Goal: Task Accomplishment & Management: Use online tool/utility

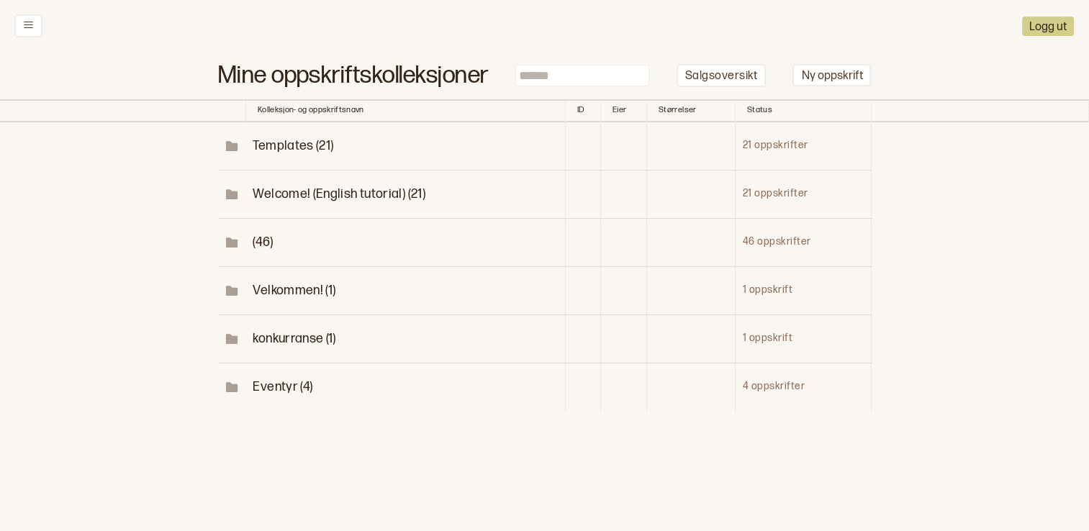
click at [271, 390] on span "Eventyr (4)" at bounding box center [283, 386] width 60 height 15
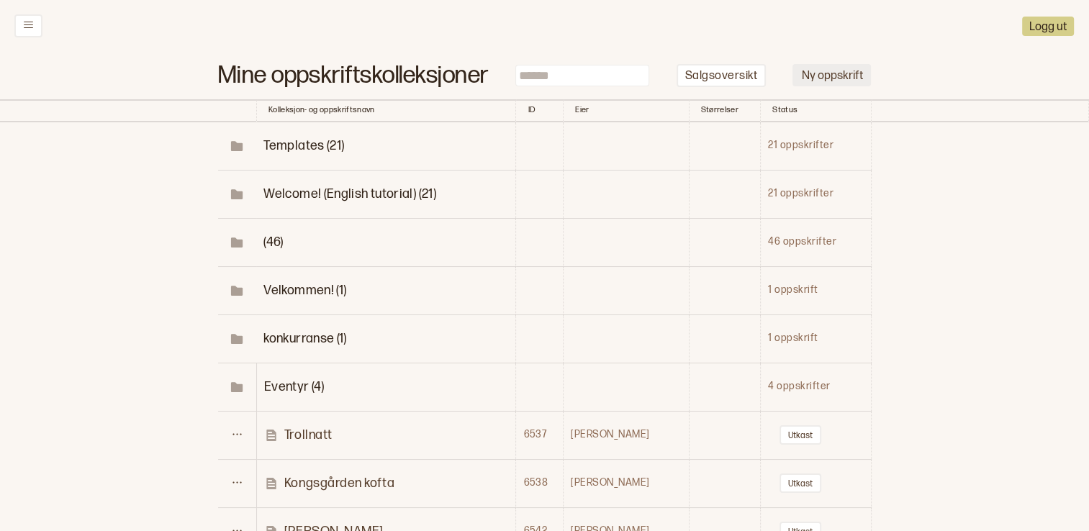
click at [822, 78] on button "Ny oppskrift" at bounding box center [831, 75] width 78 height 22
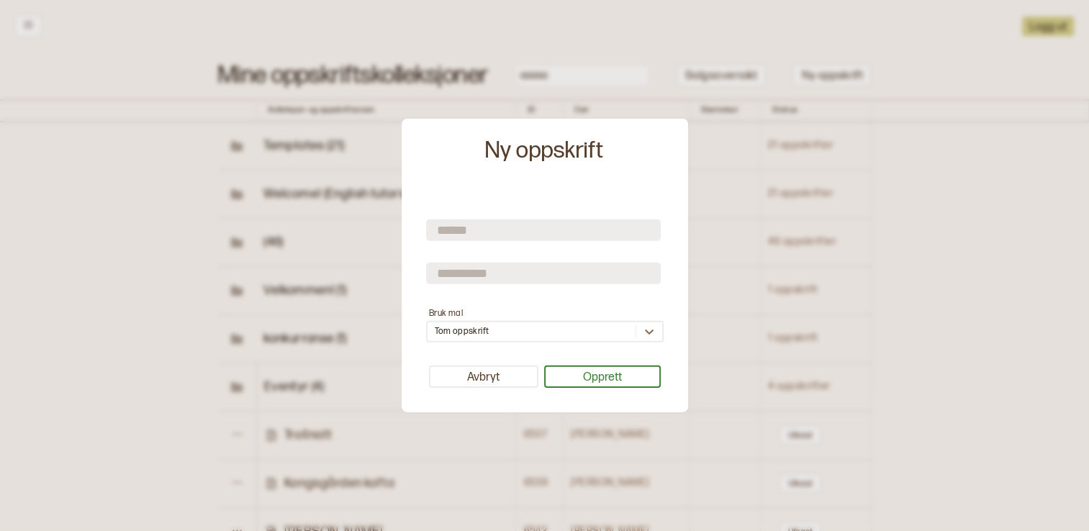
click at [493, 226] on input "text" at bounding box center [543, 230] width 235 height 22
type input "**********"
click at [496, 258] on form "**********" at bounding box center [545, 269] width 238 height 145
click at [496, 264] on input "text" at bounding box center [543, 273] width 235 height 22
type input "*******"
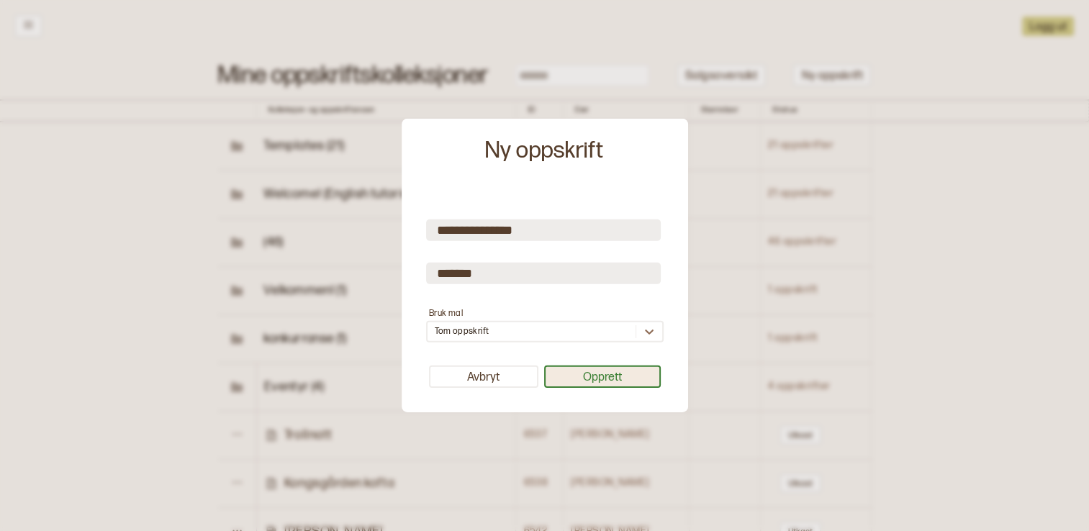
click at [628, 371] on button "Opprett" at bounding box center [602, 377] width 117 height 22
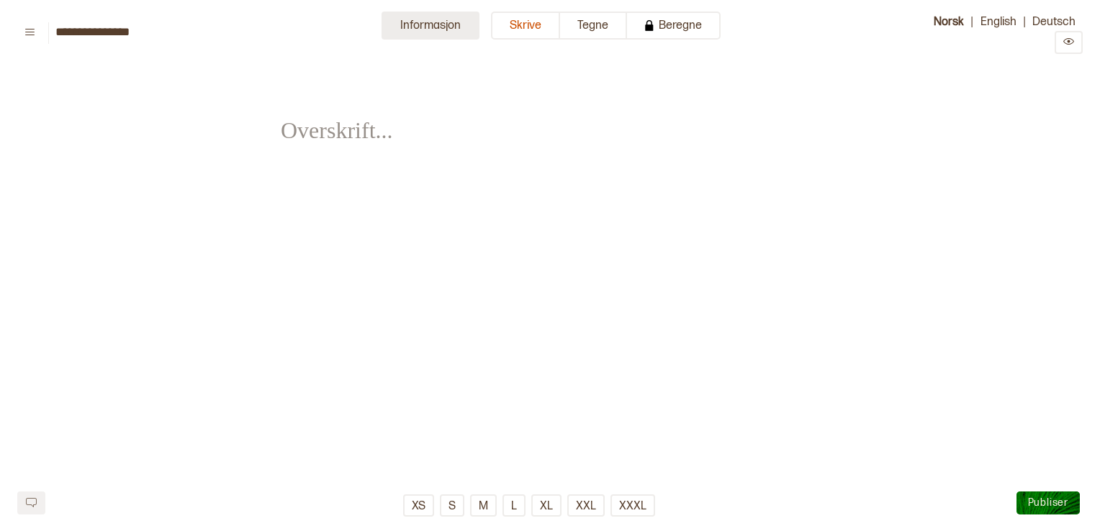
click at [415, 24] on button "Informasjon" at bounding box center [430, 26] width 98 height 28
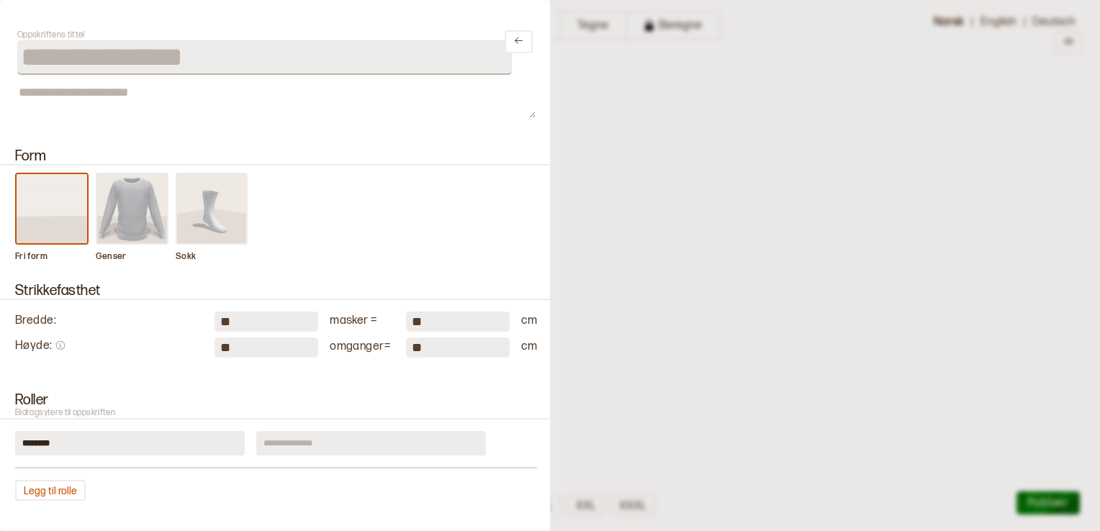
click at [232, 321] on input "**" at bounding box center [266, 322] width 104 height 20
type input "*"
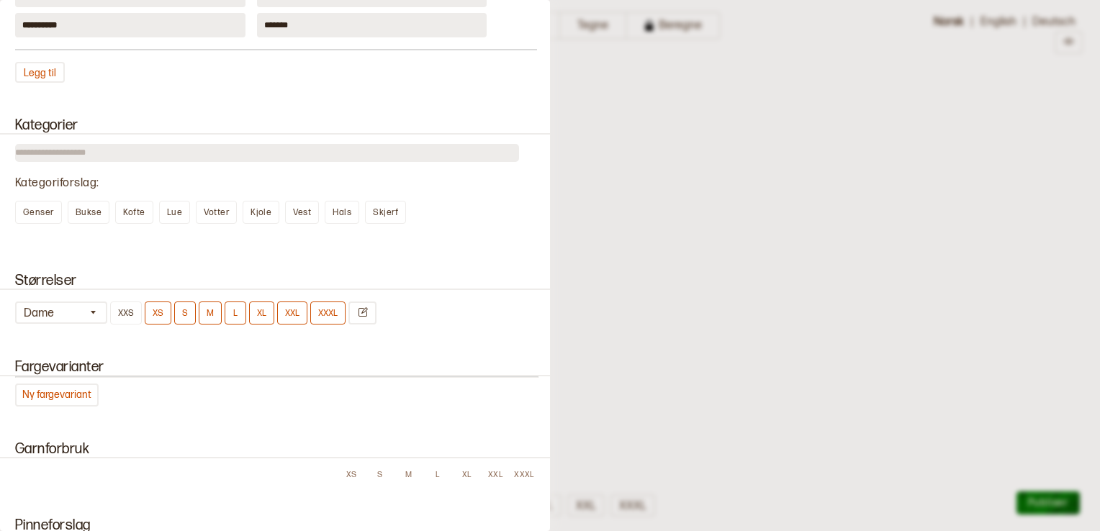
scroll to position [648, 0]
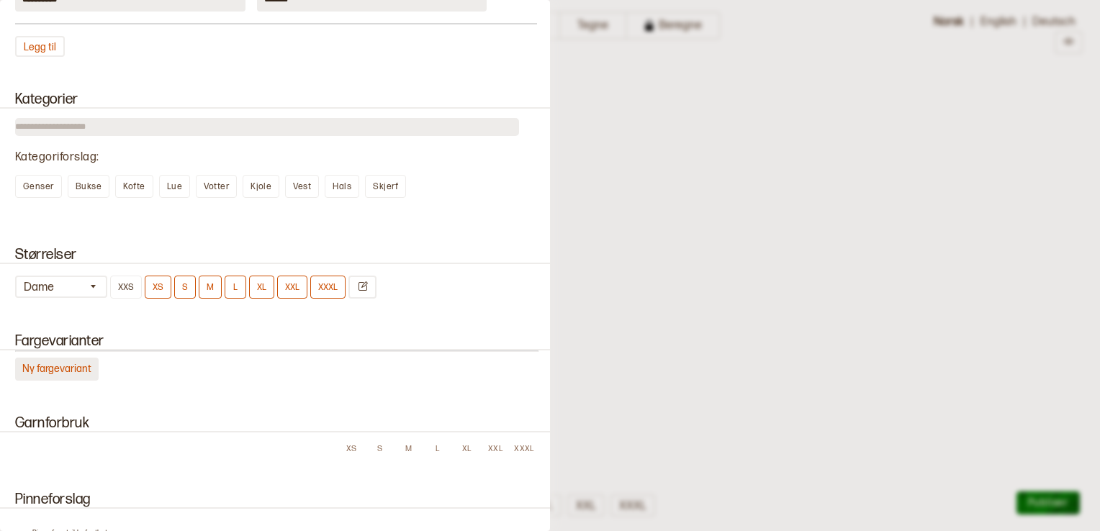
type input "**"
click at [74, 359] on button "Ny fargevariant" at bounding box center [56, 369] width 83 height 23
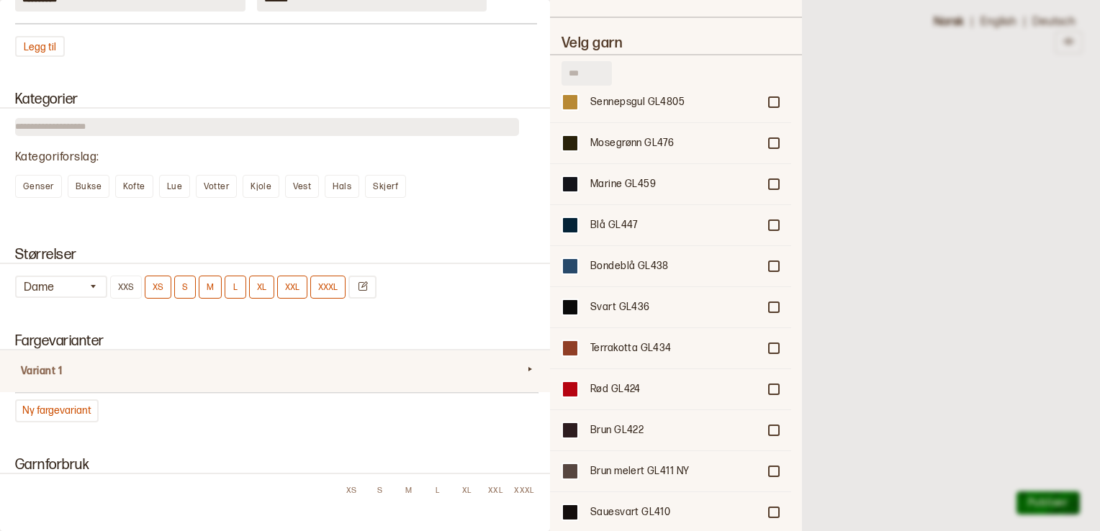
scroll to position [1583, 0]
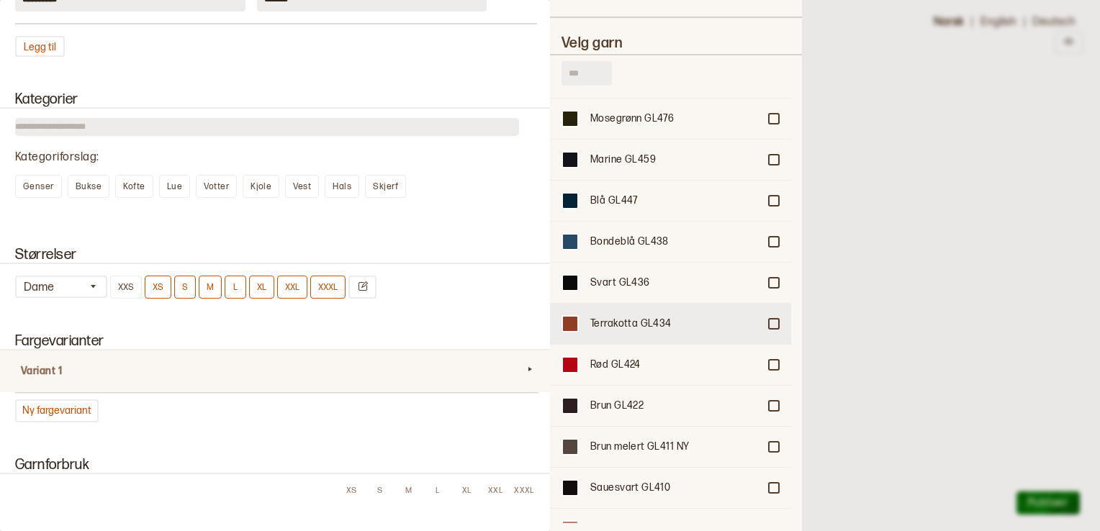
click at [651, 317] on div "Terrakotta GL434" at bounding box center [674, 324] width 168 height 14
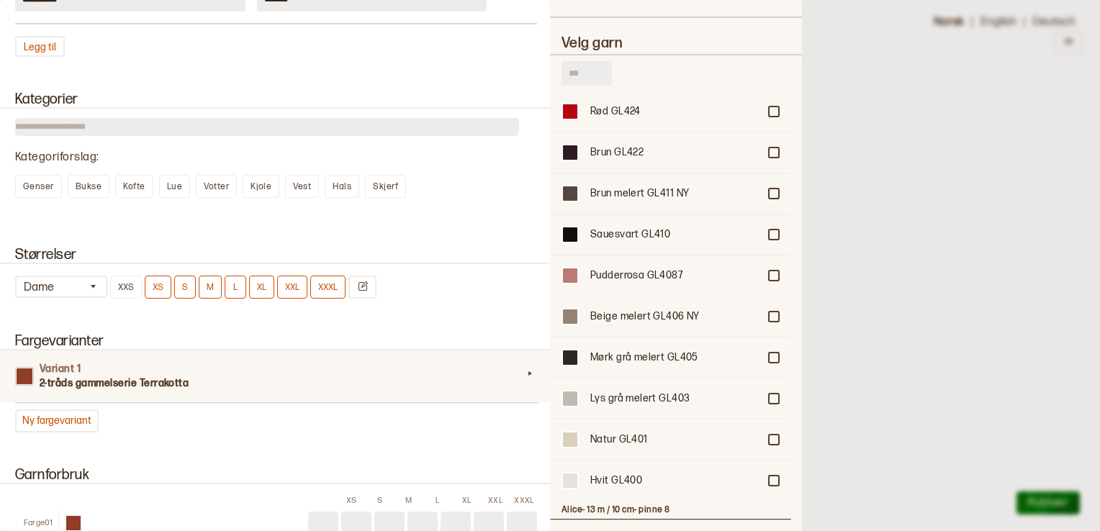
scroll to position [1871, 0]
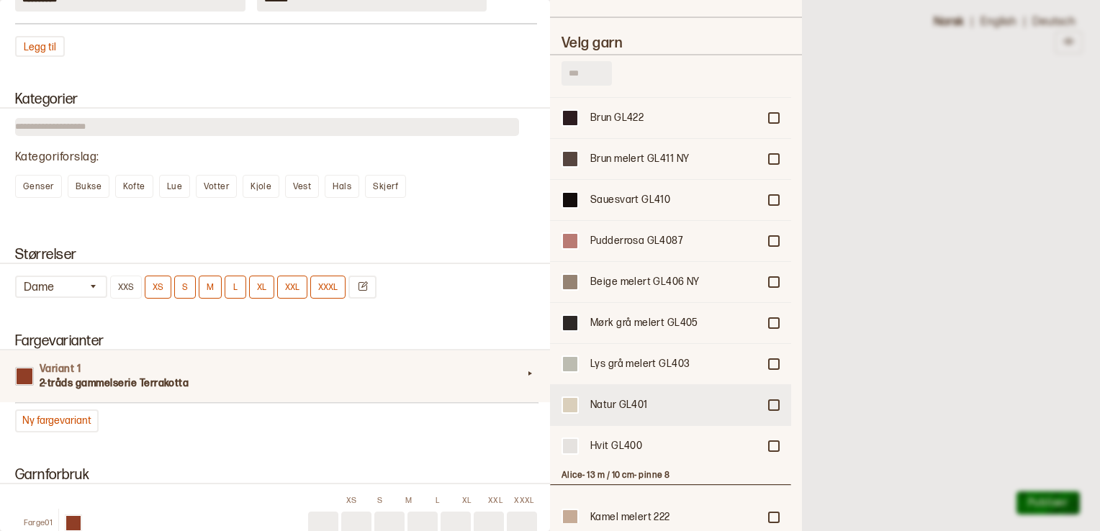
click at [623, 398] on div "Natur GL401" at bounding box center [674, 405] width 168 height 14
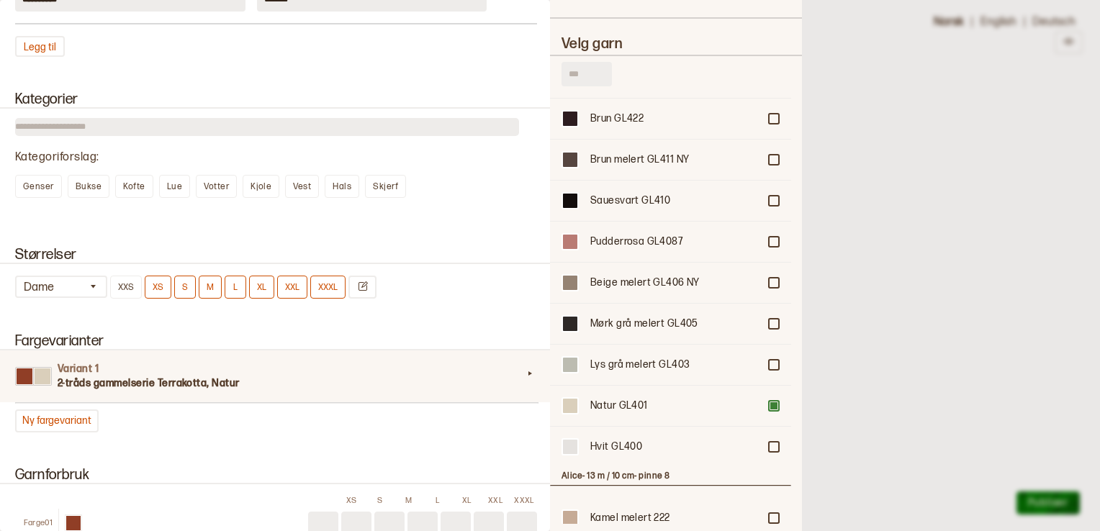
click at [869, 238] on div at bounding box center [550, 265] width 1100 height 531
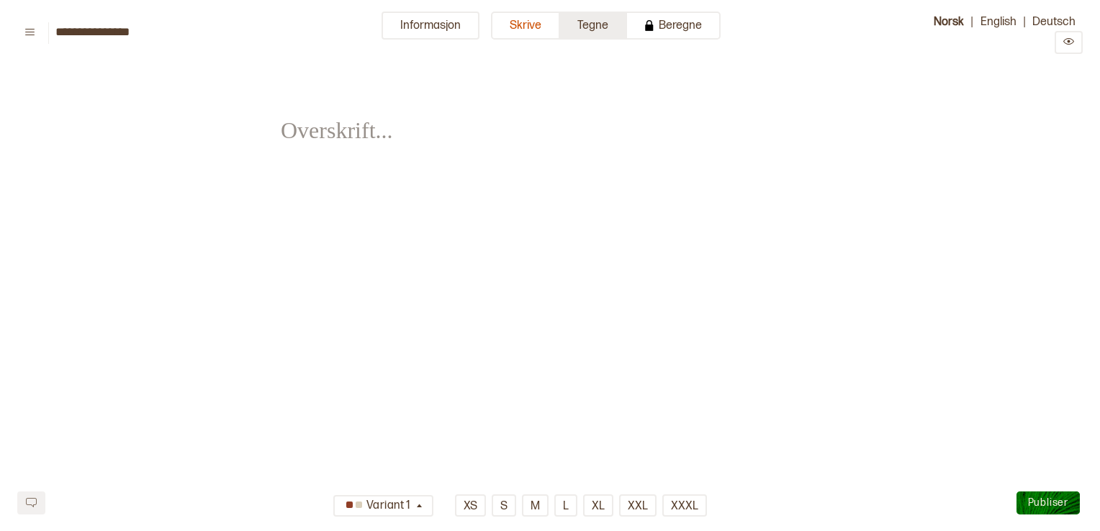
click at [581, 24] on button "Tegne" at bounding box center [593, 26] width 67 height 28
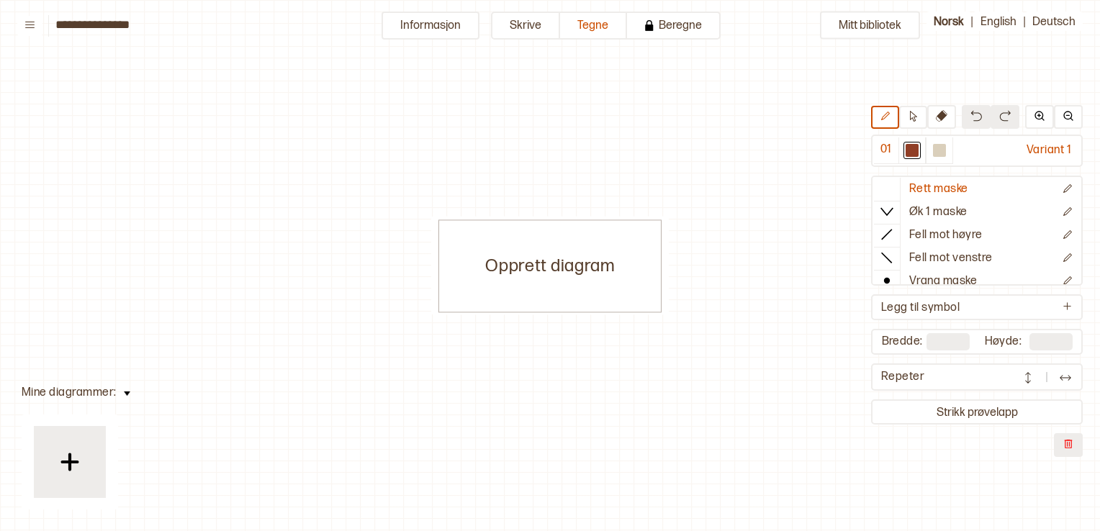
scroll to position [6, 6]
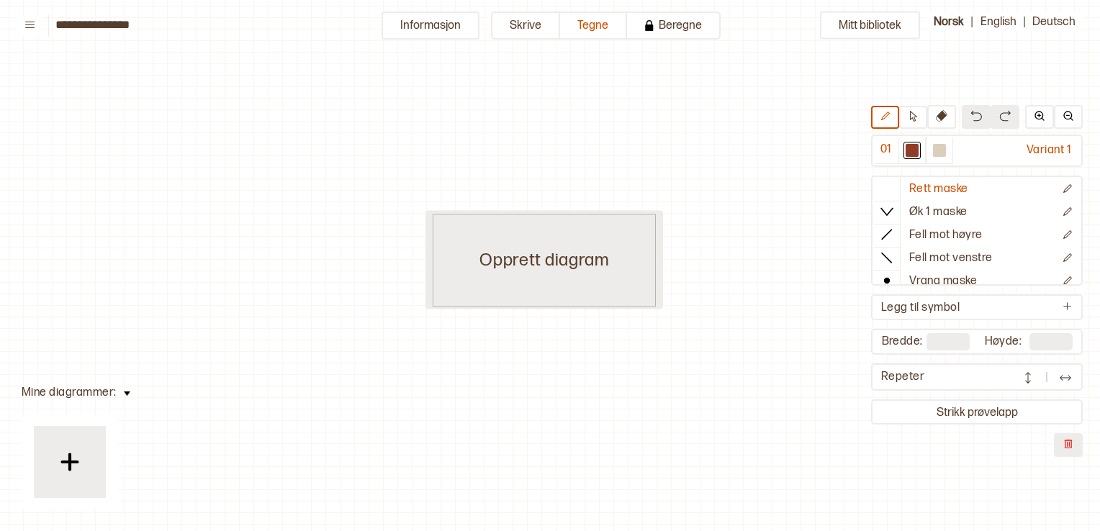
click at [540, 243] on div "Opprett diagram" at bounding box center [544, 260] width 223 height 93
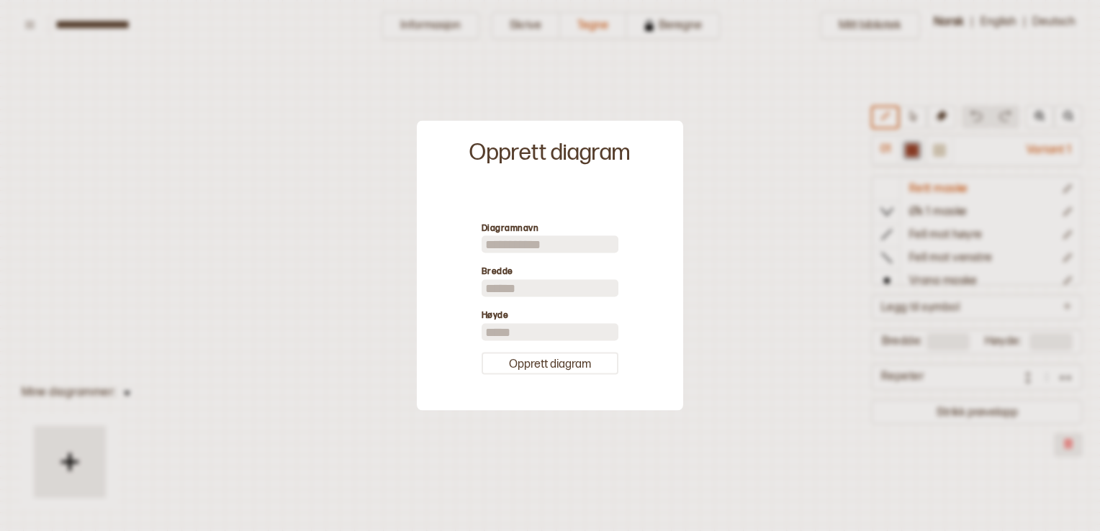
click at [523, 286] on input "**" at bounding box center [550, 288] width 137 height 17
click at [532, 289] on input "**" at bounding box center [550, 288] width 137 height 17
type input "*"
type input "**"
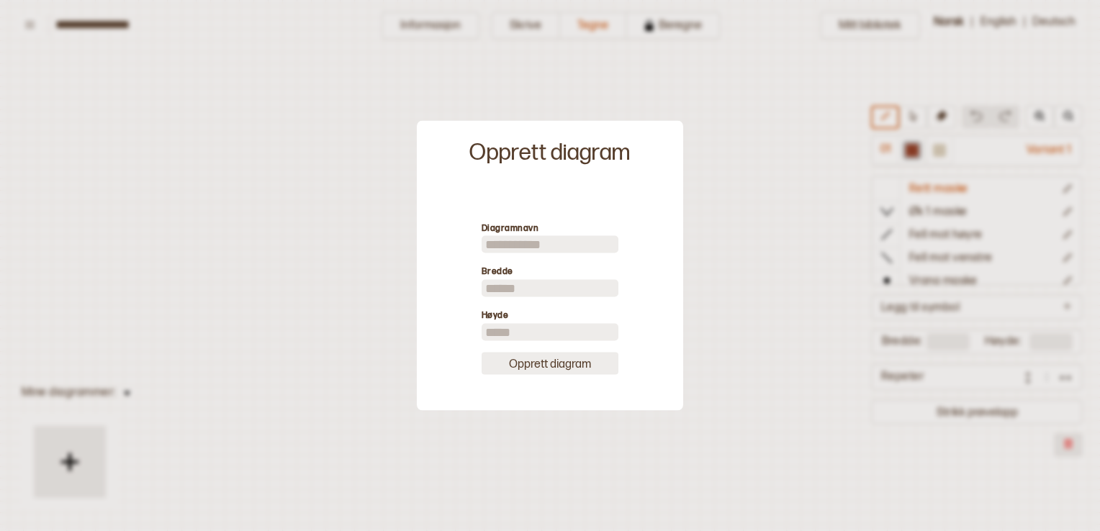
click at [564, 368] on button "Opprett diagram" at bounding box center [550, 363] width 137 height 22
type input "**"
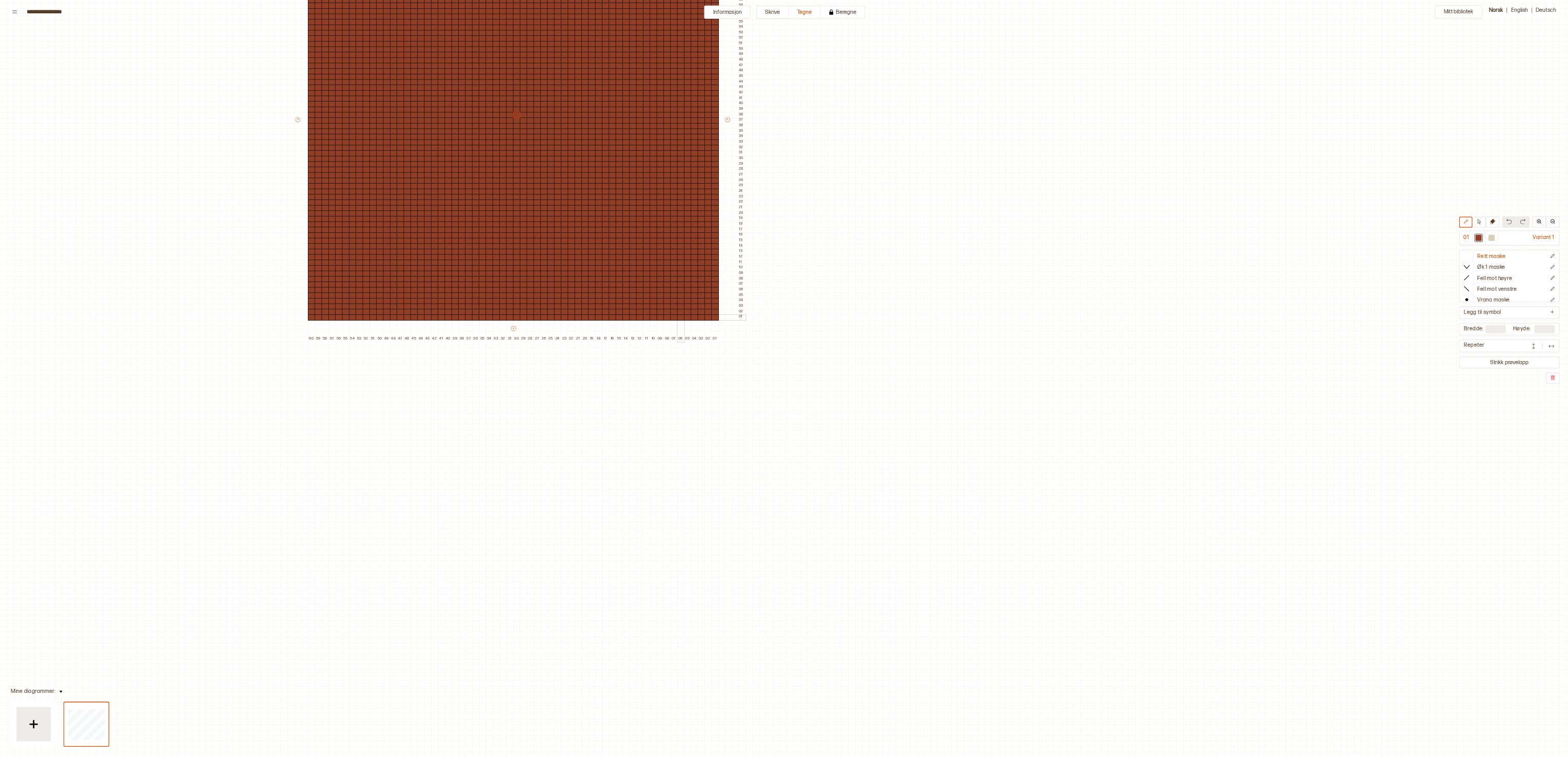
scroll to position [242, 10]
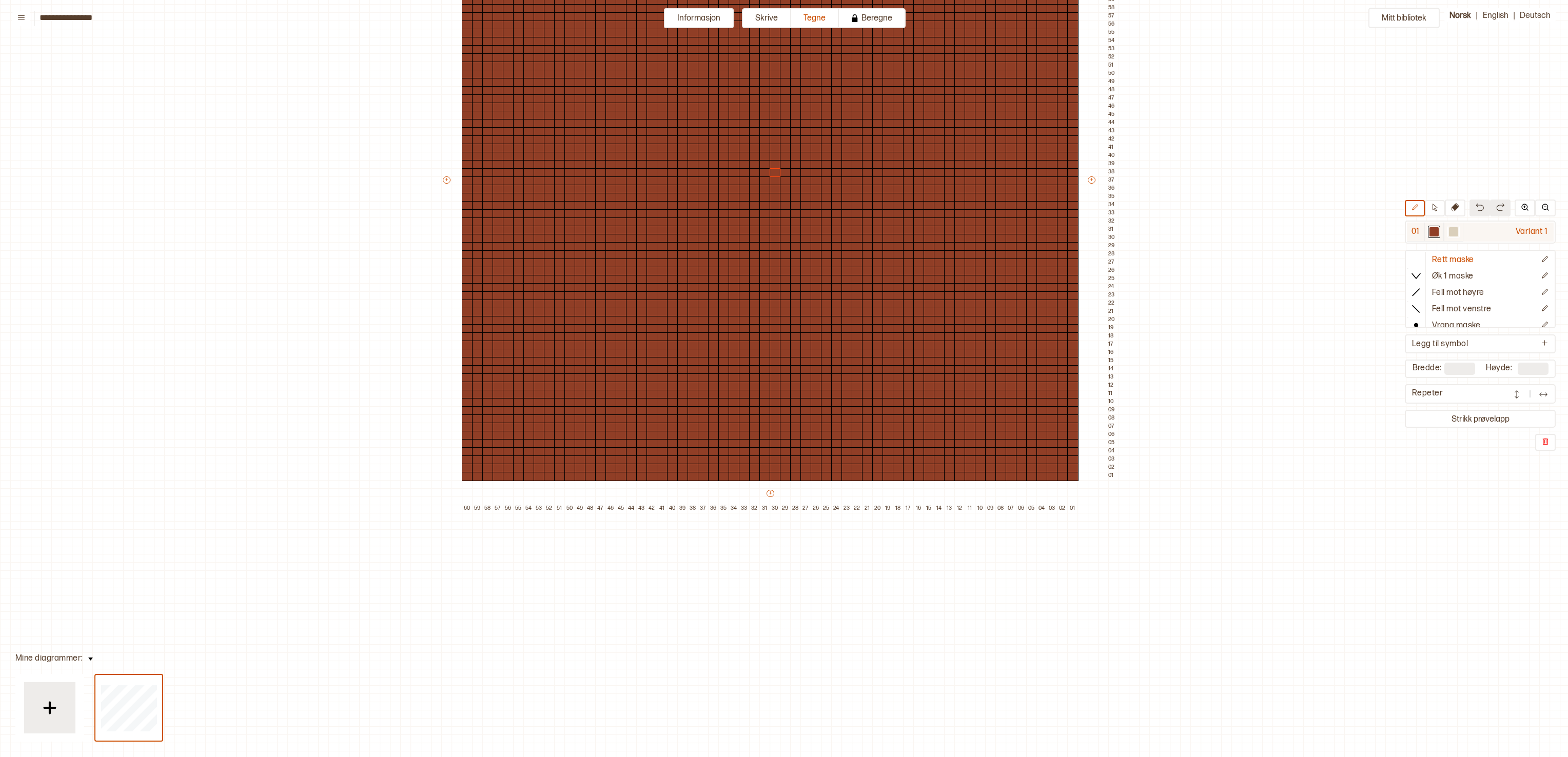
click at [783, 233] on div at bounding box center [1453, 232] width 9 height 9
click at [775, 378] on div at bounding box center [775, 476] width 11 height 9
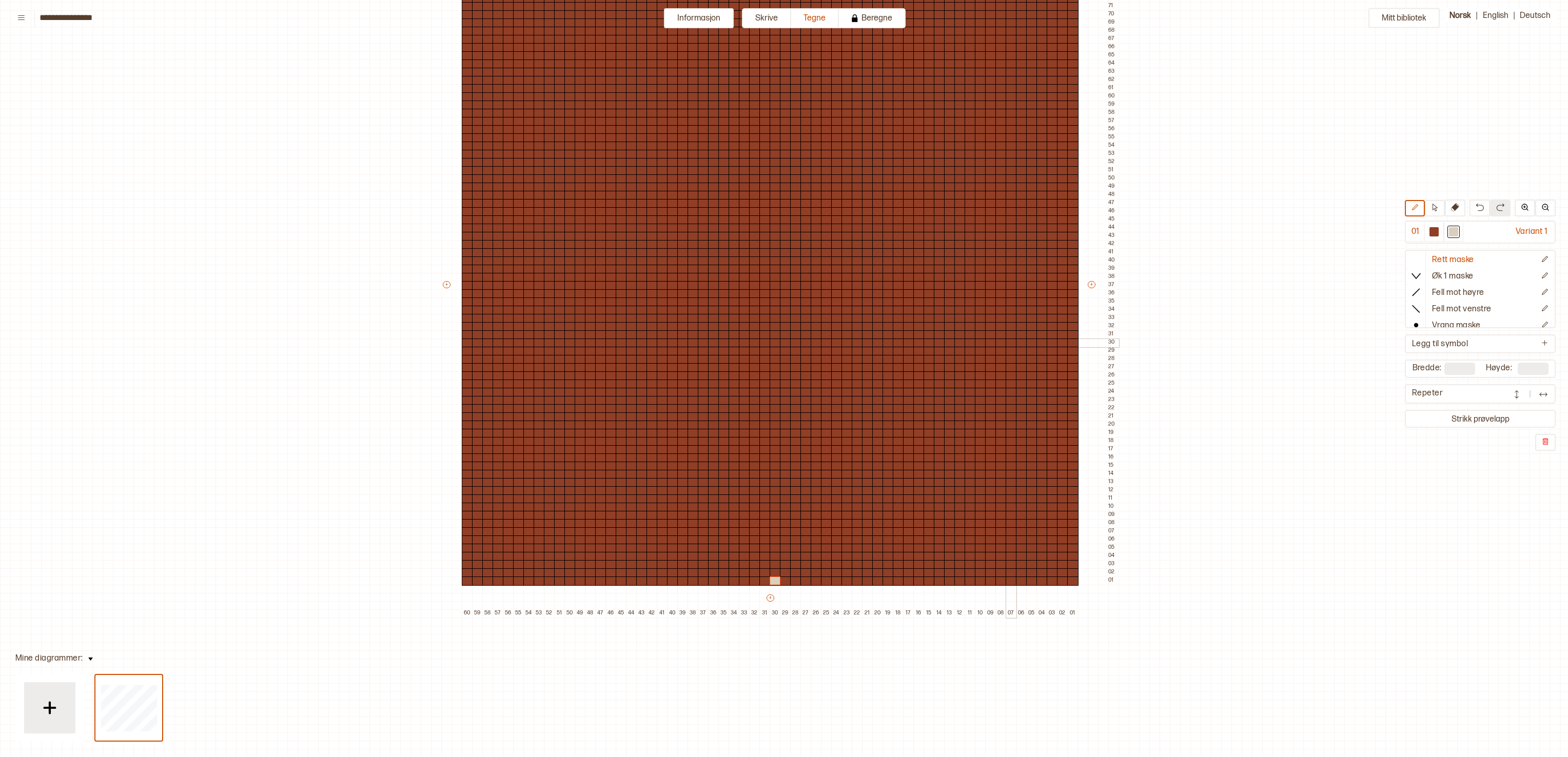
scroll to position [37, 10]
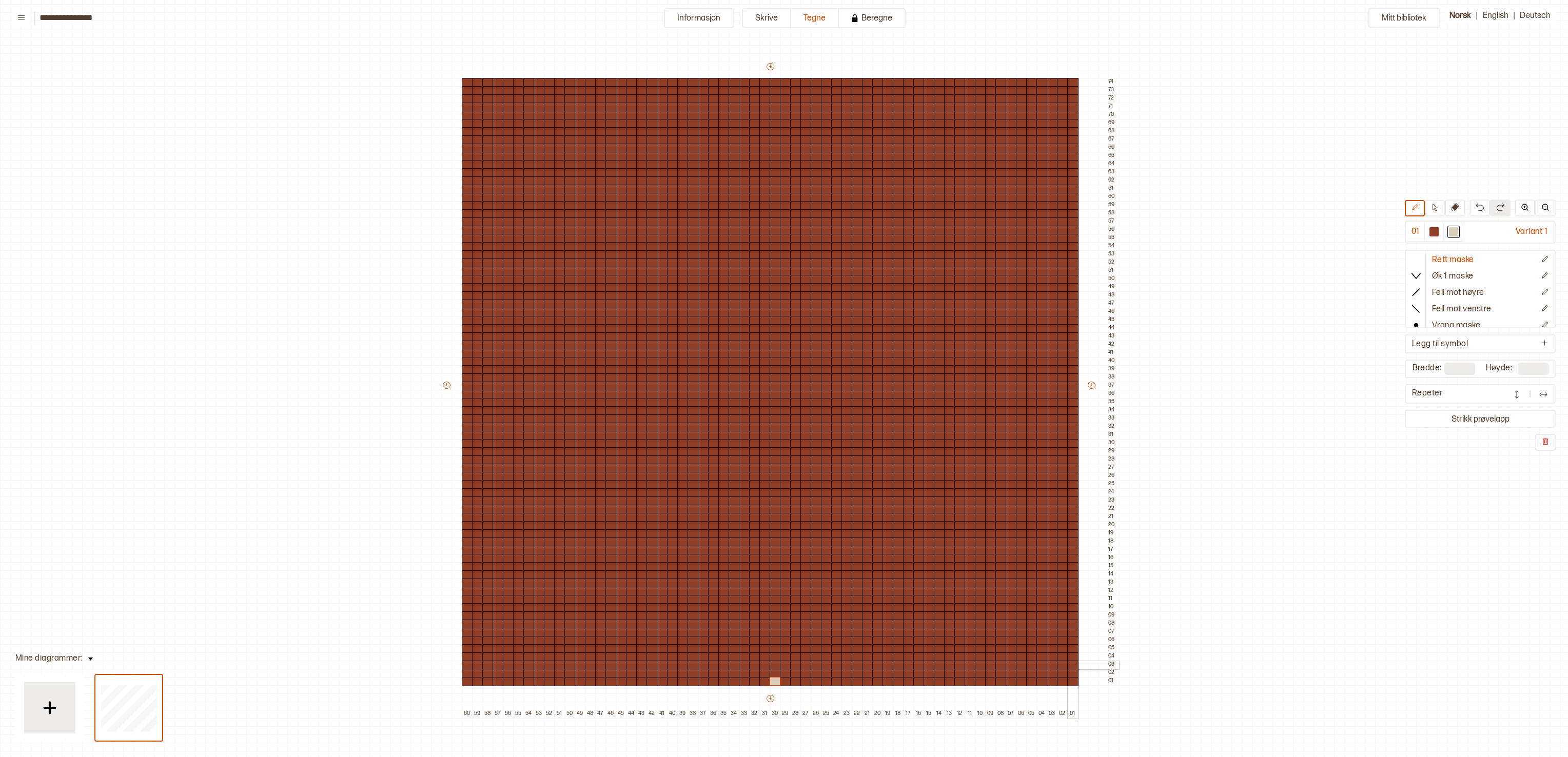
click at [783, 378] on div at bounding box center [1073, 665] width 11 height 9
click at [773, 378] on div at bounding box center [775, 534] width 11 height 9
drag, startPoint x: 773, startPoint y: 535, endPoint x: 772, endPoint y: 673, distance: 138.0
click at [772, 378] on div "+ + + + 60 59 58 57 56 55 54 53 52 51 50 49 48 47 46 45 44 43 42 41 40 39 38 37…" at bounding box center [780, 389] width 677 height 656
click at [772, 378] on div at bounding box center [775, 632] width 11 height 9
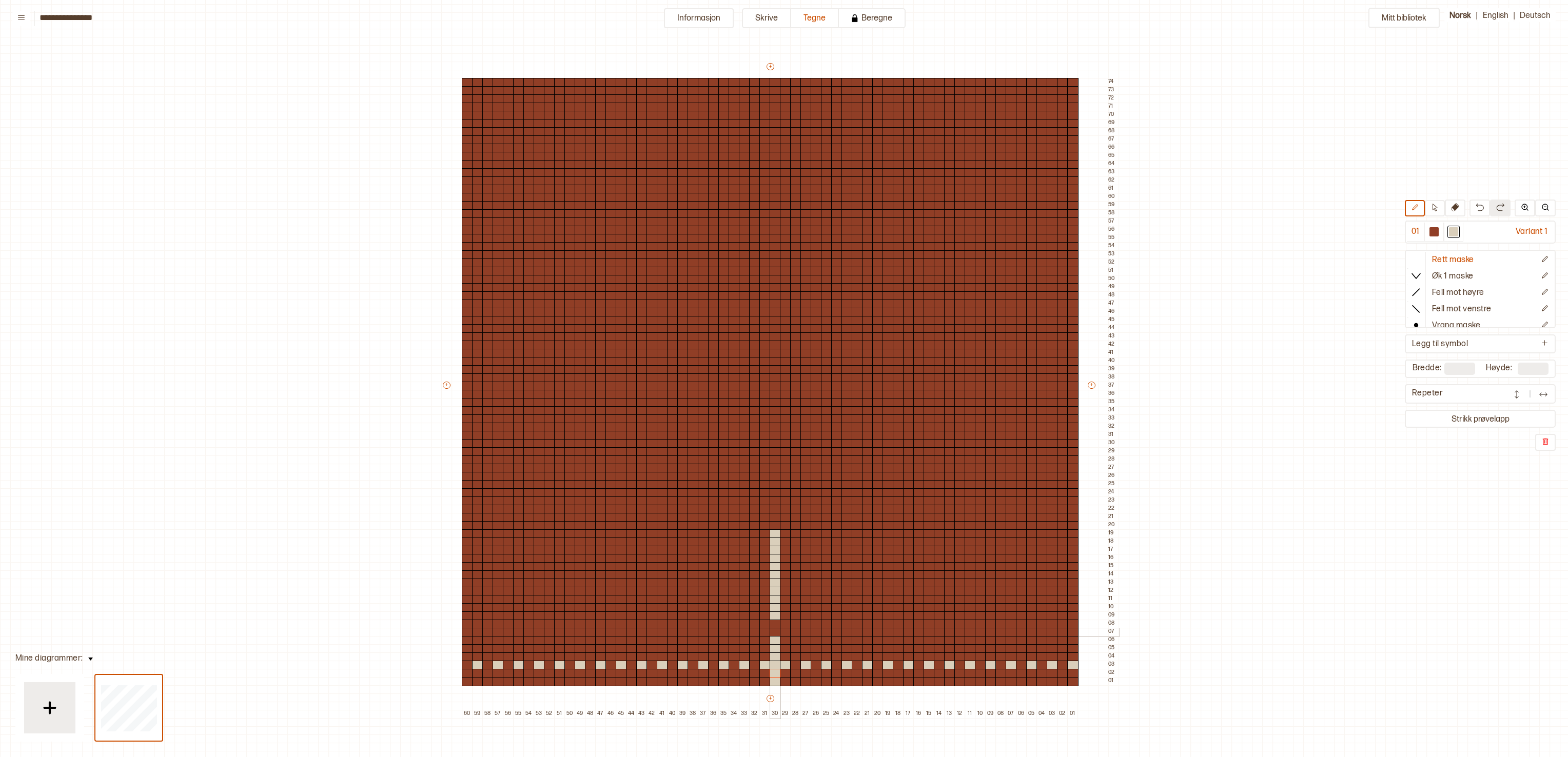
click at [773, 378] on div at bounding box center [775, 624] width 11 height 9
click at [464, 378] on div at bounding box center [468, 525] width 11 height 9
drag, startPoint x: 465, startPoint y: 539, endPoint x: 467, endPoint y: 680, distance: 141.0
click at [467, 378] on div "+ + + + 60 59 58 57 56 55 54 53 52 51 50 49 48 47 46 45 44 43 42 41 40 39 38 37…" at bounding box center [780, 389] width 677 height 656
drag, startPoint x: 1073, startPoint y: 581, endPoint x: 1069, endPoint y: 686, distance: 105.1
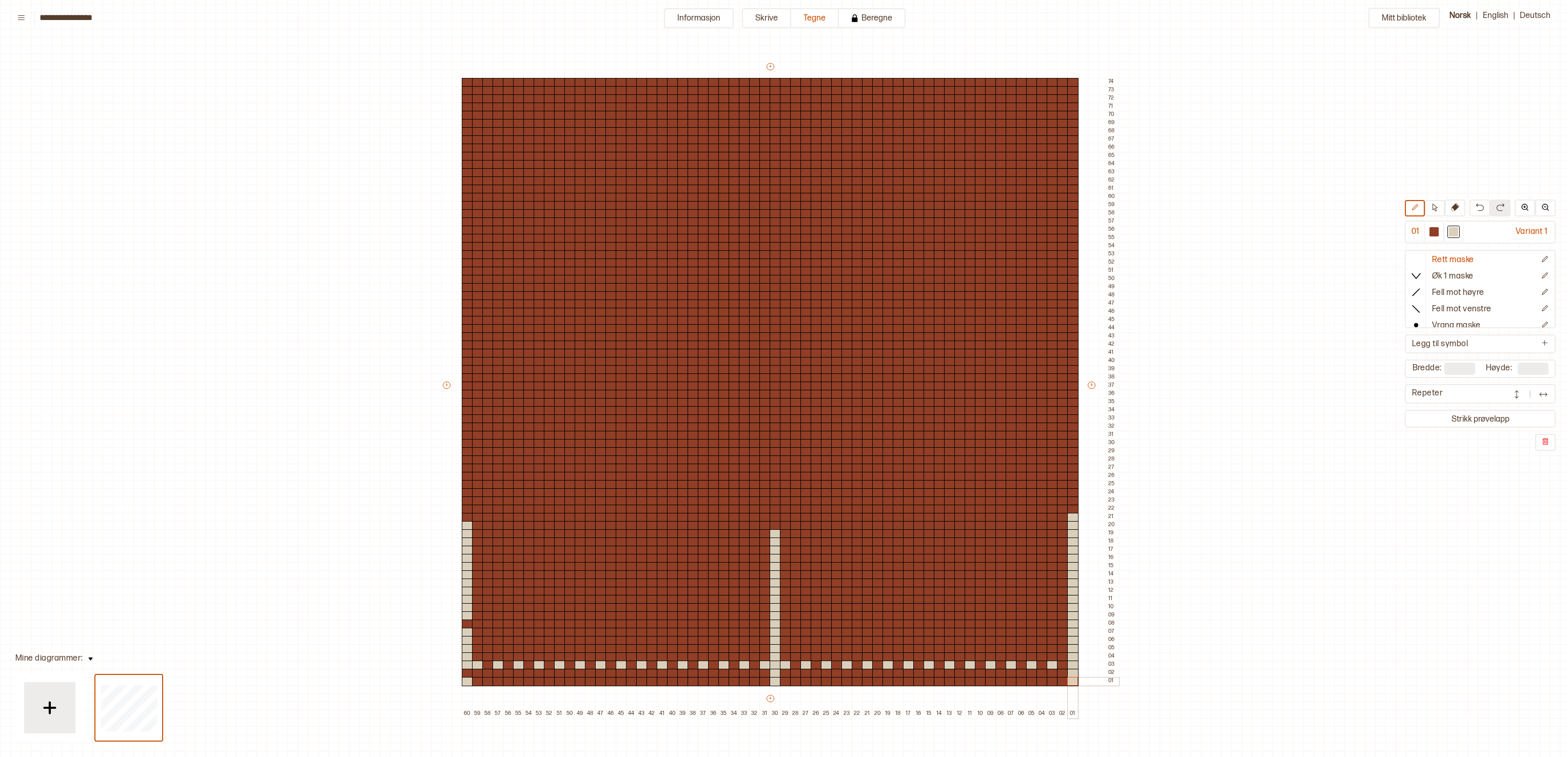
click at [783, 378] on div "+ + + + 60 59 58 57 56 55 54 53 52 51 50 49 48 47 46 45 44 43 42 41 40 39 38 37…" at bounding box center [780, 389] width 677 height 656
click at [468, 378] on div at bounding box center [468, 624] width 11 height 9
click at [466, 378] on div at bounding box center [468, 674] width 11 height 9
click at [773, 378] on div at bounding box center [775, 525] width 11 height 9
click at [772, 378] on div at bounding box center [775, 517] width 11 height 9
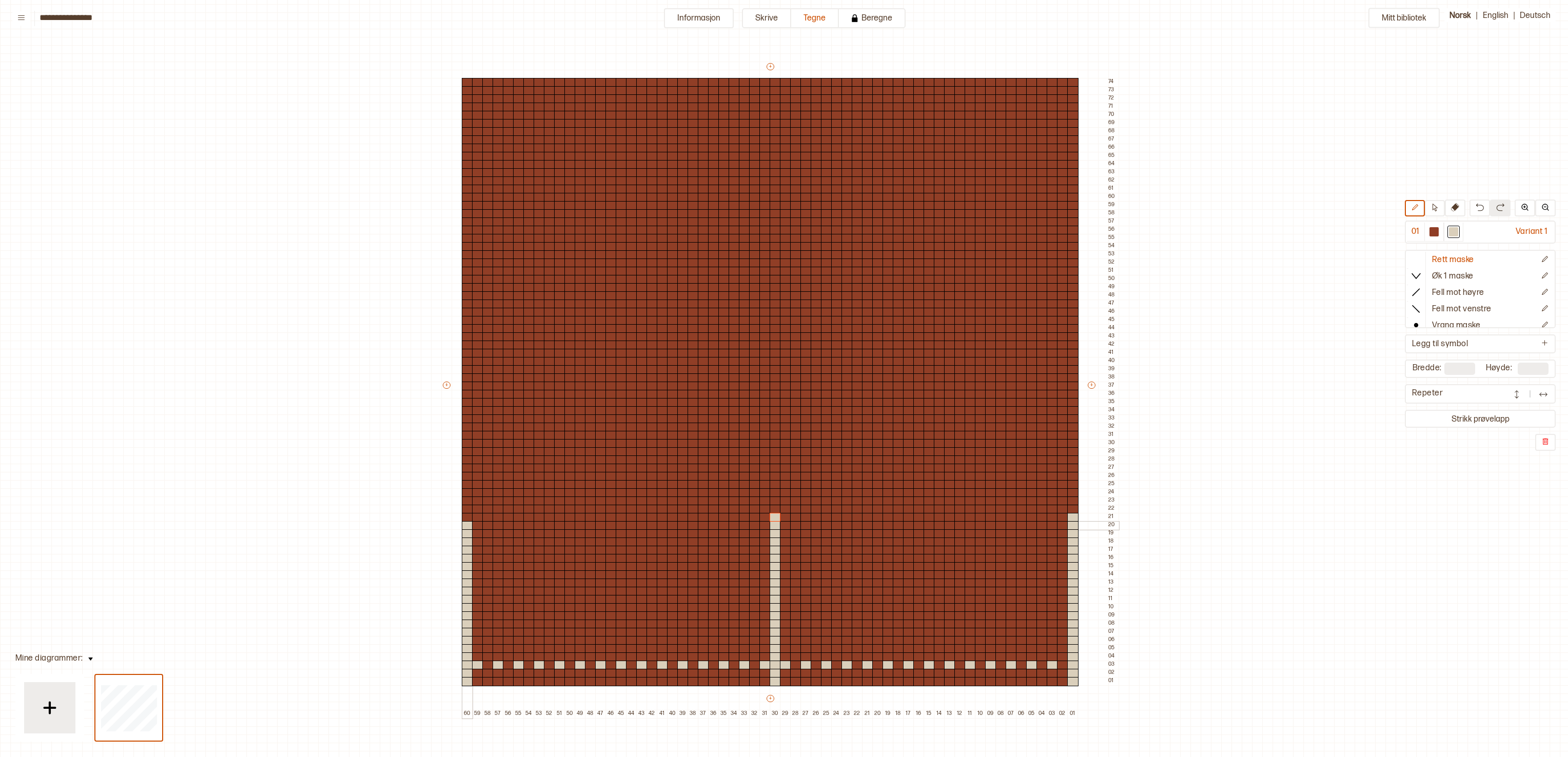
click at [464, 378] on div at bounding box center [468, 525] width 11 height 9
click at [464, 378] on div at bounding box center [468, 517] width 11 height 9
click at [618, 378] on div at bounding box center [621, 649] width 11 height 9
click at [609, 378] on div at bounding box center [611, 641] width 11 height 9
click at [599, 378] on div at bounding box center [601, 632] width 11 height 9
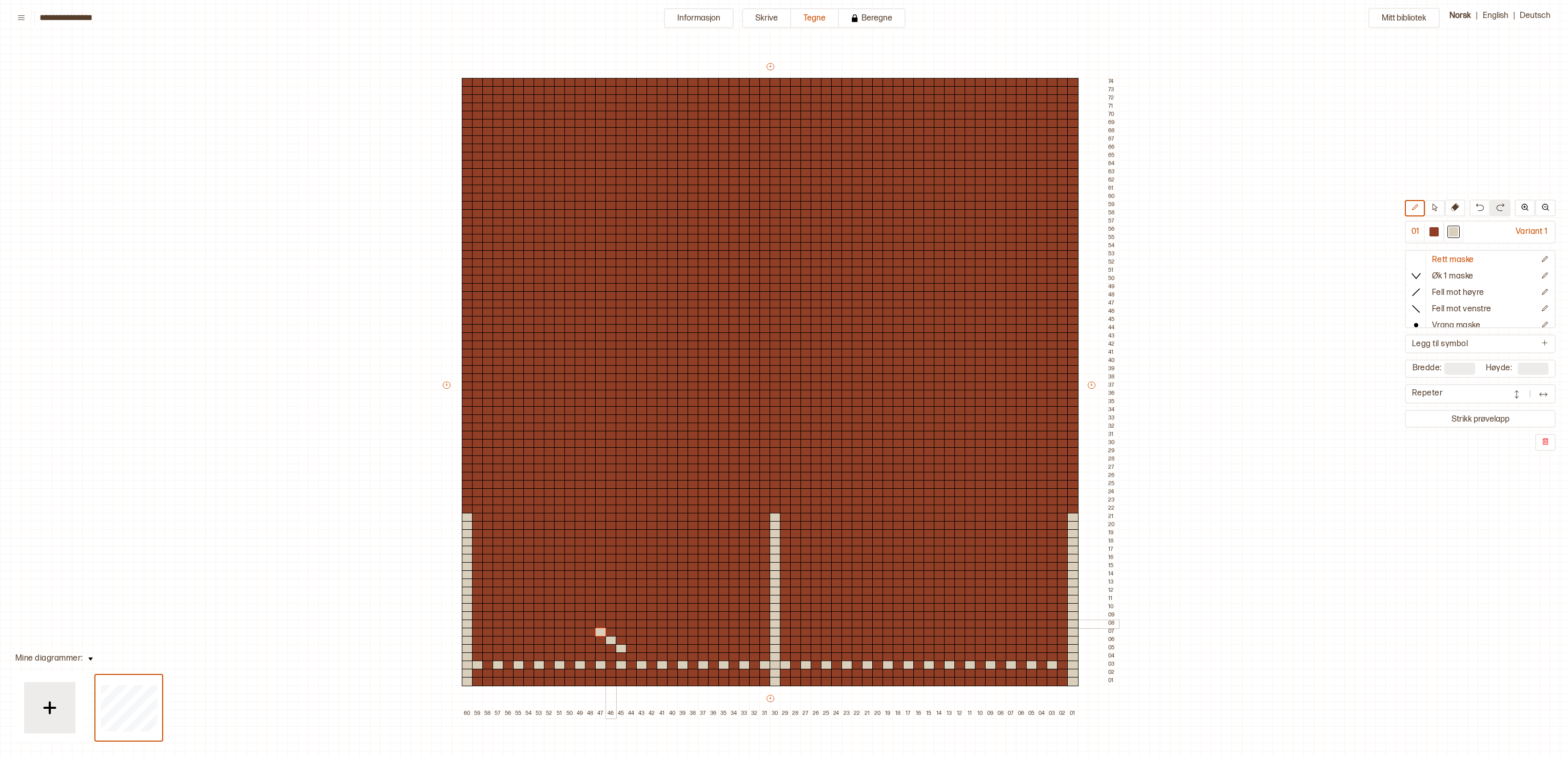
click at [613, 378] on div at bounding box center [611, 624] width 11 height 9
click at [620, 378] on div at bounding box center [621, 616] width 11 height 9
click at [629, 378] on div at bounding box center [631, 624] width 11 height 9
click at [638, 378] on div at bounding box center [642, 632] width 11 height 9
click at [629, 378] on div at bounding box center [631, 641] width 11 height 9
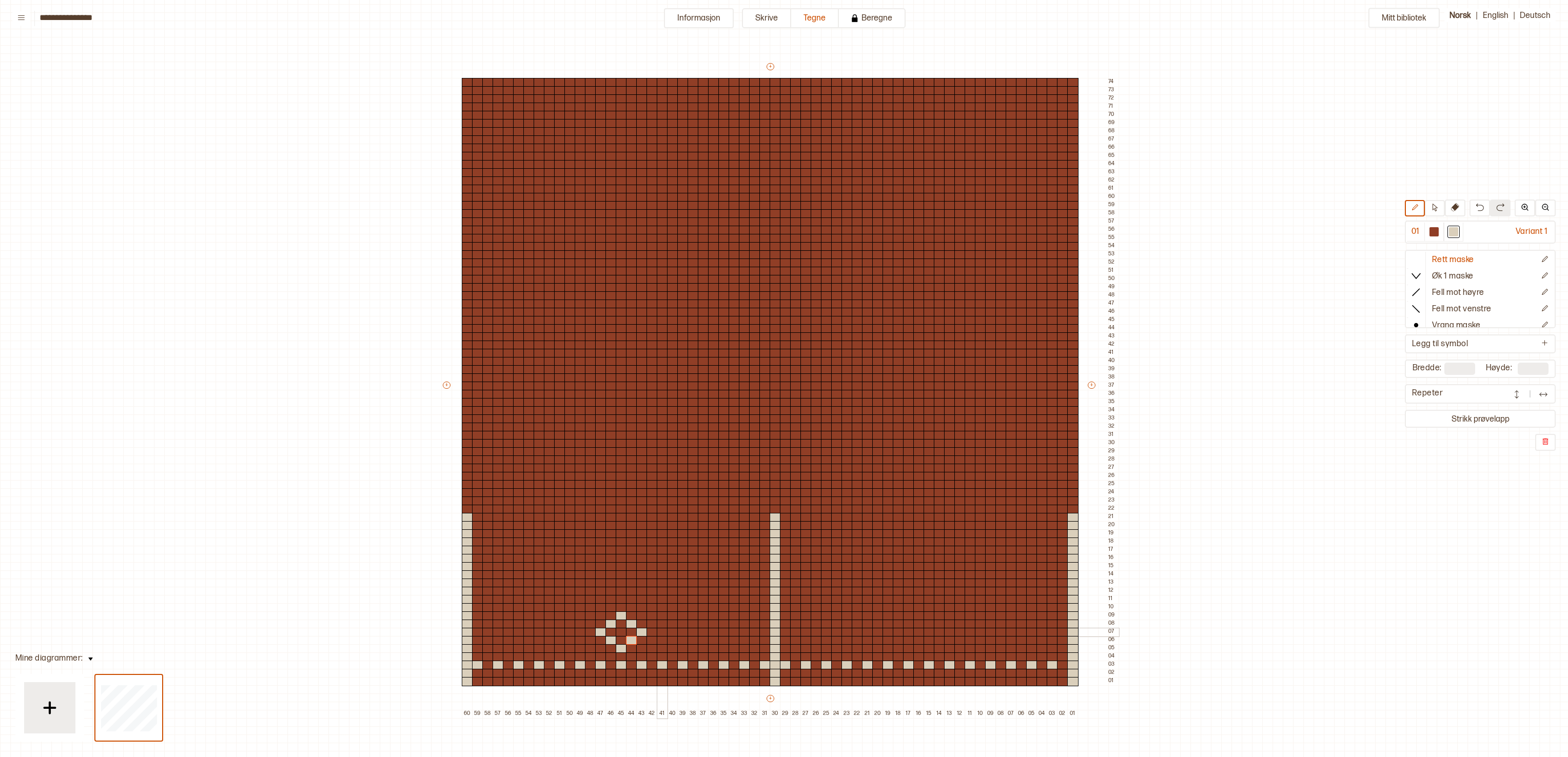
click at [661, 378] on div at bounding box center [662, 632] width 11 height 9
click at [678, 378] on div at bounding box center [683, 632] width 11 height 9
click at [687, 378] on div at bounding box center [693, 624] width 11 height 9
click at [700, 378] on div at bounding box center [703, 616] width 11 height 9
click at [712, 378] on div at bounding box center [713, 624] width 11 height 9
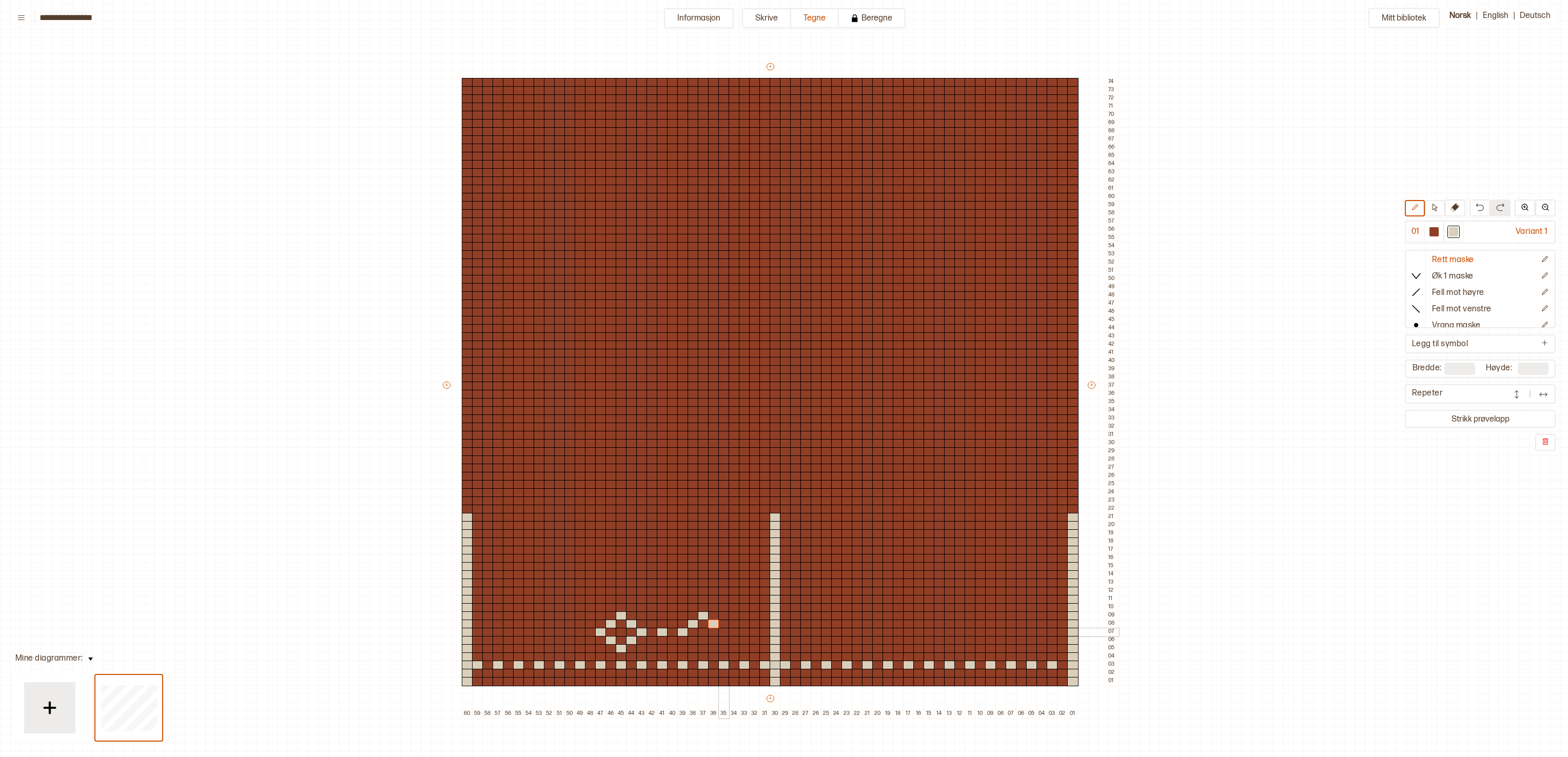
click at [721, 378] on div at bounding box center [724, 632] width 11 height 9
click at [714, 378] on div at bounding box center [713, 641] width 11 height 9
click at [702, 378] on div at bounding box center [703, 649] width 11 height 9
click at [691, 378] on div at bounding box center [693, 641] width 11 height 9
click at [739, 378] on div at bounding box center [744, 632] width 11 height 9
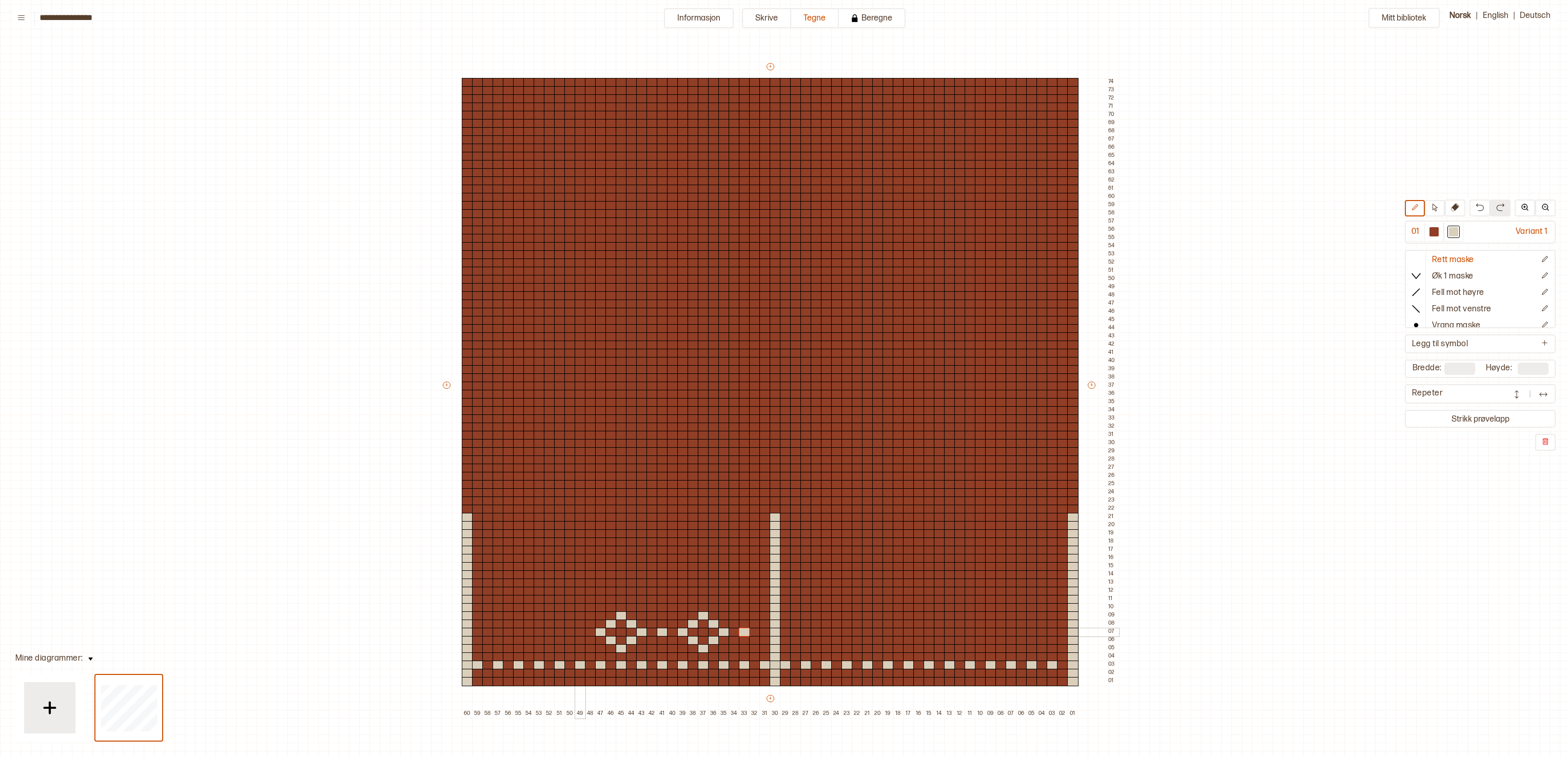
click at [577, 378] on div at bounding box center [580, 632] width 11 height 9
click at [558, 378] on div at bounding box center [559, 632] width 11 height 9
click at [547, 378] on div at bounding box center [550, 624] width 11 height 9
click at [539, 378] on div at bounding box center [540, 616] width 11 height 9
click at [526, 378] on div at bounding box center [529, 624] width 11 height 9
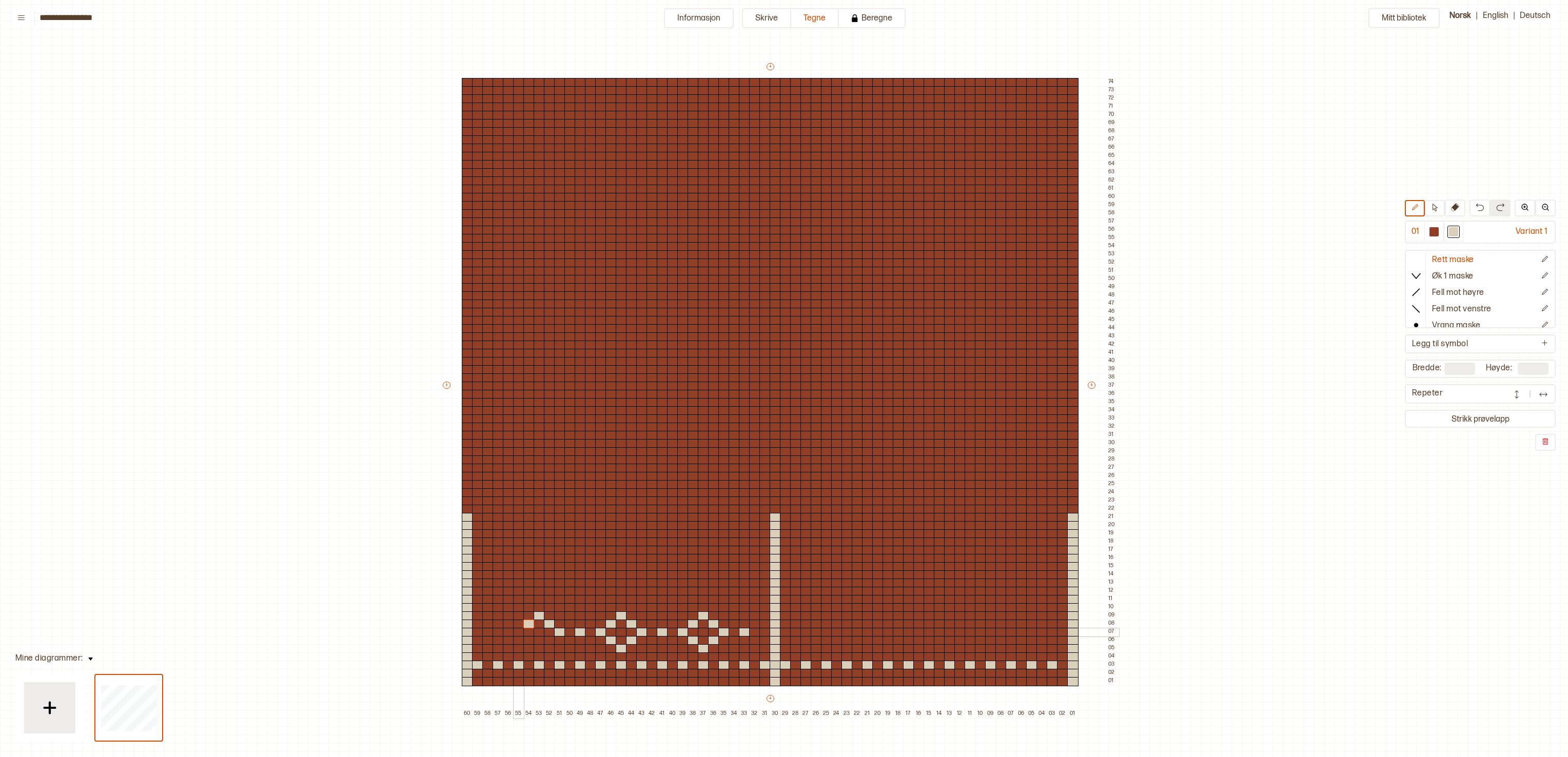
click at [520, 378] on div at bounding box center [519, 632] width 11 height 9
click at [527, 378] on div at bounding box center [529, 641] width 11 height 9
click at [535, 378] on div at bounding box center [540, 649] width 11 height 9
click at [550, 378] on div at bounding box center [550, 641] width 11 height 9
click at [500, 378] on div at bounding box center [498, 632] width 11 height 9
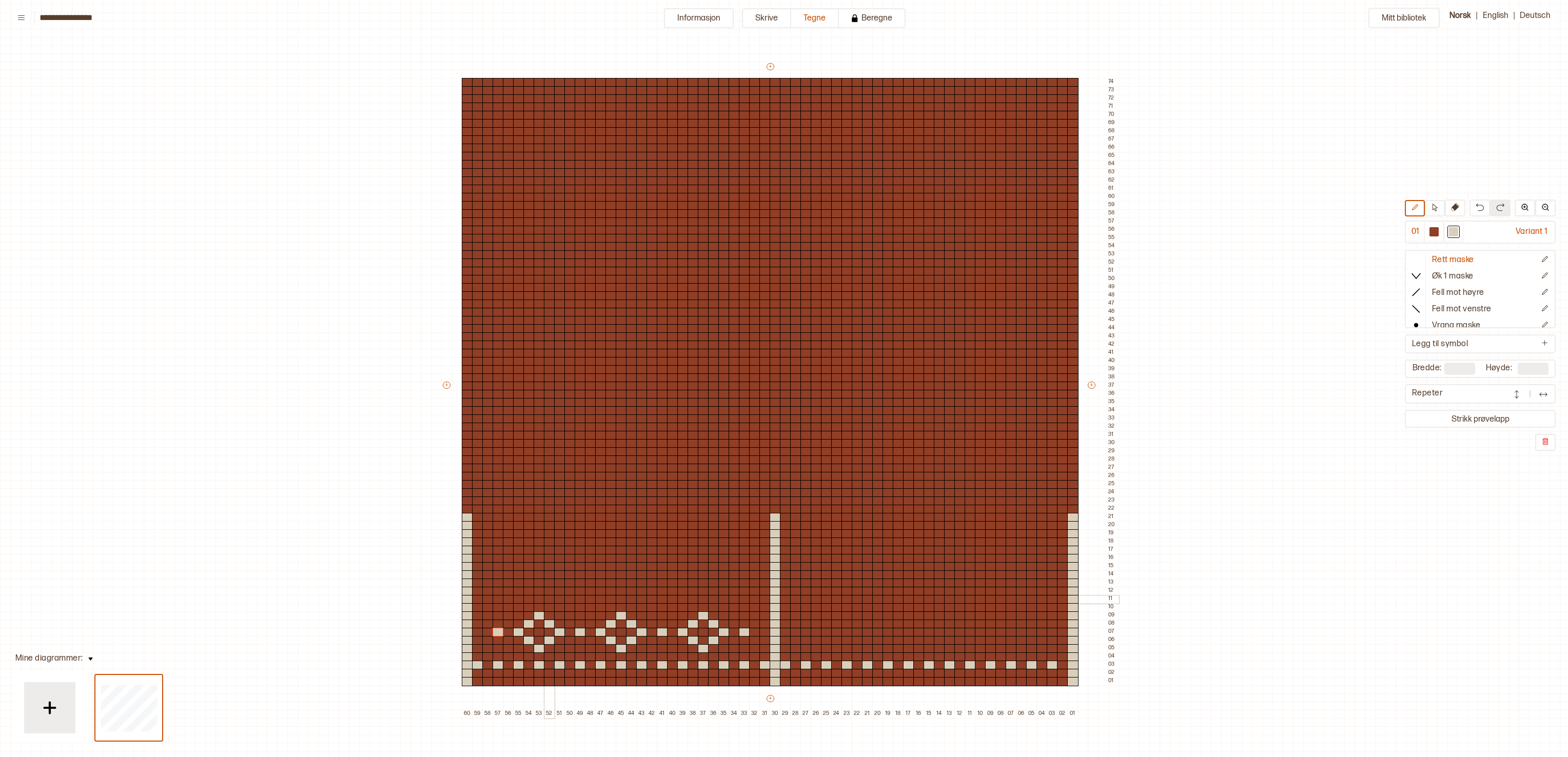
click at [549, 378] on div at bounding box center [550, 599] width 11 height 9
click at [783, 378] on div at bounding box center [929, 641] width 11 height 9
click at [783, 378] on div at bounding box center [919, 641] width 11 height 9
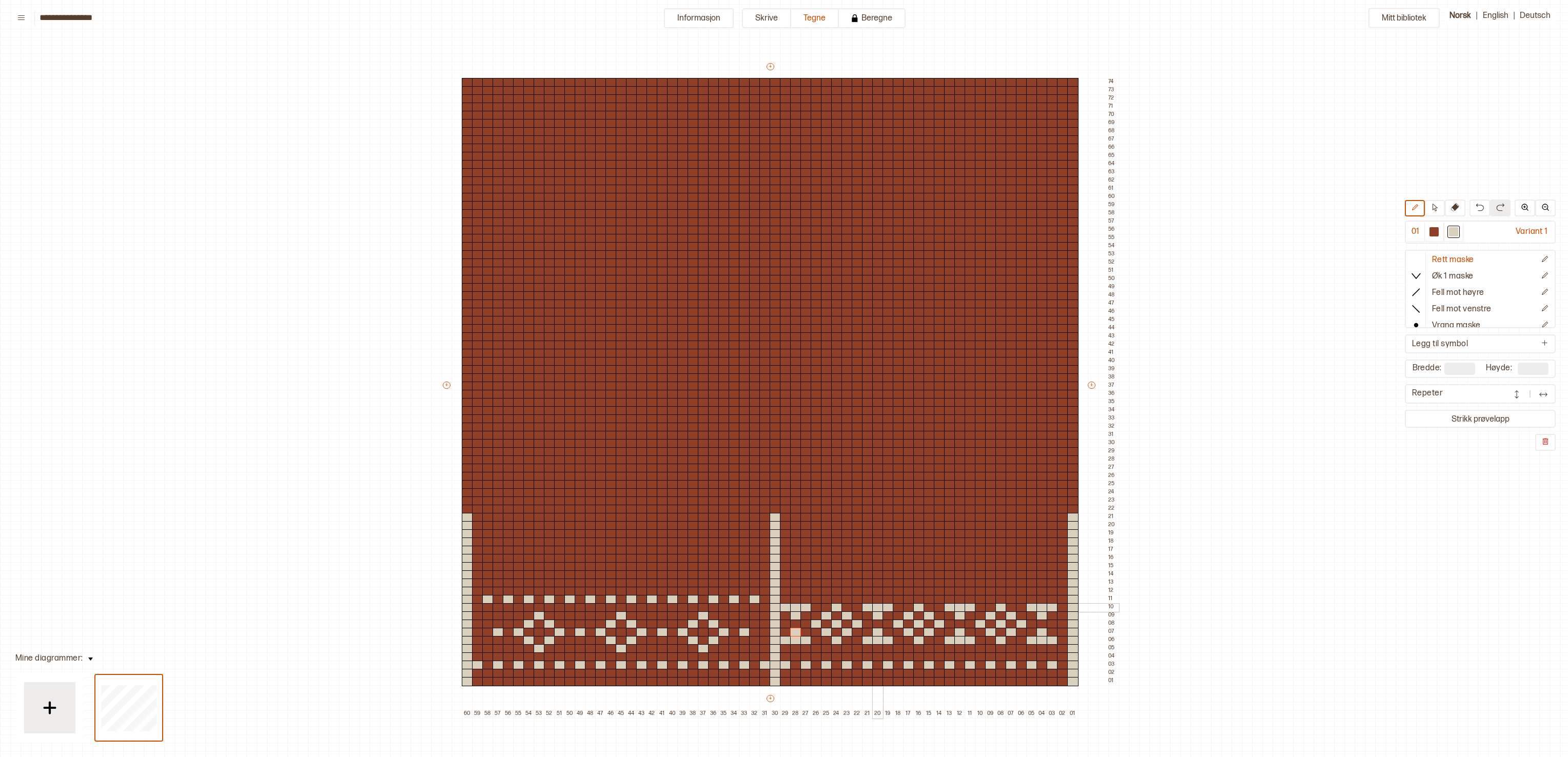
click at [783, 378] on div at bounding box center [878, 607] width 11 height 9
click at [783, 378] on div at bounding box center [960, 607] width 11 height 9
click at [783, 378] on div at bounding box center [1042, 607] width 11 height 9
click at [783, 378] on div at bounding box center [795, 607] width 11 height 9
click at [783, 378] on div at bounding box center [795, 641] width 11 height 9
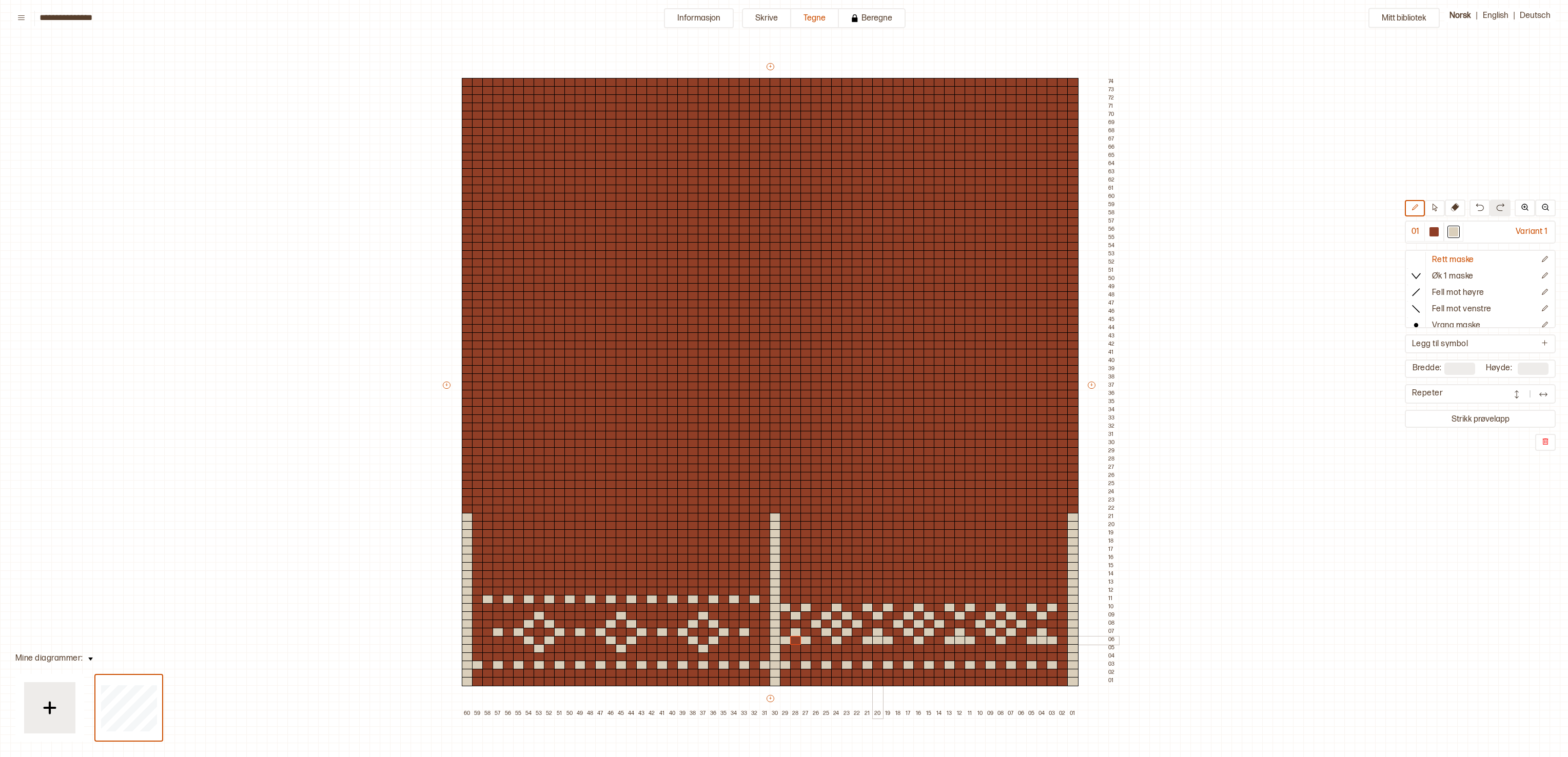
click at [783, 378] on div at bounding box center [878, 641] width 11 height 9
click at [783, 378] on div at bounding box center [960, 641] width 11 height 9
click at [783, 378] on div at bounding box center [1042, 641] width 11 height 9
click at [783, 378] on div at bounding box center [837, 575] width 11 height 9
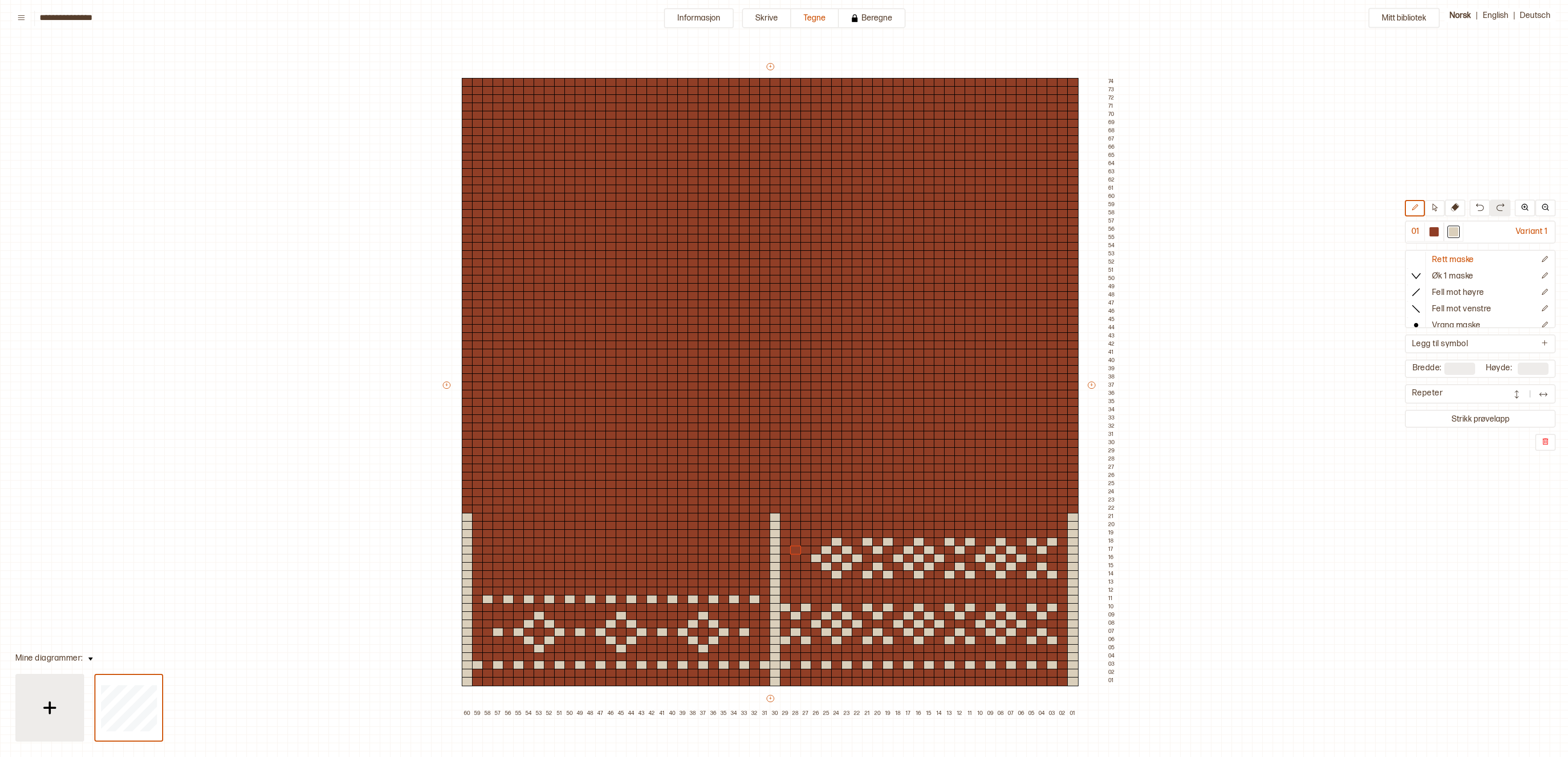
click at [34, 378] on div at bounding box center [50, 708] width 51 height 51
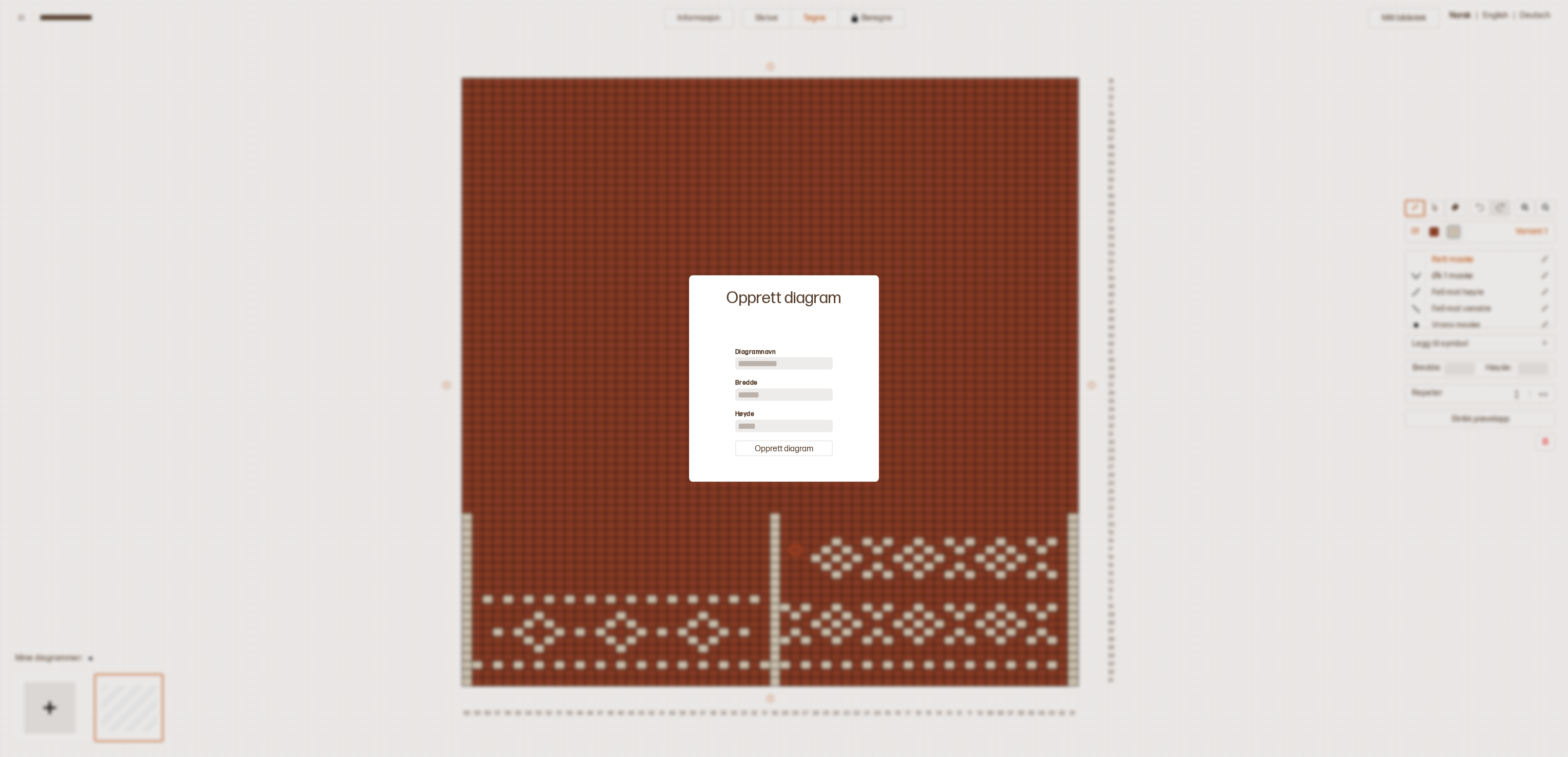
click at [776, 378] on input "**" at bounding box center [783, 395] width 98 height 12
type input "*"
type input "**"
click at [768, 378] on input "**" at bounding box center [783, 426] width 98 height 12
type input "*"
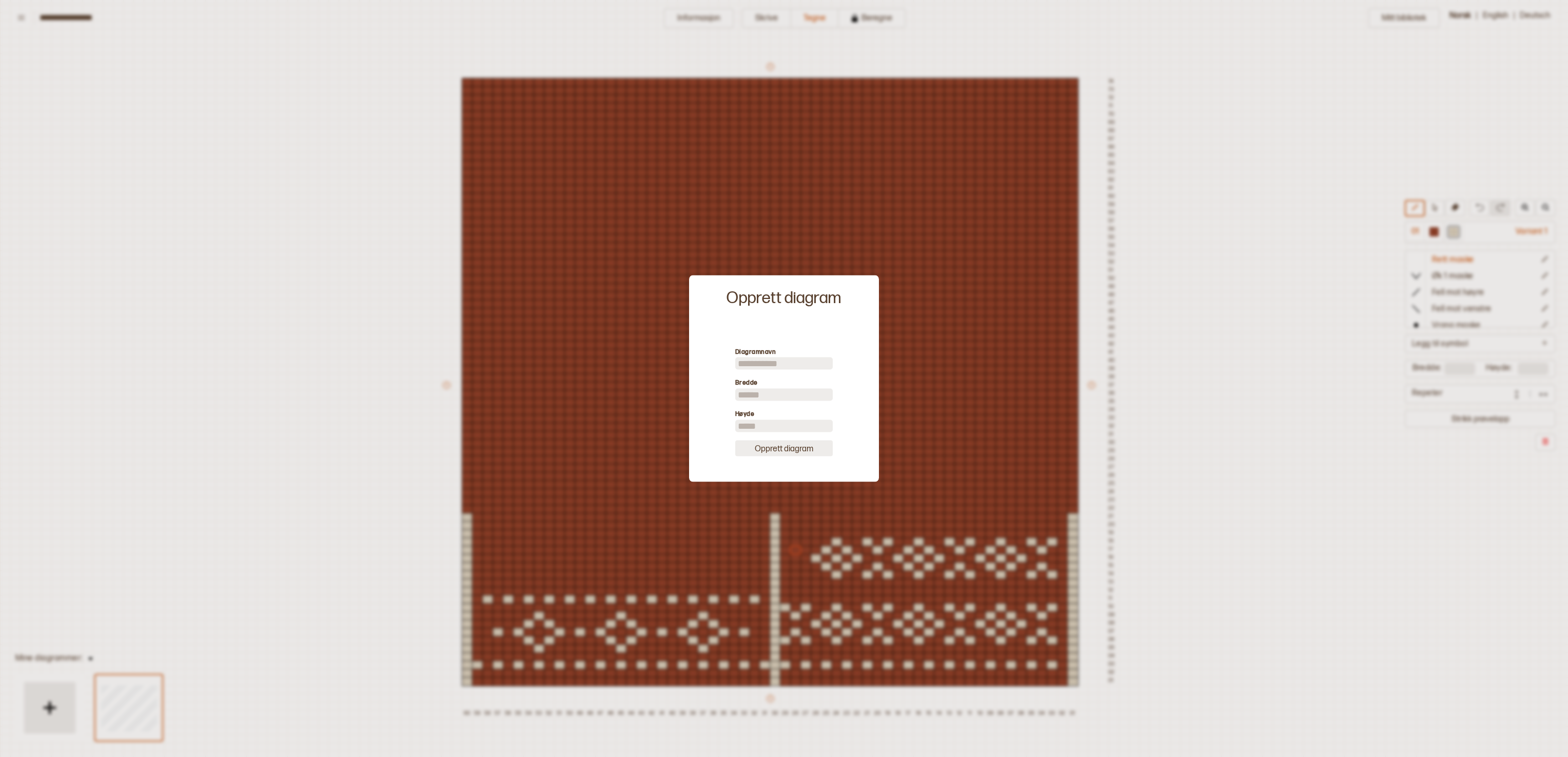
type input "**"
click at [783, 378] on button "Opprett diagram" at bounding box center [783, 448] width 98 height 16
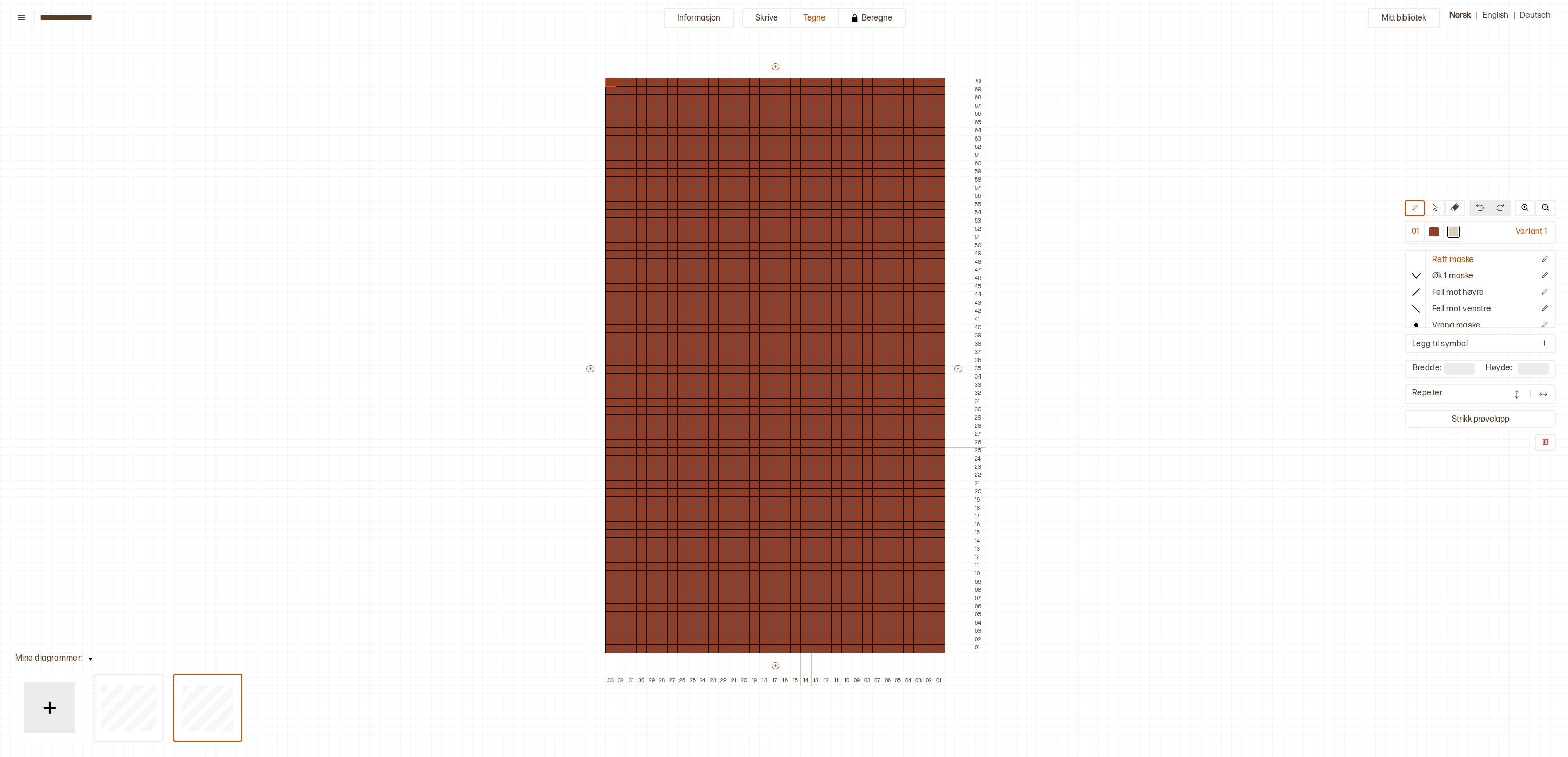
type input "**"
click at [67, 378] on div at bounding box center [50, 708] width 51 height 51
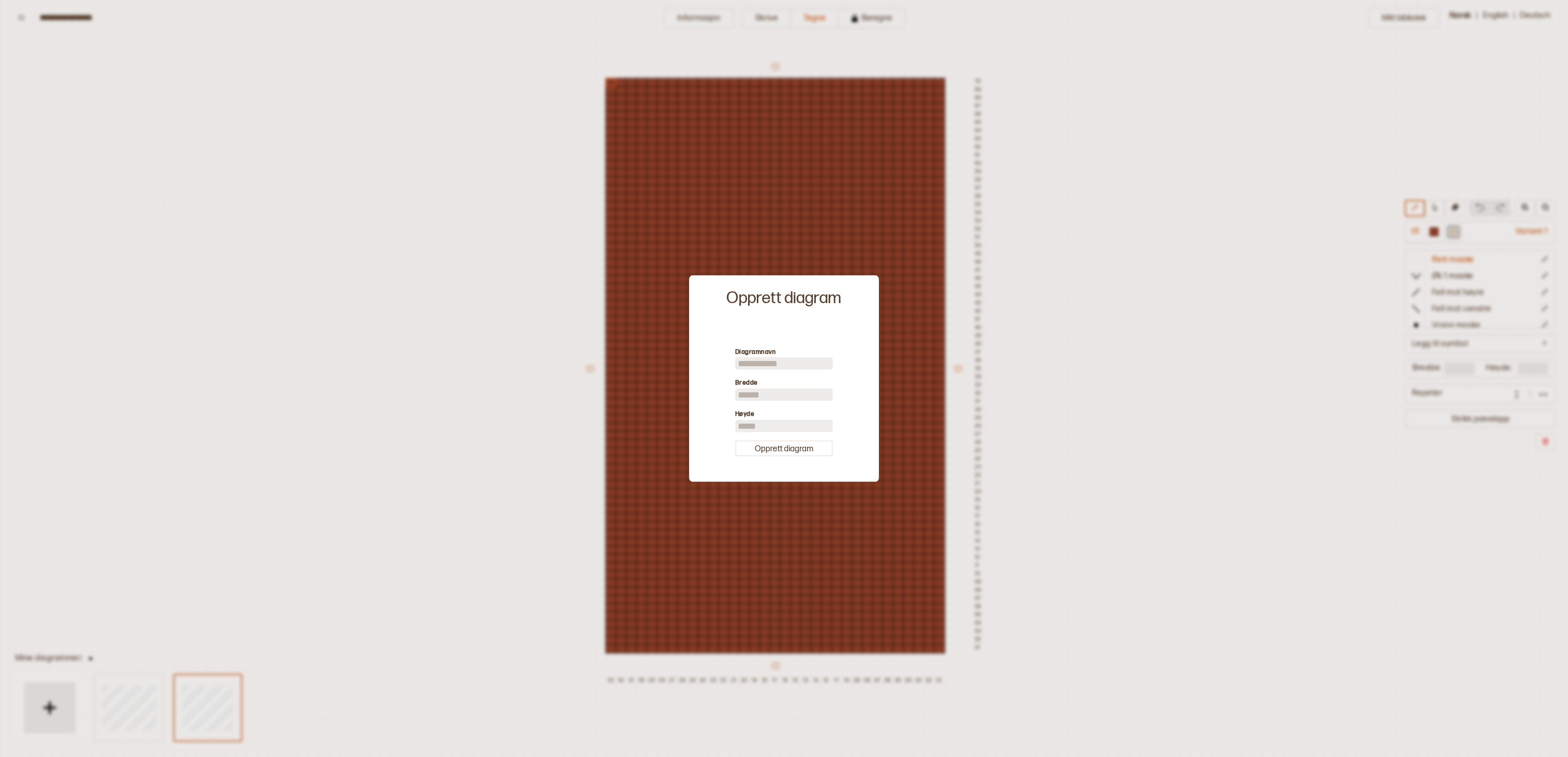
click at [768, 378] on input "**" at bounding box center [783, 395] width 98 height 12
type input "*"
type input "**"
click at [780, 378] on input "**" at bounding box center [783, 426] width 98 height 12
type input "*"
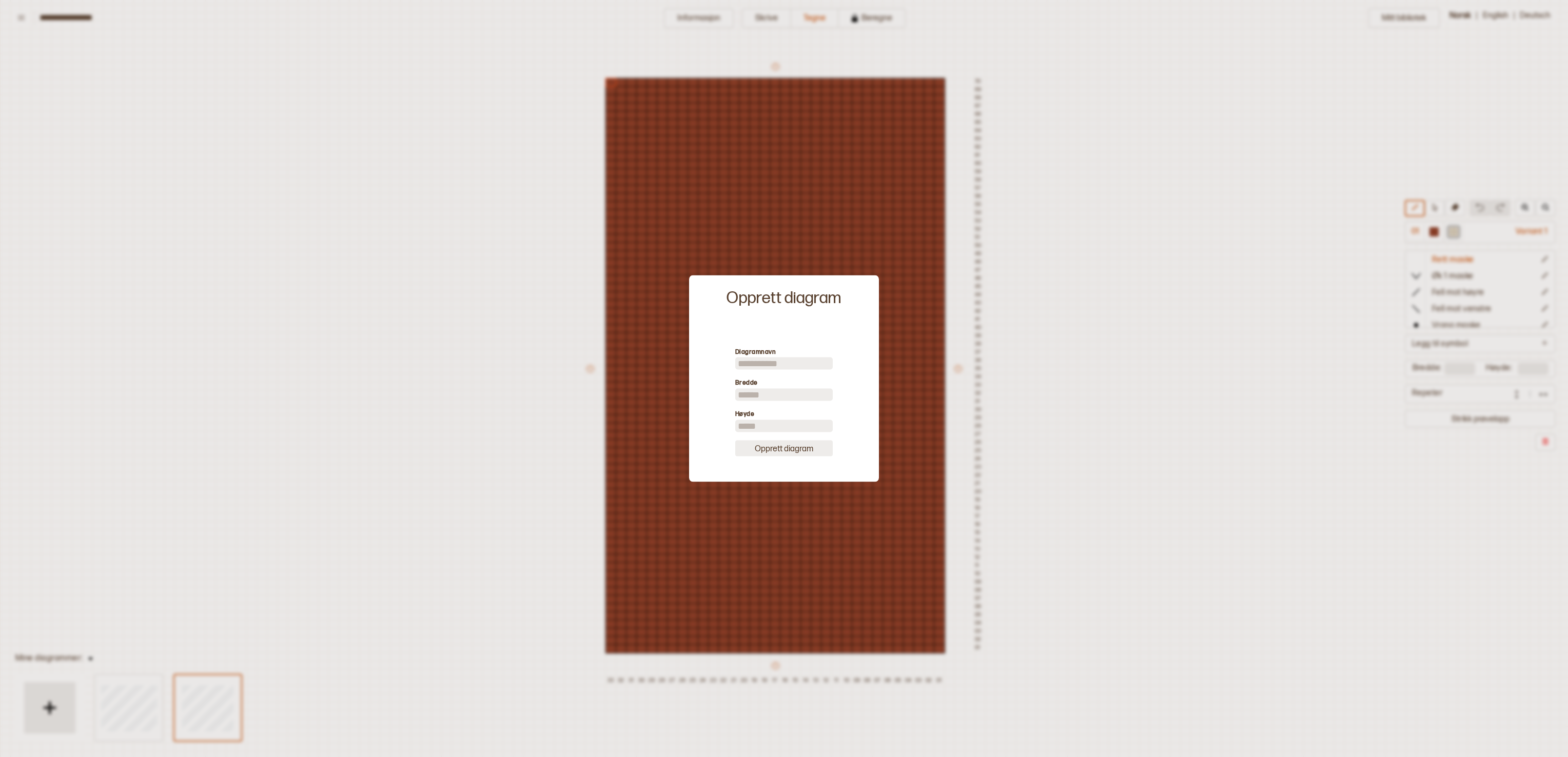
type input "**"
click at [783, 378] on button "Opprett diagram" at bounding box center [783, 448] width 98 height 16
type input "**"
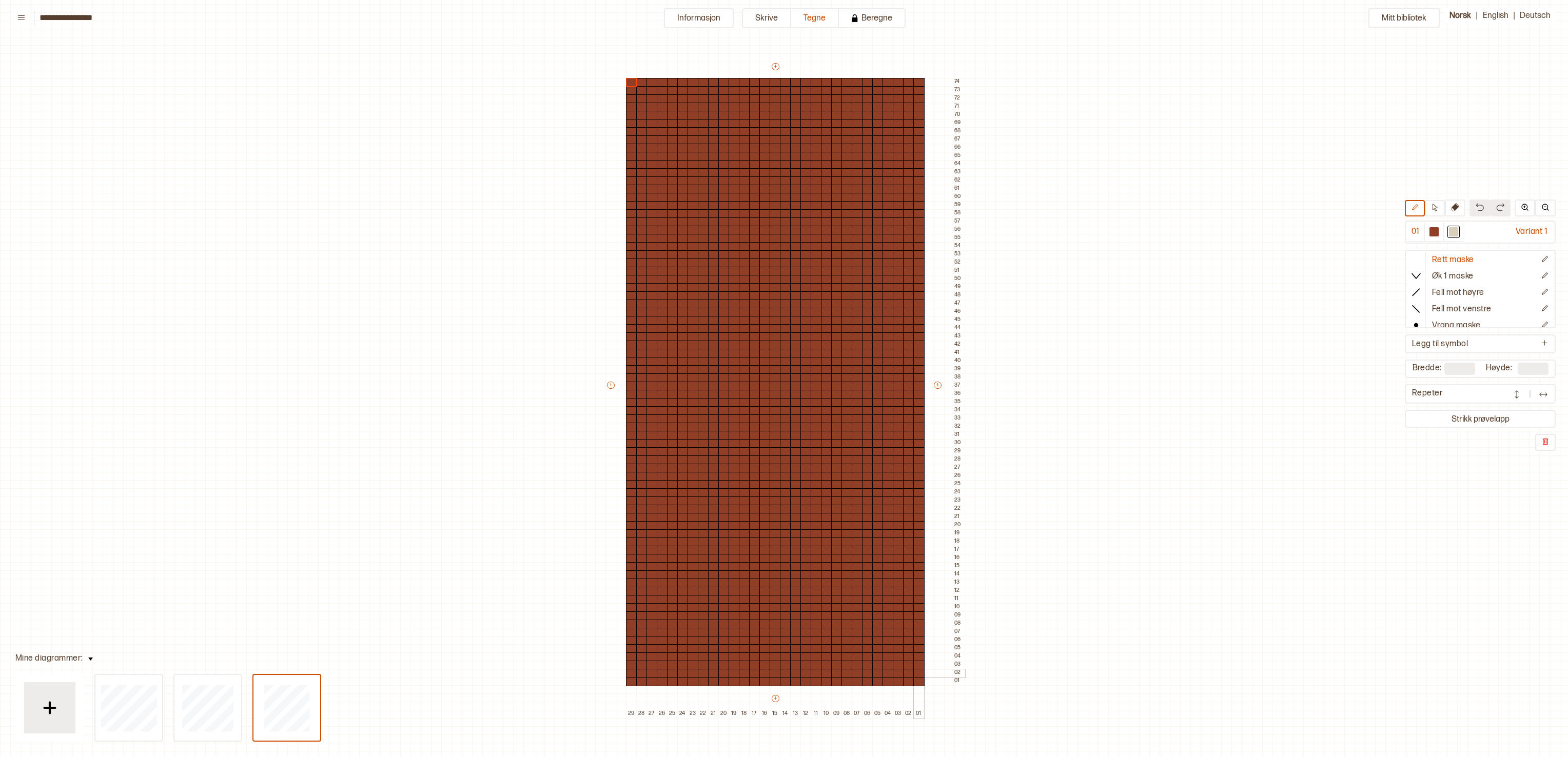
click at [783, 378] on div at bounding box center [919, 674] width 11 height 9
click at [783, 378] on div at bounding box center [919, 624] width 11 height 9
click at [775, 378] on div at bounding box center [775, 665] width 11 height 9
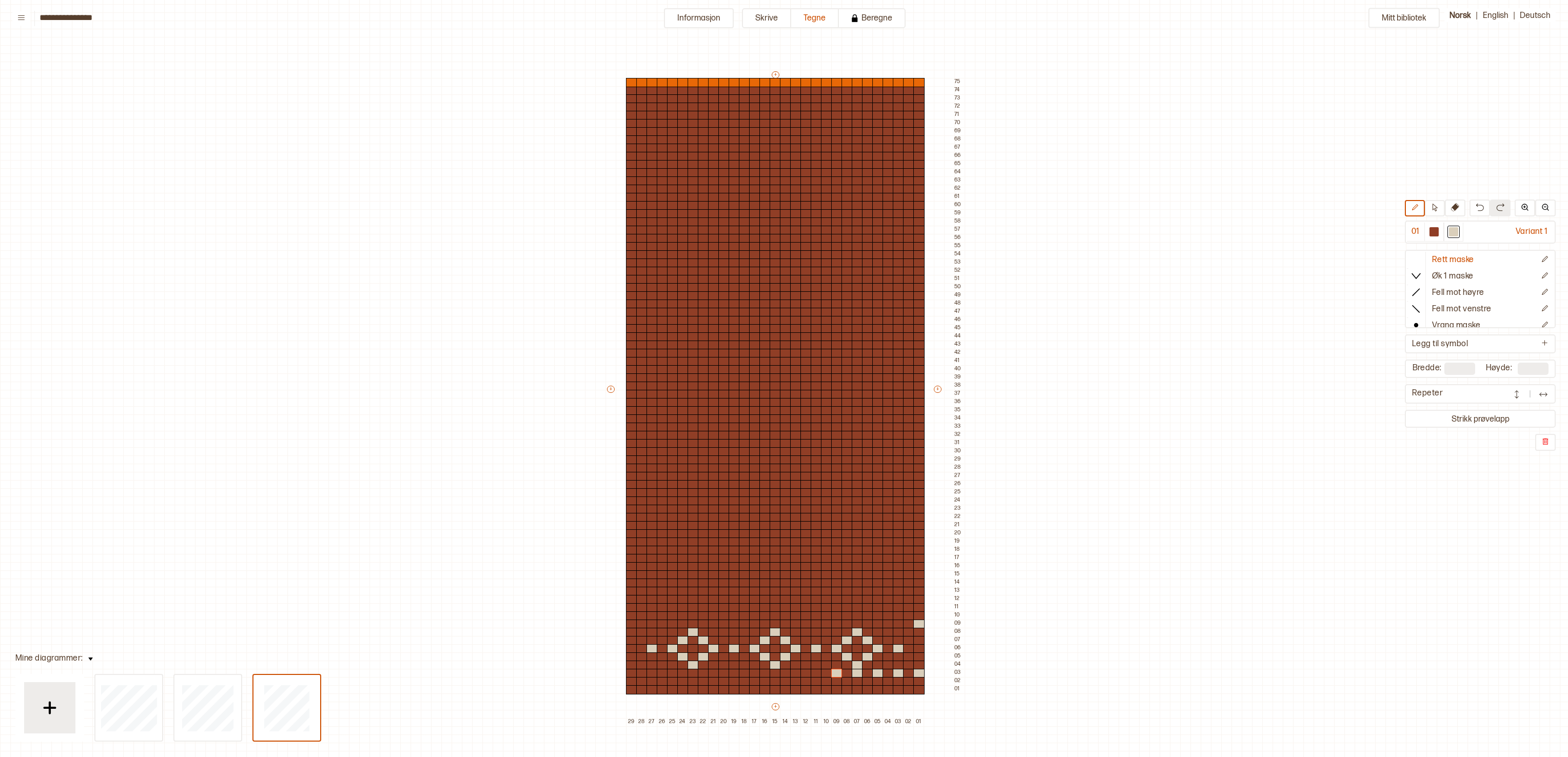
type input "**"
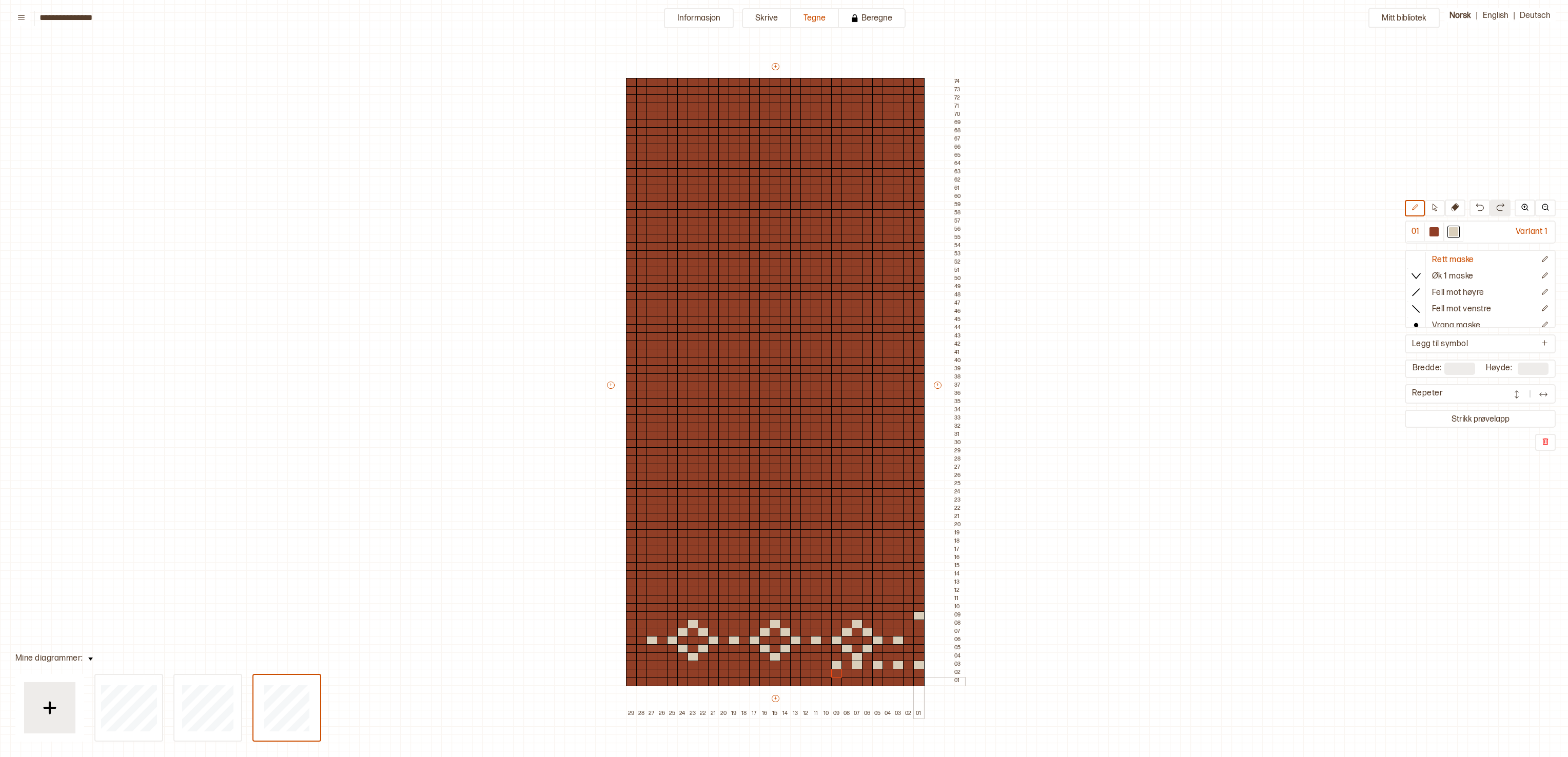
click at [783, 378] on div at bounding box center [919, 681] width 11 height 9
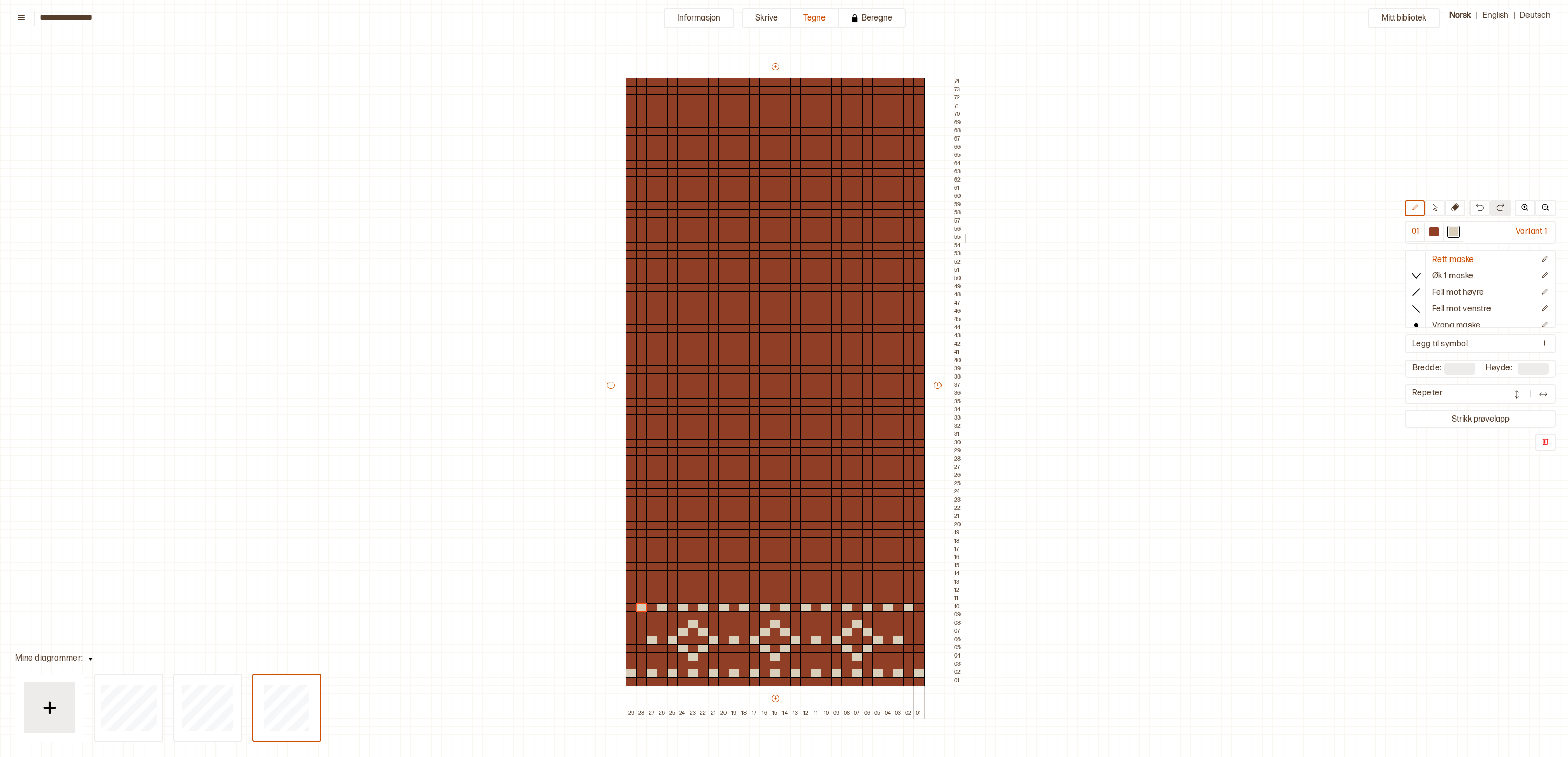
click at [783, 238] on div at bounding box center [919, 238] width 11 height 9
type input "**"
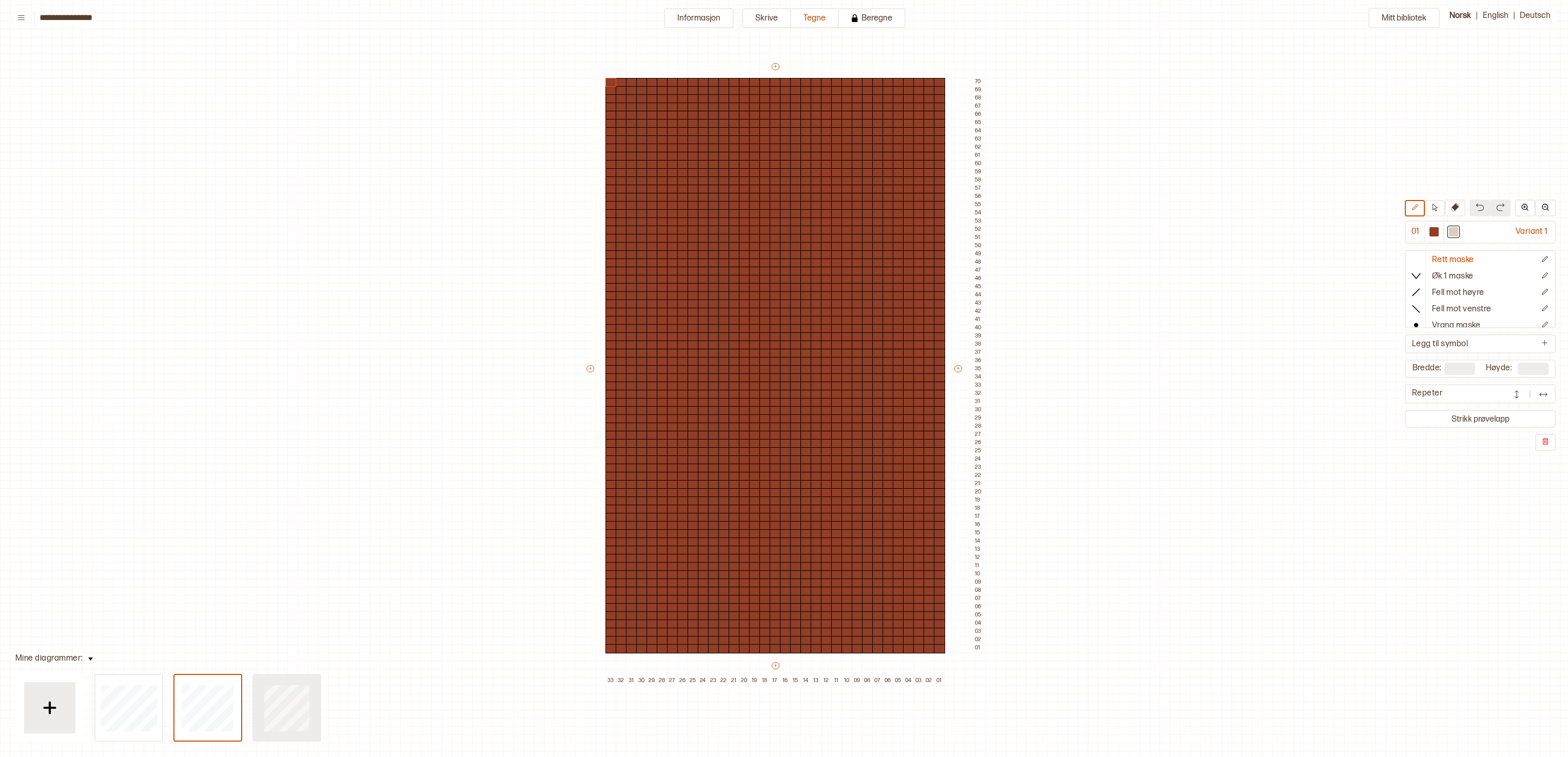
type input "**"
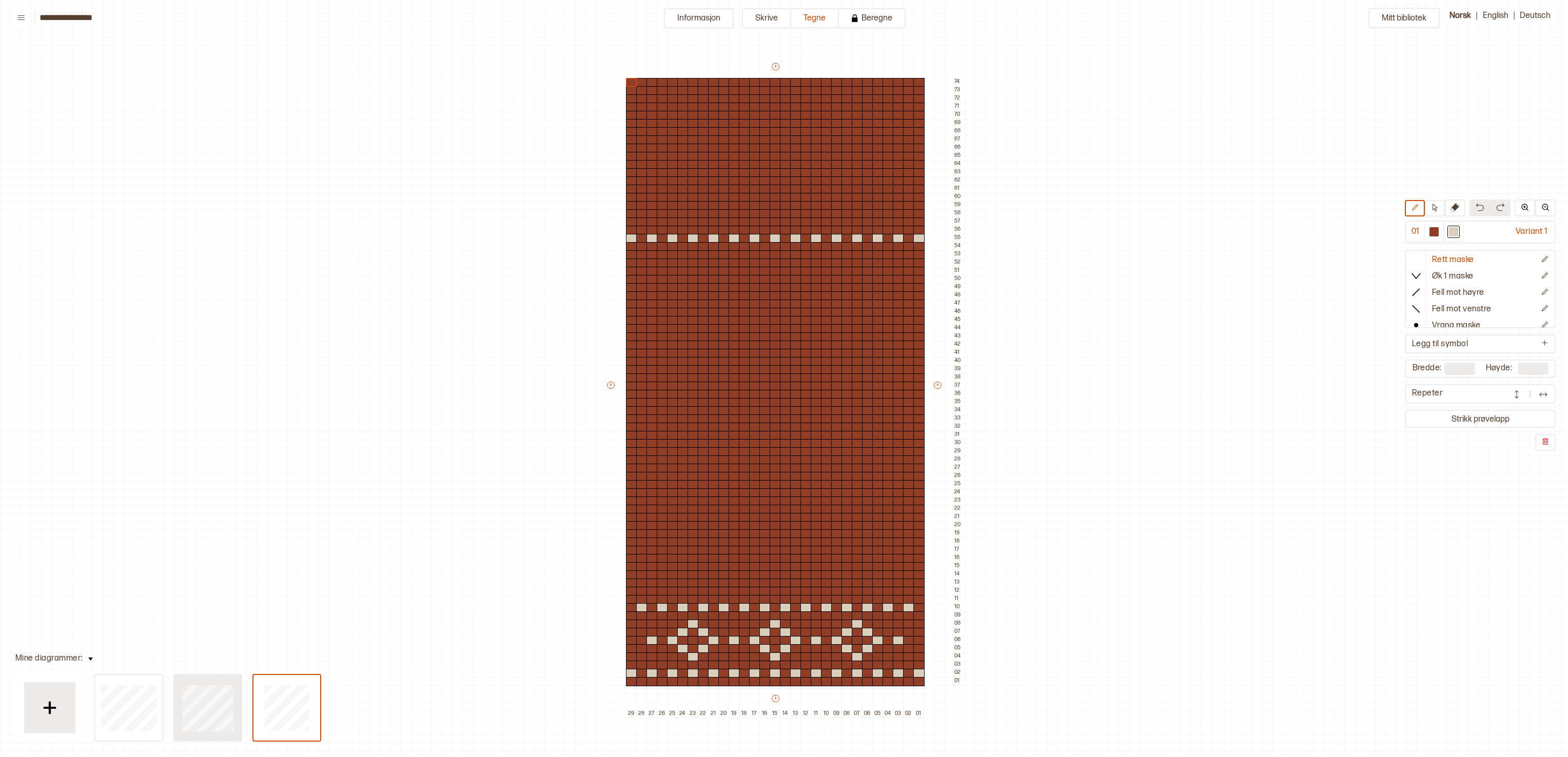
type input "**"
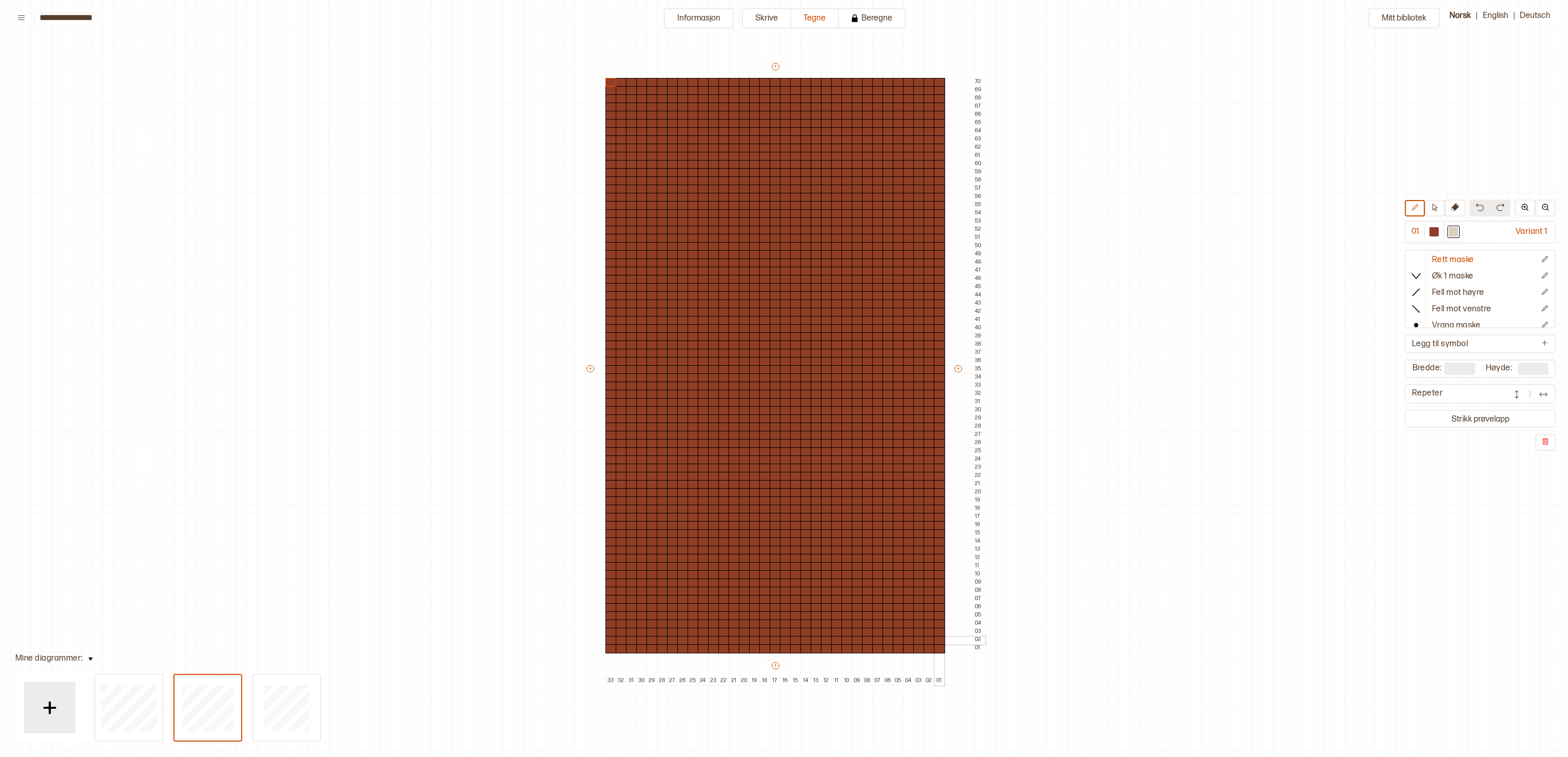
click at [783, 378] on div at bounding box center [939, 641] width 11 height 9
click at [783, 378] on div at bounding box center [785, 624] width 11 height 9
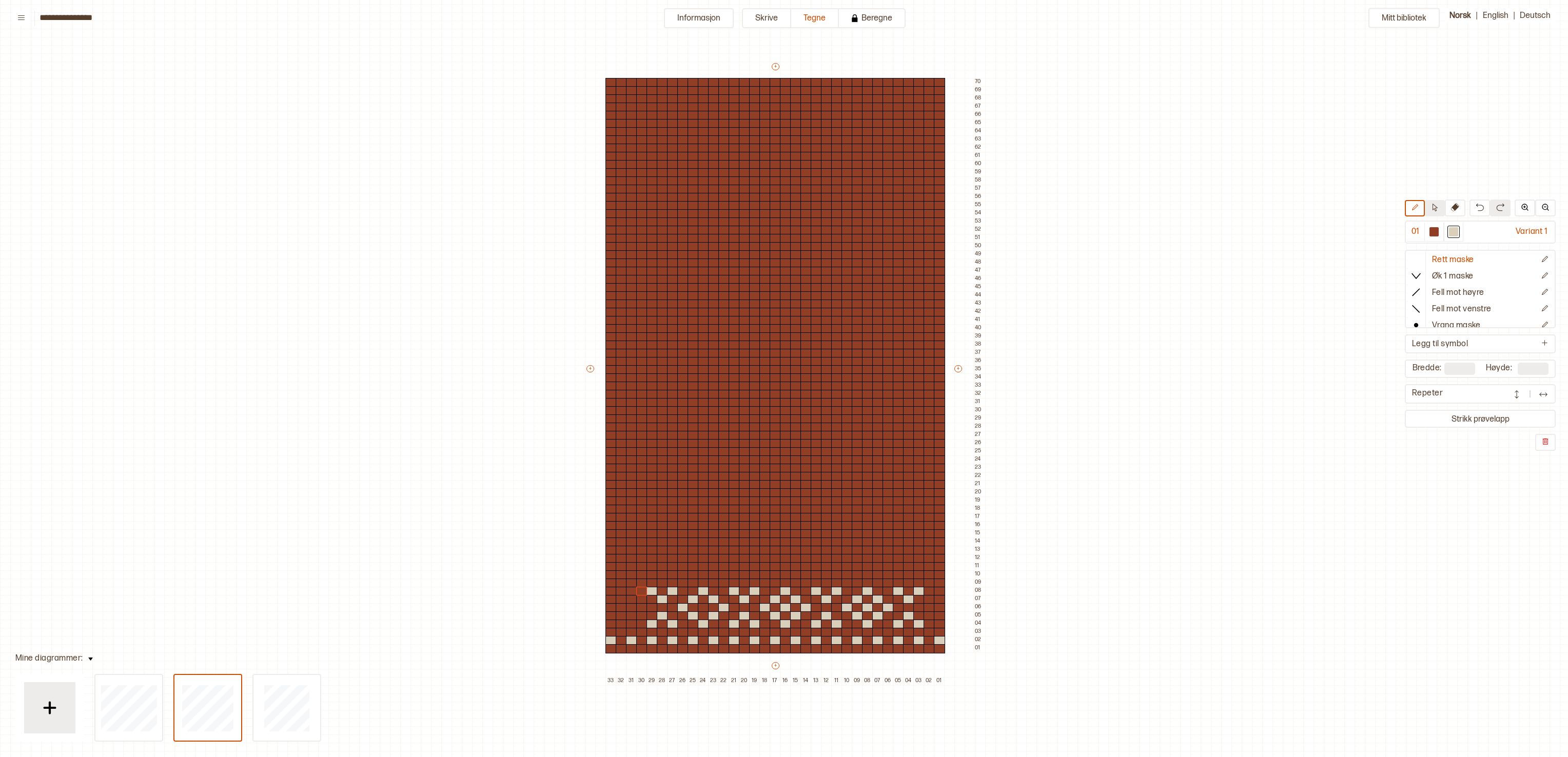
click at [783, 210] on icon at bounding box center [1434, 207] width 8 height 8
click at [783, 231] on div at bounding box center [1433, 232] width 12 height 12
drag, startPoint x: 629, startPoint y: 577, endPoint x: 932, endPoint y: 628, distance: 307.3
click at [783, 378] on div "+ + + + 33 32 31 30 29 28 27 26 25 24 23 22 21 20 19 18 17 16 15 14 13 12 11 10…" at bounding box center [785, 373] width 400 height 624
click at [783, 378] on p "Fyll markering" at bounding box center [944, 585] width 38 height 9
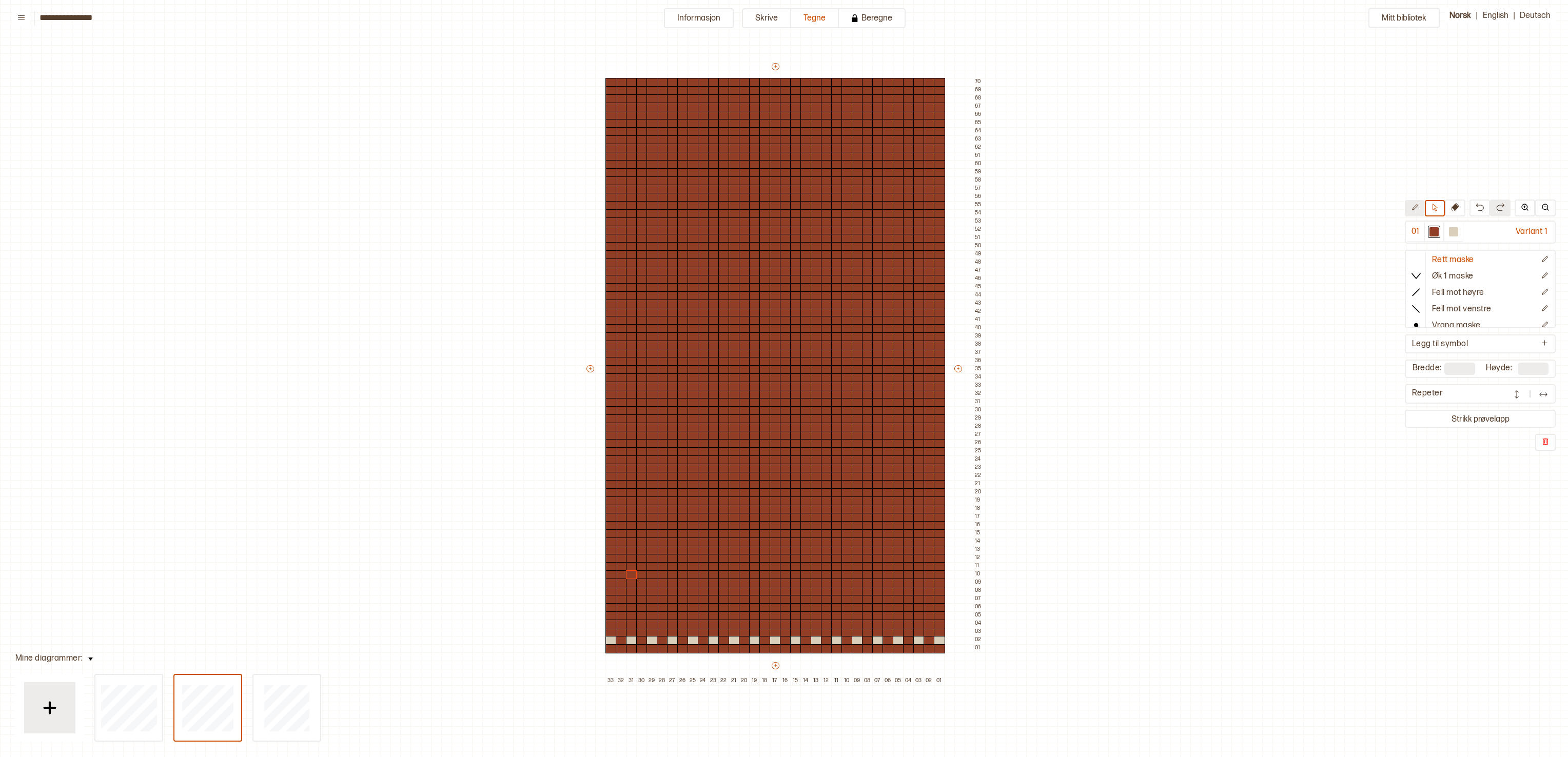
click at [783, 212] on icon at bounding box center [1414, 207] width 8 height 8
click at [783, 233] on div at bounding box center [1453, 232] width 9 height 9
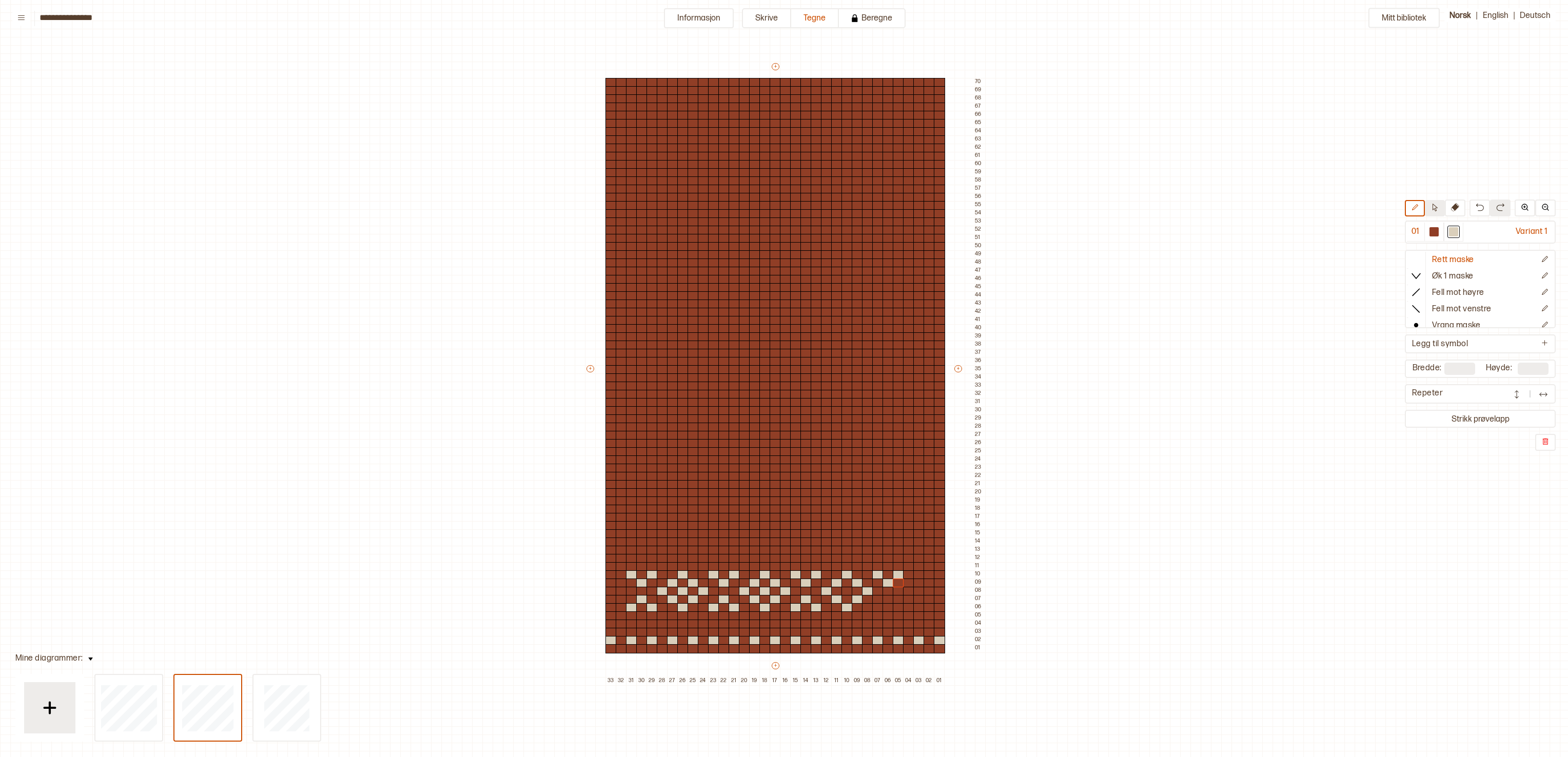
click at [783, 206] on button at bounding box center [1435, 208] width 20 height 16
click at [783, 234] on div at bounding box center [1433, 232] width 9 height 9
drag, startPoint x: 619, startPoint y: 557, endPoint x: 915, endPoint y: 622, distance: 303.1
click at [783, 378] on div "+ + + + 33 32 31 30 29 28 27 26 25 24 23 22 21 20 19 18 17 16 15 14 13 12 11 10…" at bounding box center [785, 373] width 400 height 624
click at [783, 378] on p "Fyll markering" at bounding box center [934, 569] width 38 height 9
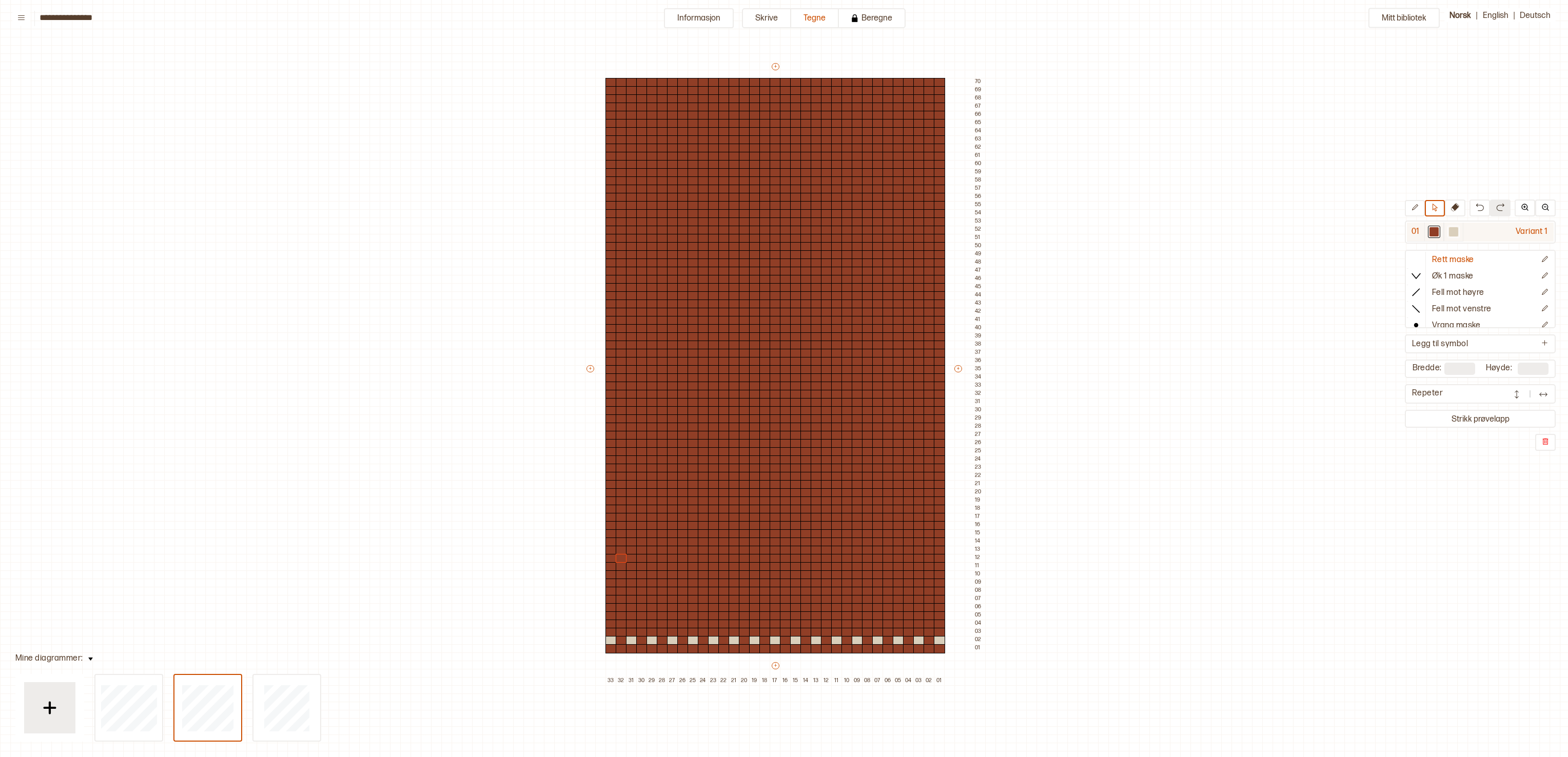
click at [783, 232] on div at bounding box center [1453, 232] width 9 height 9
click at [783, 205] on icon at bounding box center [1414, 207] width 8 height 8
type input "**"
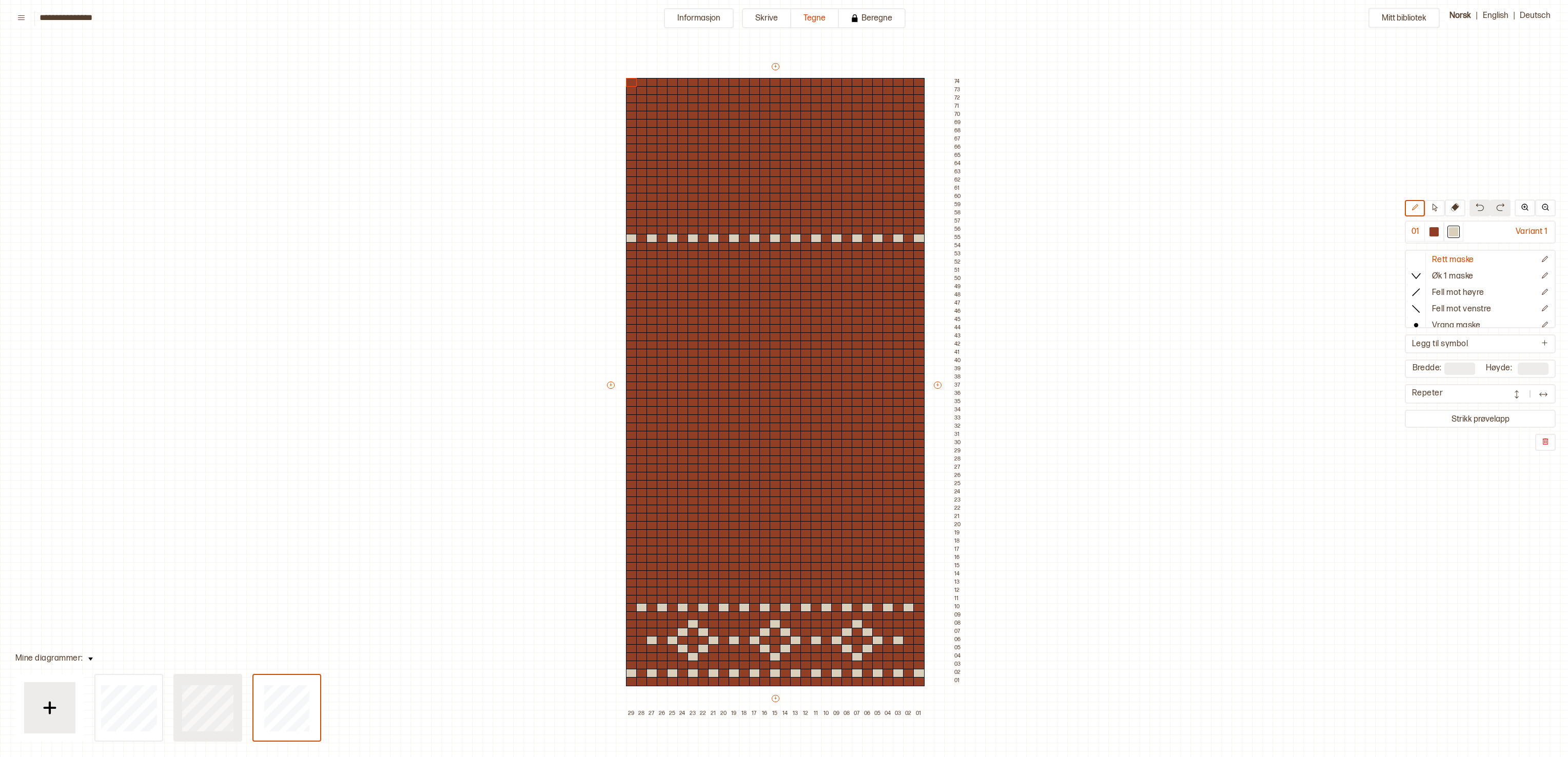
type input "**"
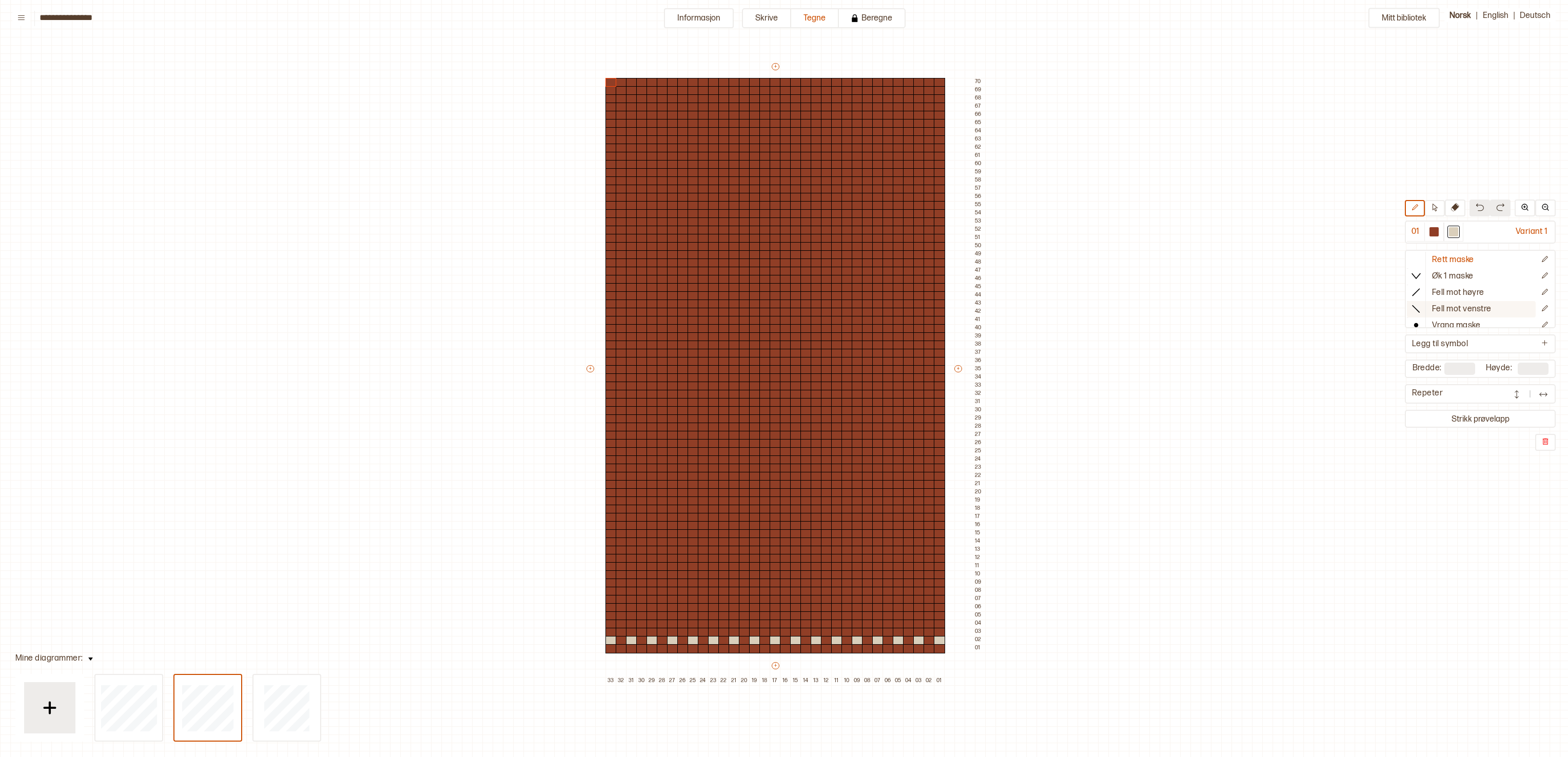
click at [783, 307] on p "Fell mot venstre" at bounding box center [1461, 309] width 59 height 11
click at [783, 164] on div at bounding box center [939, 165] width 11 height 9
click at [783, 156] on div at bounding box center [929, 156] width 11 height 9
click at [783, 145] on div at bounding box center [919, 148] width 11 height 9
click at [783, 138] on div at bounding box center [909, 140] width 11 height 9
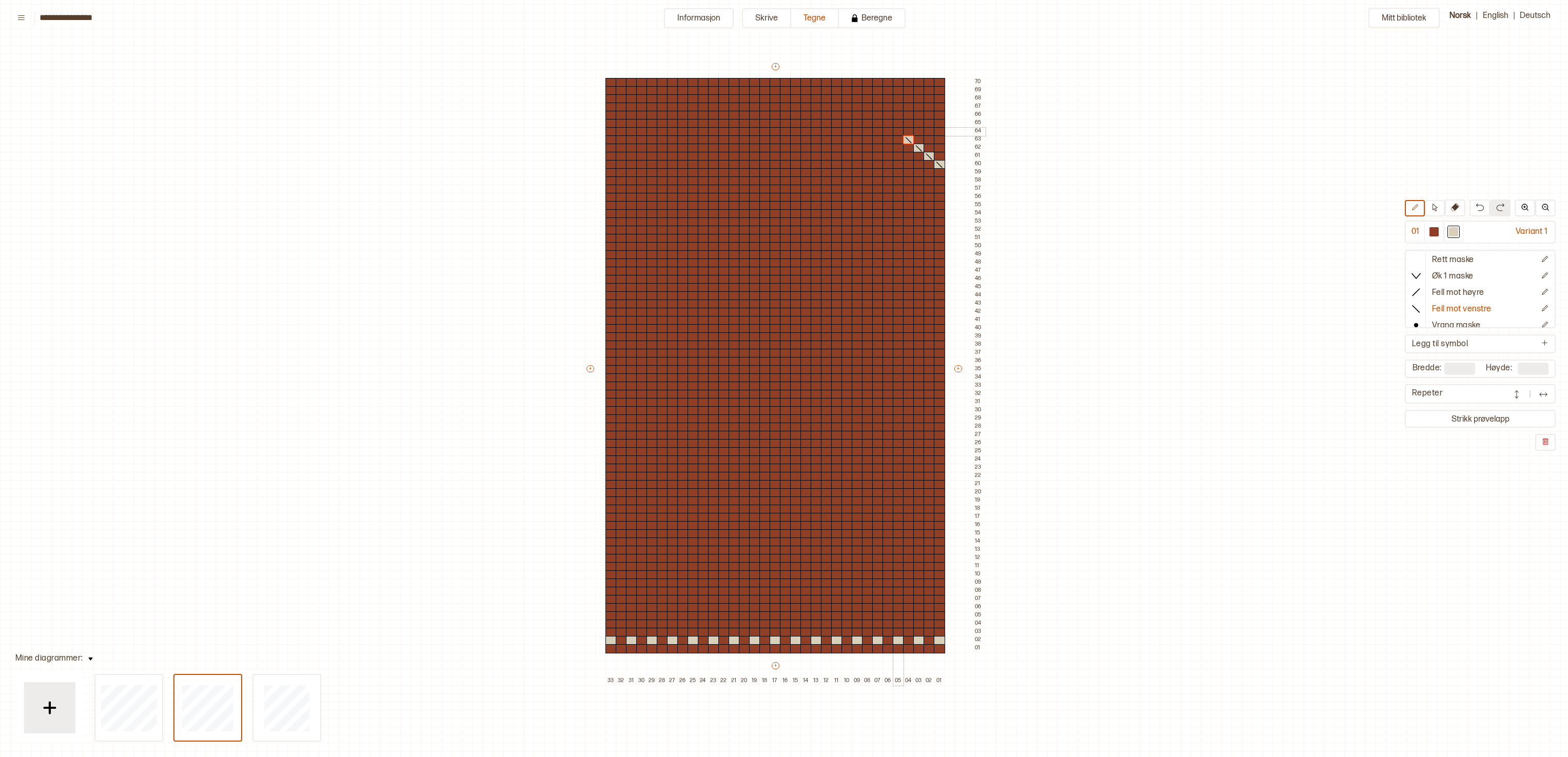
click at [783, 128] on div at bounding box center [898, 132] width 11 height 9
click at [783, 120] on div at bounding box center [888, 123] width 11 height 9
click at [783, 113] on div at bounding box center [878, 115] width 11 height 9
click at [783, 105] on div at bounding box center [867, 107] width 11 height 9
click at [783, 96] on div at bounding box center [857, 98] width 11 height 9
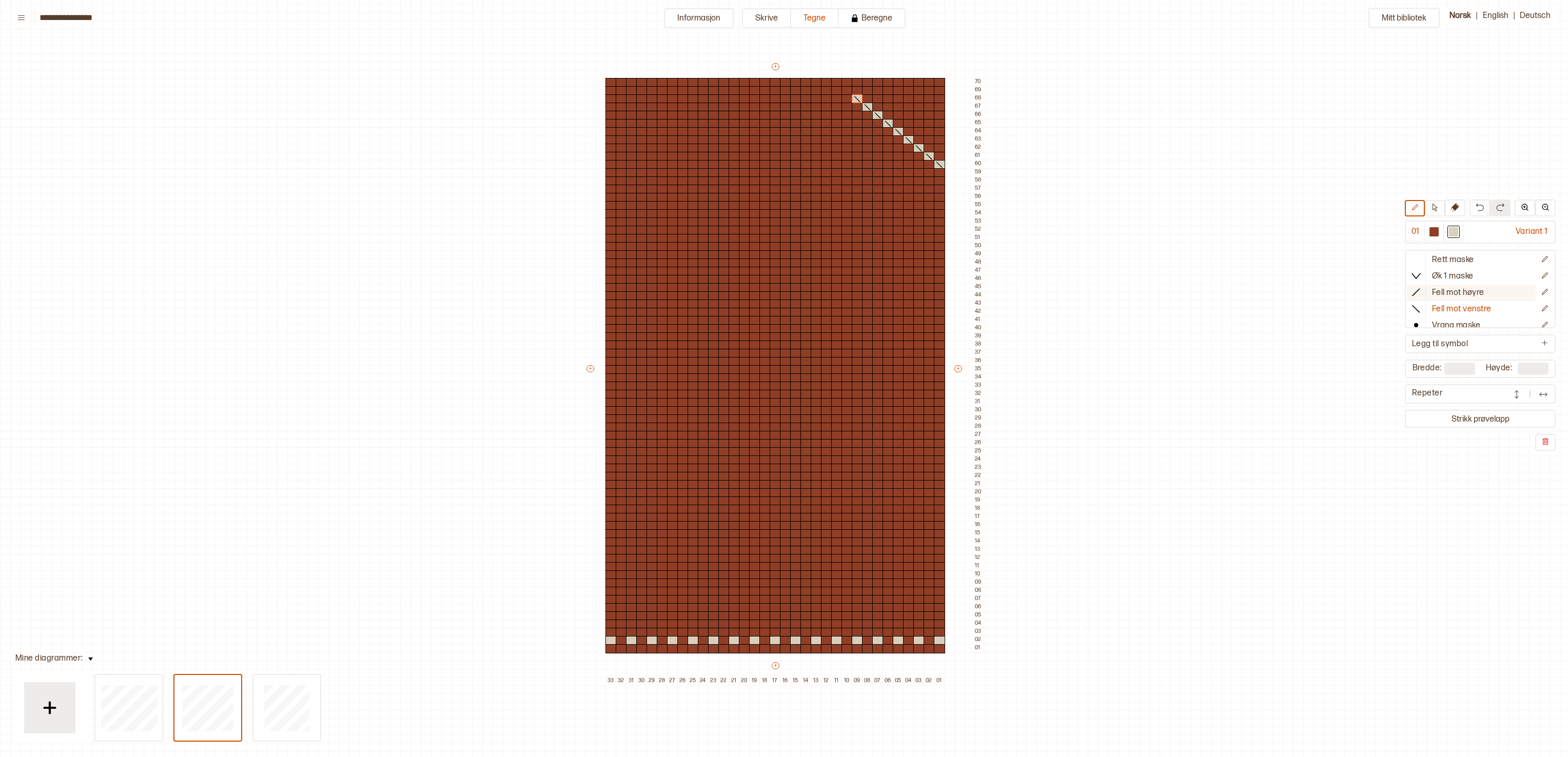
click at [783, 287] on div at bounding box center [1416, 292] width 19 height 16
click at [609, 162] on div at bounding box center [611, 165] width 11 height 9
click at [616, 157] on div at bounding box center [621, 156] width 11 height 9
click at [630, 146] on div at bounding box center [631, 148] width 11 height 9
click at [642, 138] on div at bounding box center [642, 140] width 11 height 9
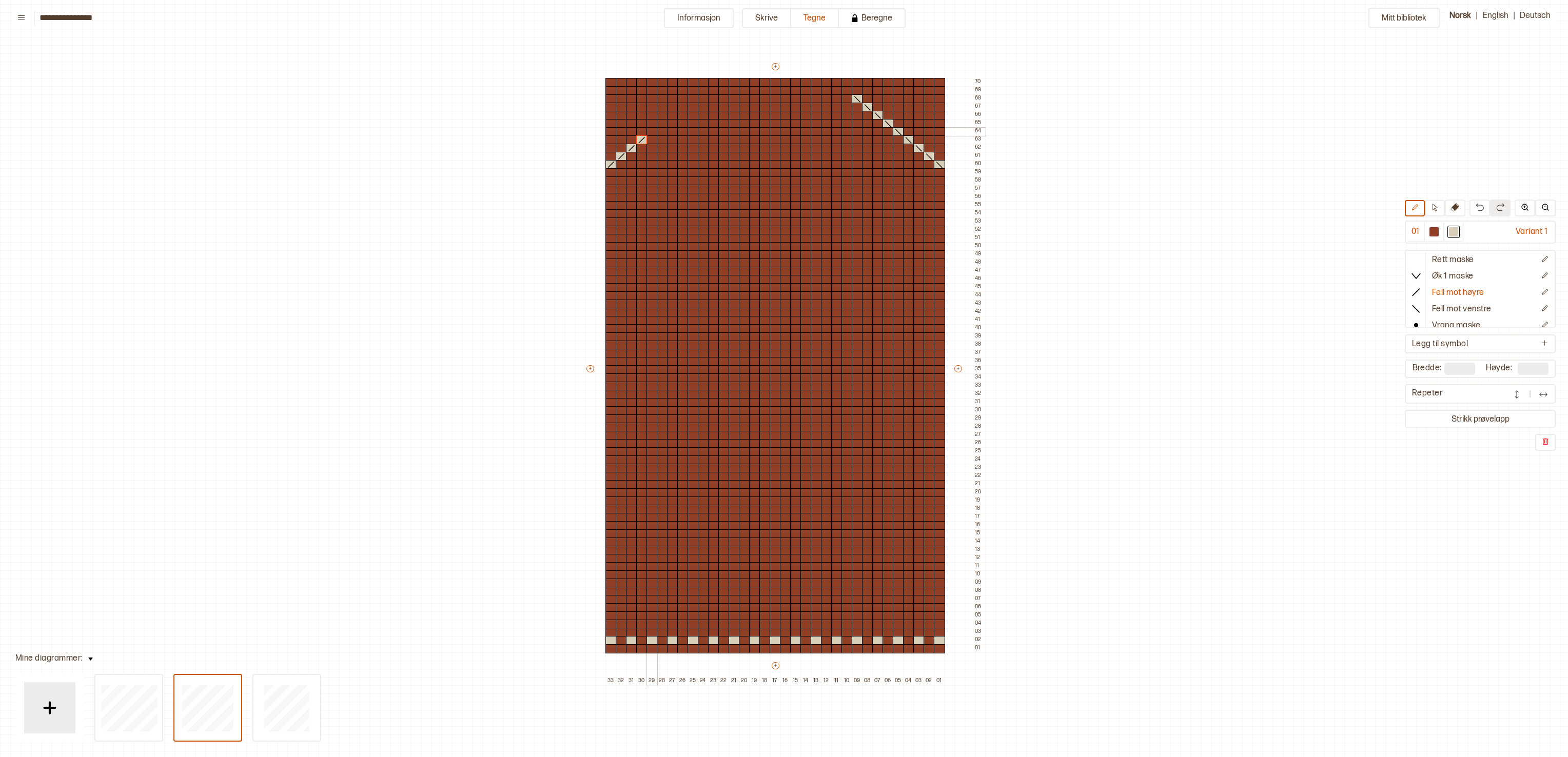
click at [647, 129] on div at bounding box center [652, 132] width 11 height 9
click at [661, 121] on div at bounding box center [662, 123] width 11 height 9
click at [673, 115] on div at bounding box center [673, 115] width 11 height 9
click at [684, 105] on div at bounding box center [683, 107] width 11 height 9
click at [689, 98] on div at bounding box center [693, 98] width 11 height 9
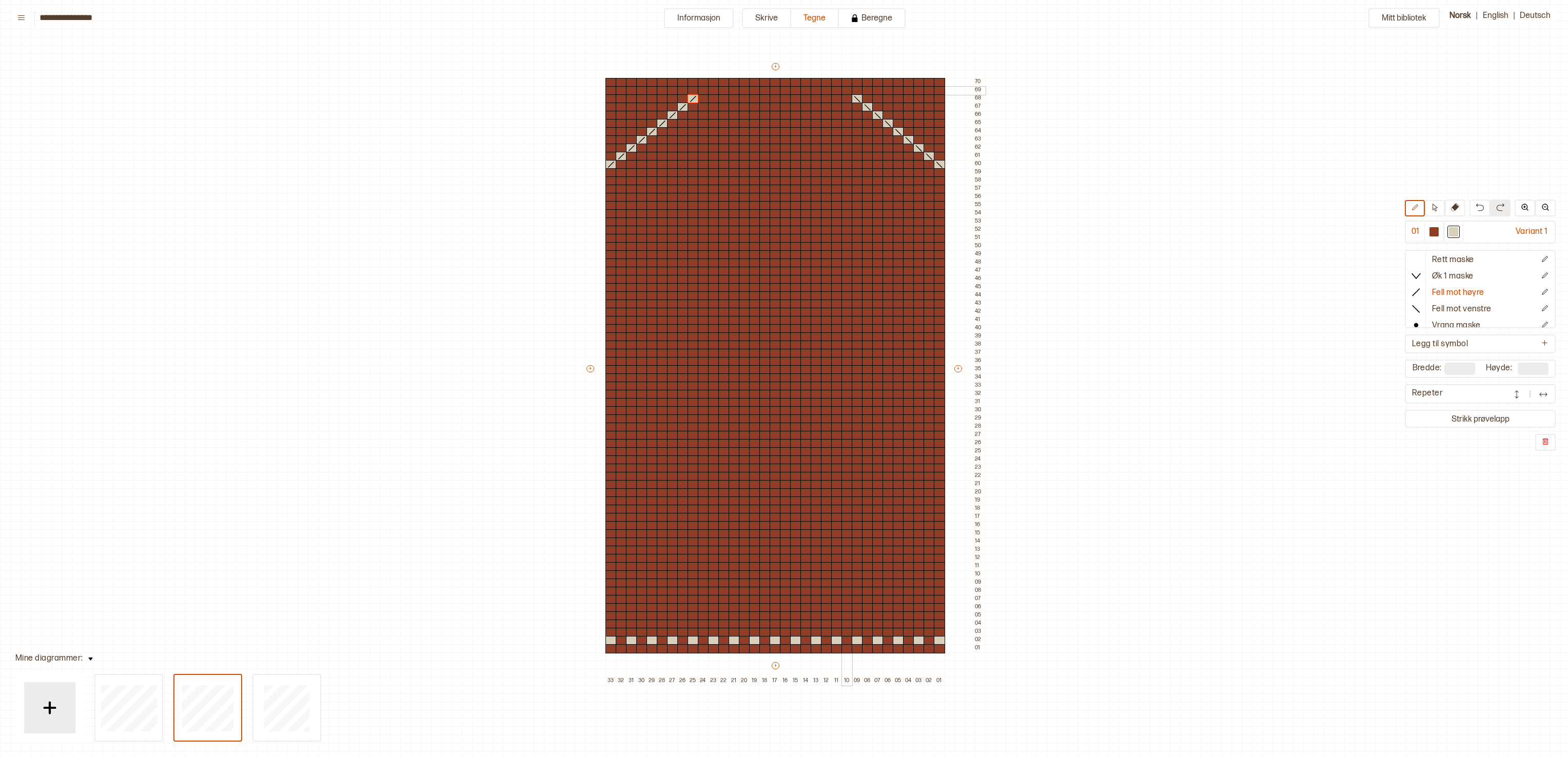
click at [783, 89] on div at bounding box center [847, 91] width 11 height 9
click at [702, 87] on div at bounding box center [703, 91] width 11 height 9
click at [709, 82] on div at bounding box center [713, 82] width 11 height 9
click at [783, 203] on div at bounding box center [939, 205] width 11 height 9
click at [783, 209] on icon at bounding box center [1434, 207] width 8 height 8
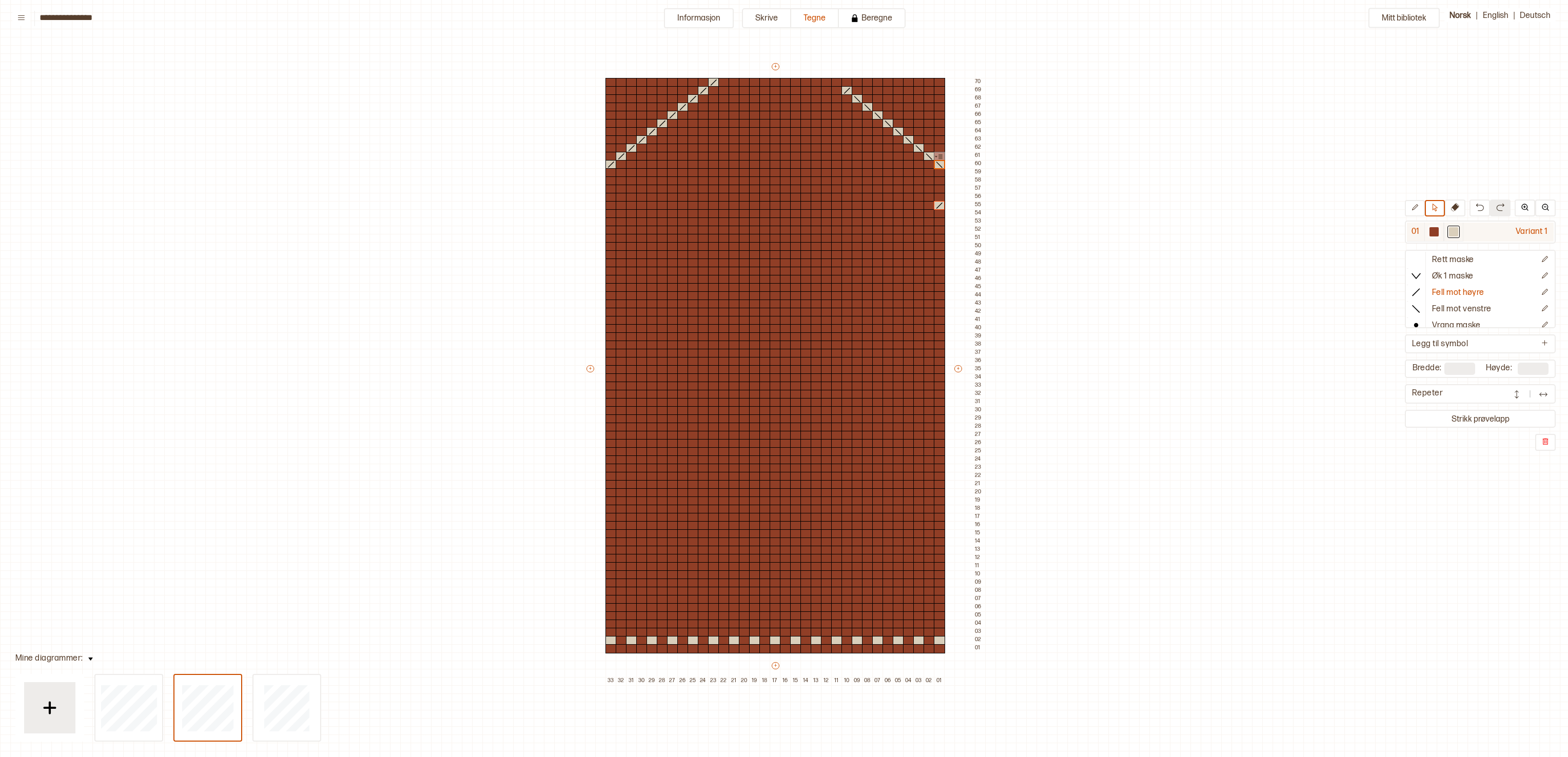
click at [783, 231] on div at bounding box center [1433, 232] width 9 height 9
drag, startPoint x: 605, startPoint y: 58, endPoint x: 949, endPoint y: 180, distance: 365.0
click at [783, 180] on div "Mitt bibliotek 01 Variant 1 Rett maske Øk 1 maske Fell mot høyre Fell mot venst…" at bounding box center [1557, 720] width 3135 height 1515
click at [783, 91] on p "Fyll markering" at bounding box center [955, 93] width 38 height 9
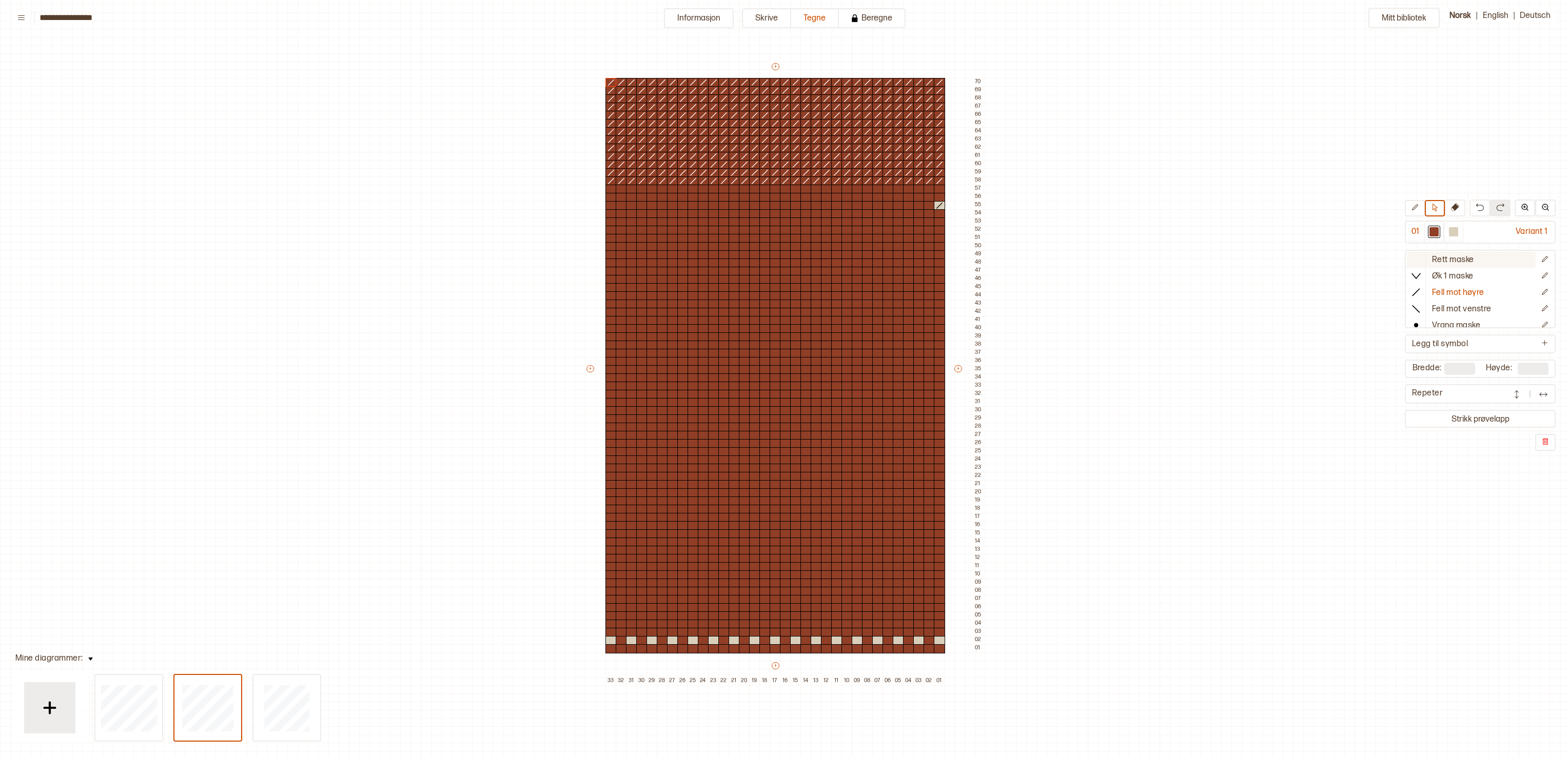
click at [783, 255] on p "Rett maske" at bounding box center [1453, 260] width 42 height 11
drag, startPoint x: 596, startPoint y: 68, endPoint x: 948, endPoint y: 192, distance: 373.2
click at [783, 192] on div "+ + + + 33 32 31 30 29 28 27 26 25 24 23 22 21 20 19 18 17 16 15 14 13 12 11 10…" at bounding box center [785, 373] width 400 height 624
click at [783, 91] on p "Fyll markering" at bounding box center [955, 93] width 38 height 9
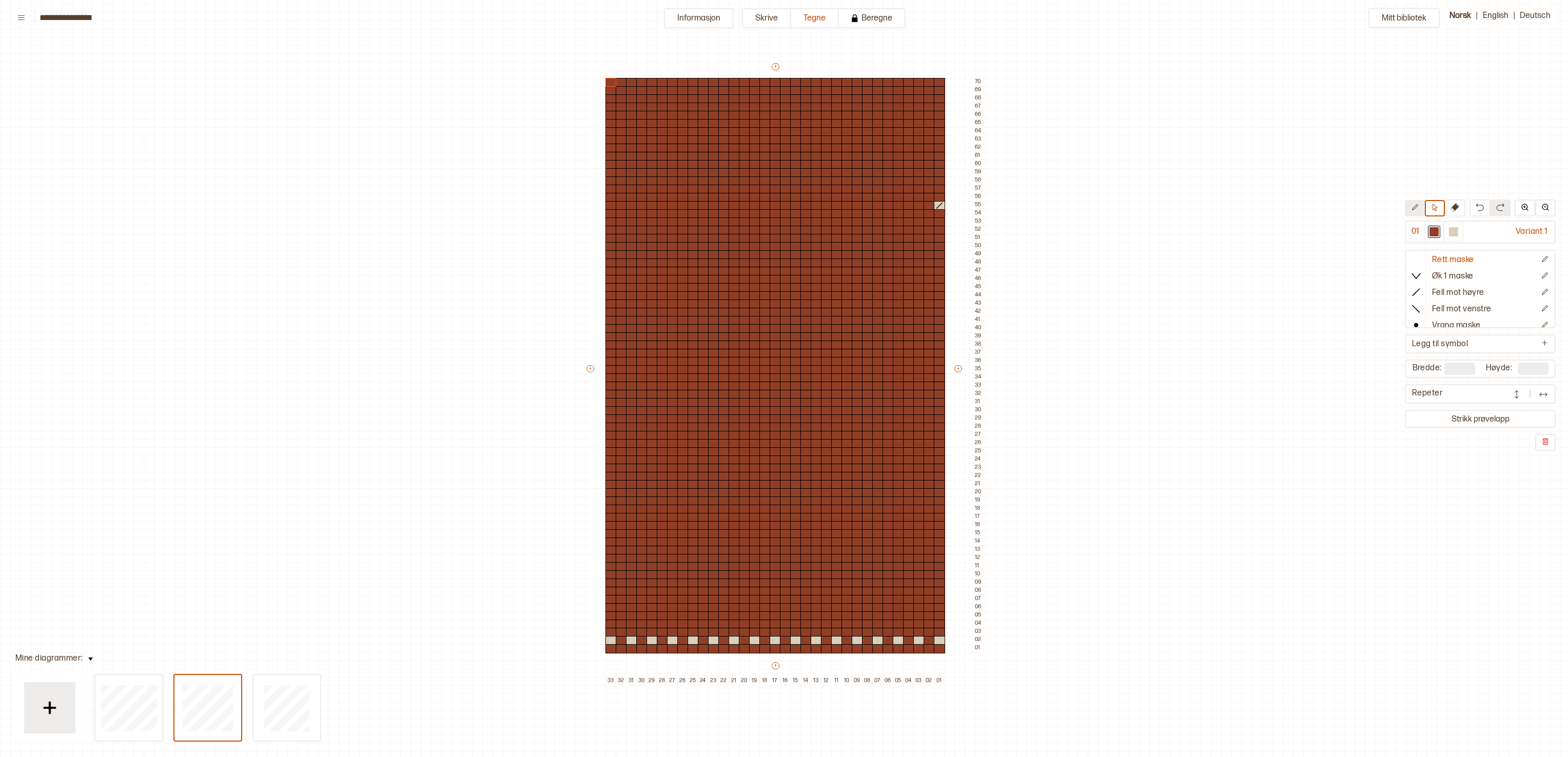
click at [783, 205] on icon at bounding box center [1414, 207] width 8 height 8
click at [783, 296] on p "Fell mot høyre" at bounding box center [1458, 293] width 52 height 11
click at [783, 198] on div at bounding box center [929, 197] width 11 height 9
click at [783, 204] on icon at bounding box center [939, 206] width 10 height 9
click at [783, 190] on div at bounding box center [919, 189] width 11 height 9
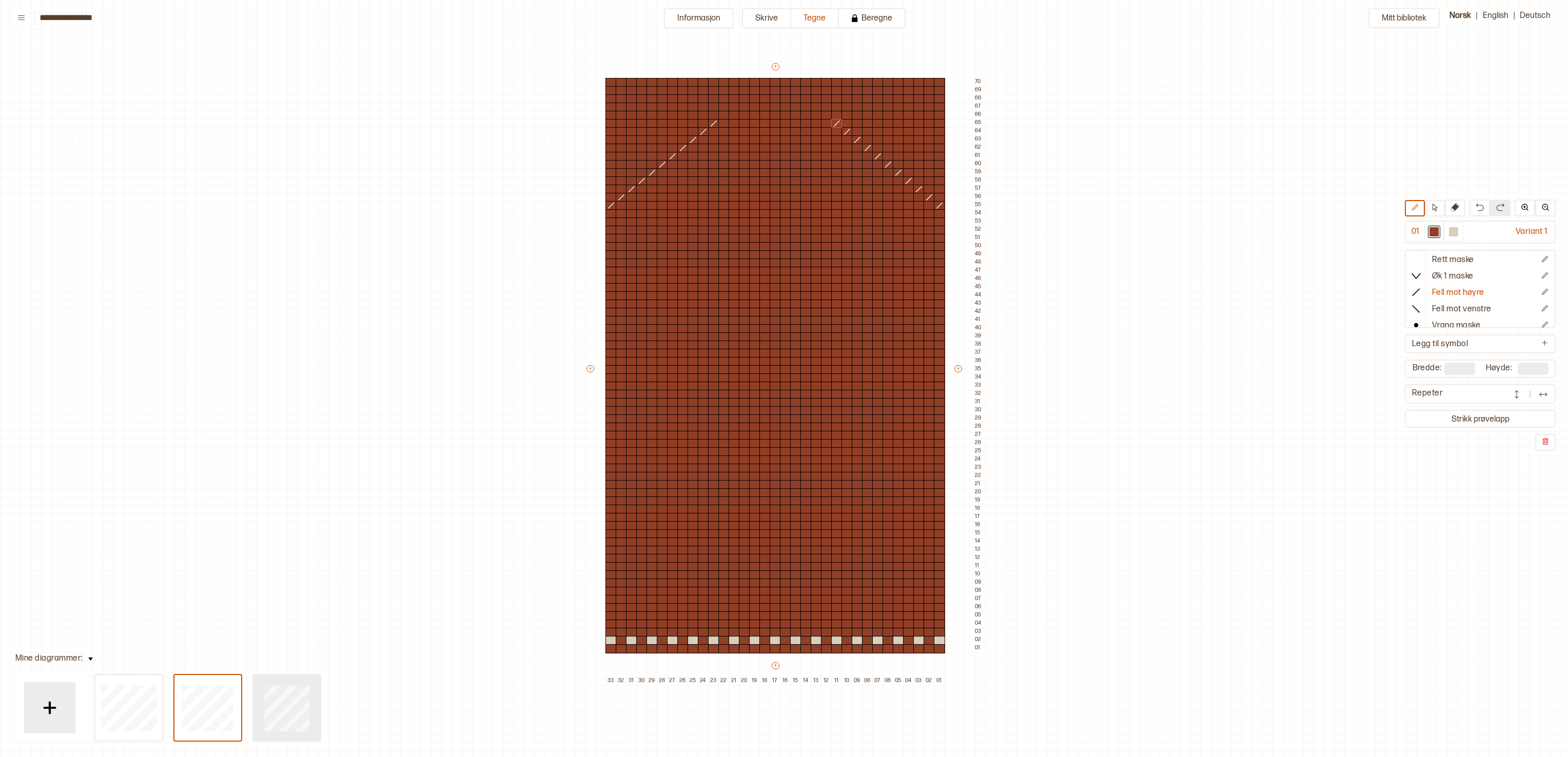
type input "**"
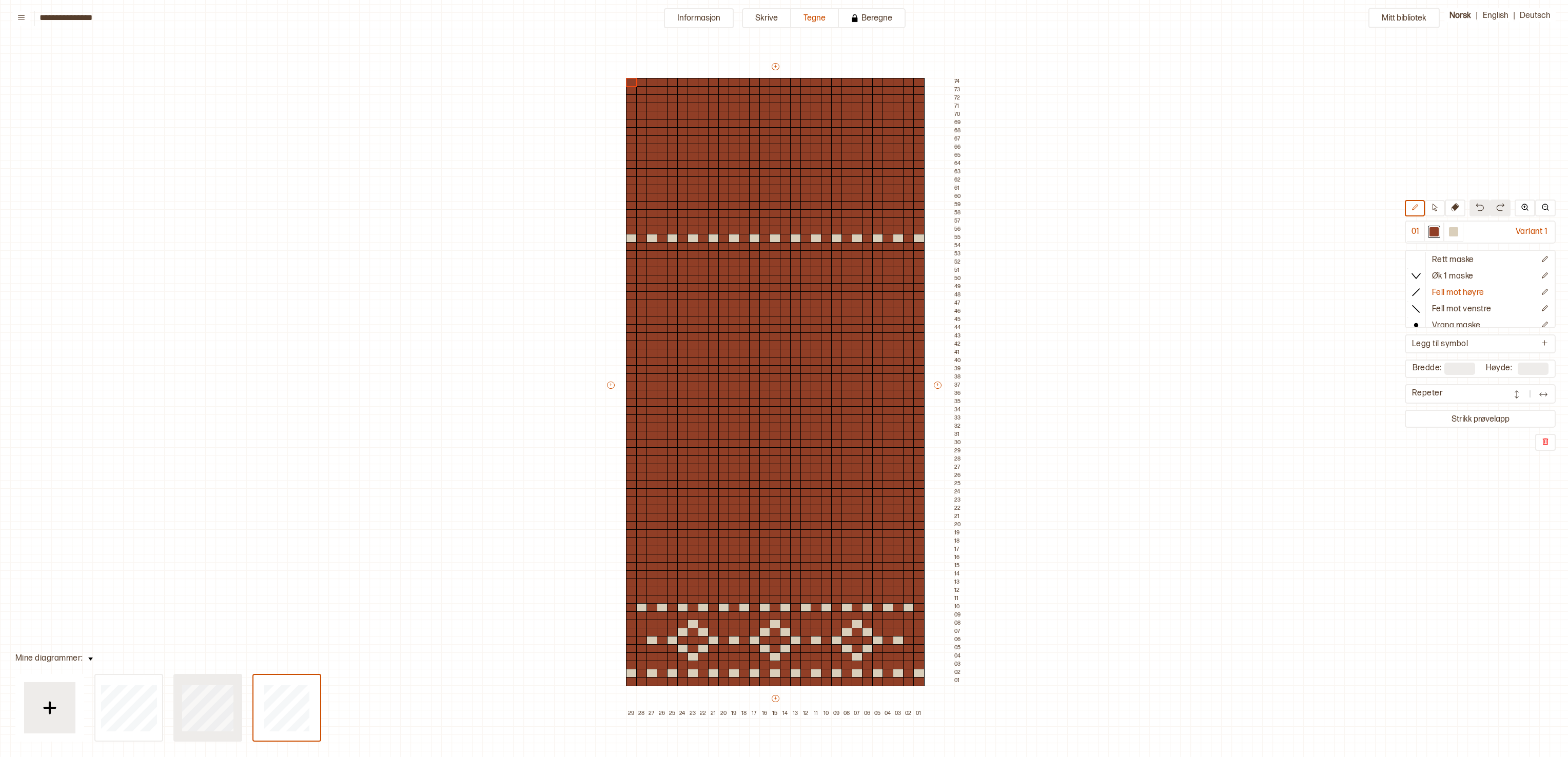
click at [199, 378] on div at bounding box center [208, 708] width 67 height 66
type input "**"
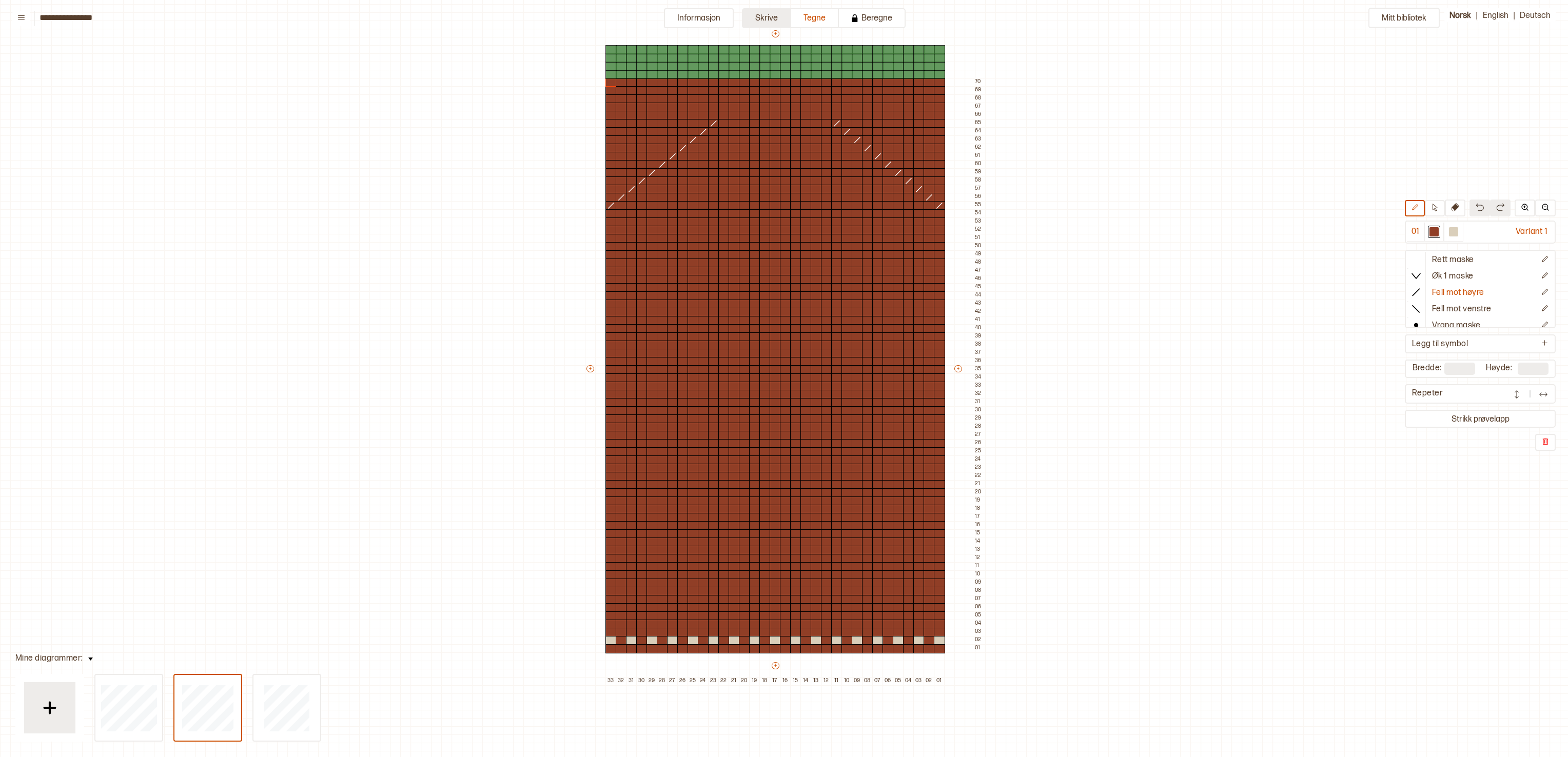
type input "**"
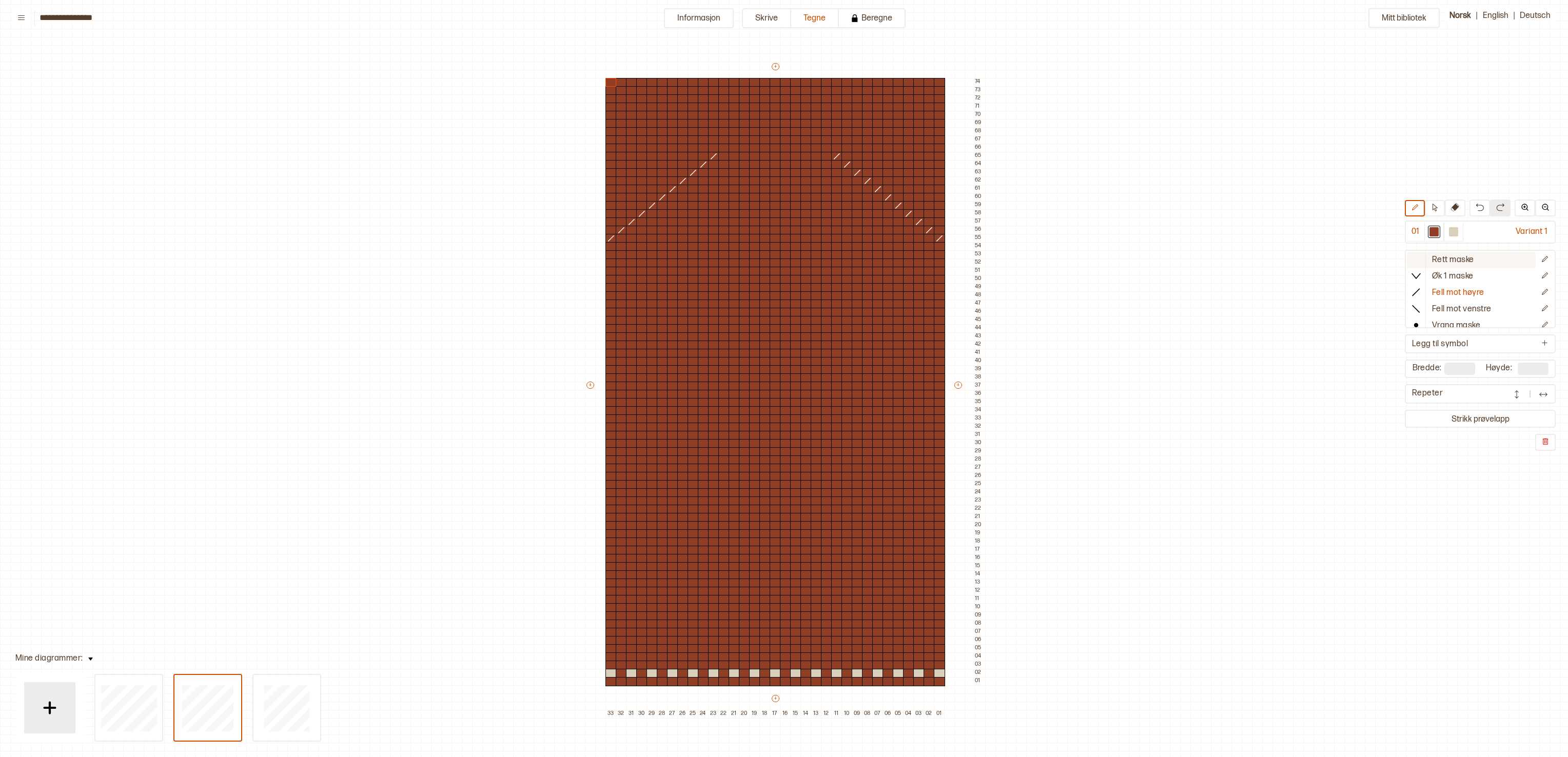
click at [783, 261] on p "Rett maske" at bounding box center [1453, 260] width 42 height 11
click at [783, 205] on icon at bounding box center [1434, 207] width 8 height 8
drag, startPoint x: 796, startPoint y: 217, endPoint x: 955, endPoint y: 259, distance: 164.5
click at [783, 259] on div "+ + + + 33 32 31 30 29 28 27 26 25 24 23 22 21 20 19 18 17 16 15 14 13 12 11 10…" at bounding box center [785, 389] width 400 height 656
click at [783, 151] on p "Fyll markering" at bounding box center [955, 150] width 38 height 9
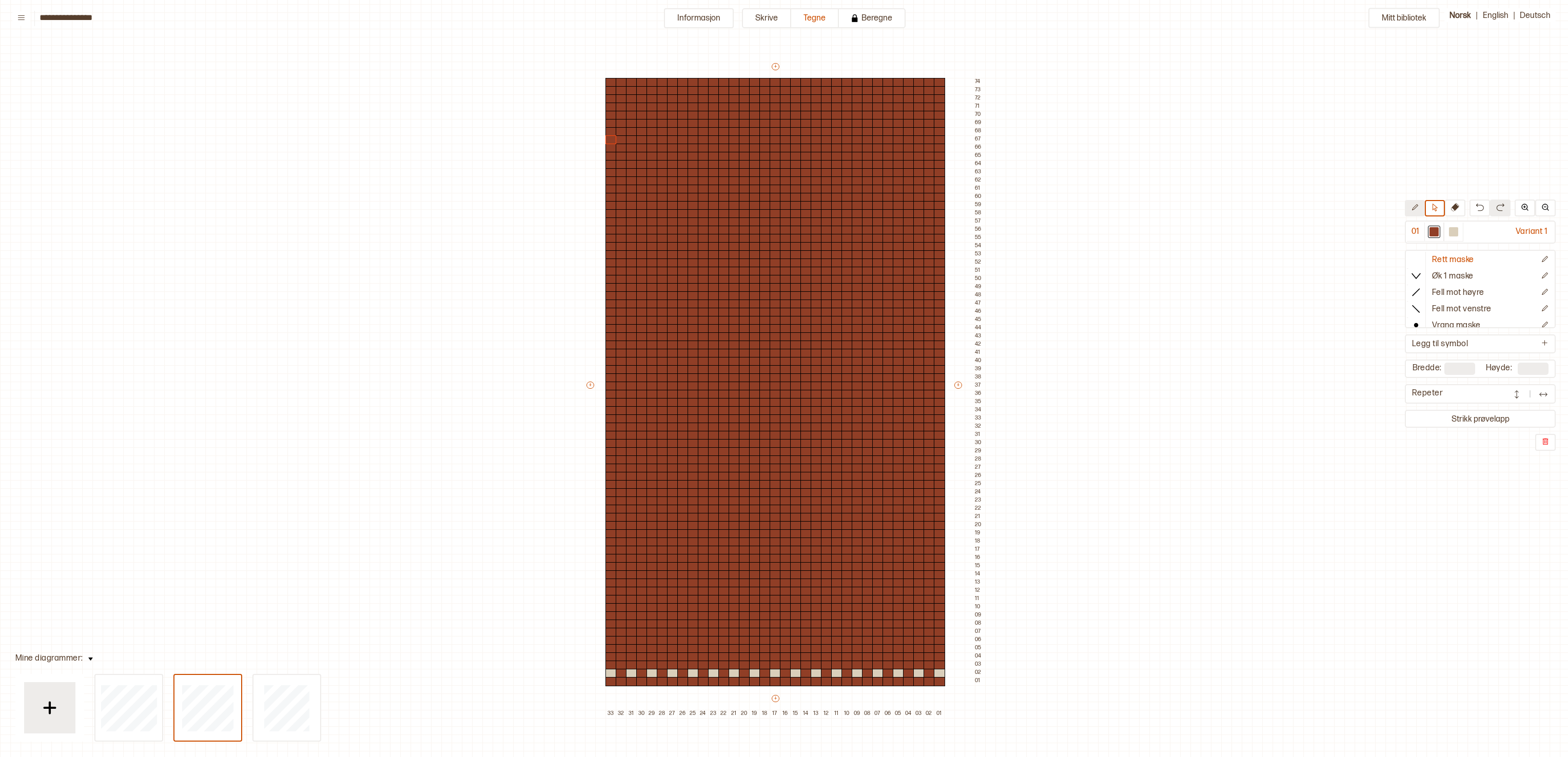
click at [783, 202] on button at bounding box center [1415, 208] width 20 height 16
click at [783, 291] on p "Fell mot høyre" at bounding box center [1458, 293] width 52 height 11
click at [783, 179] on div at bounding box center [939, 181] width 11 height 9
click at [783, 312] on p "Fell mot venstre" at bounding box center [1461, 309] width 59 height 11
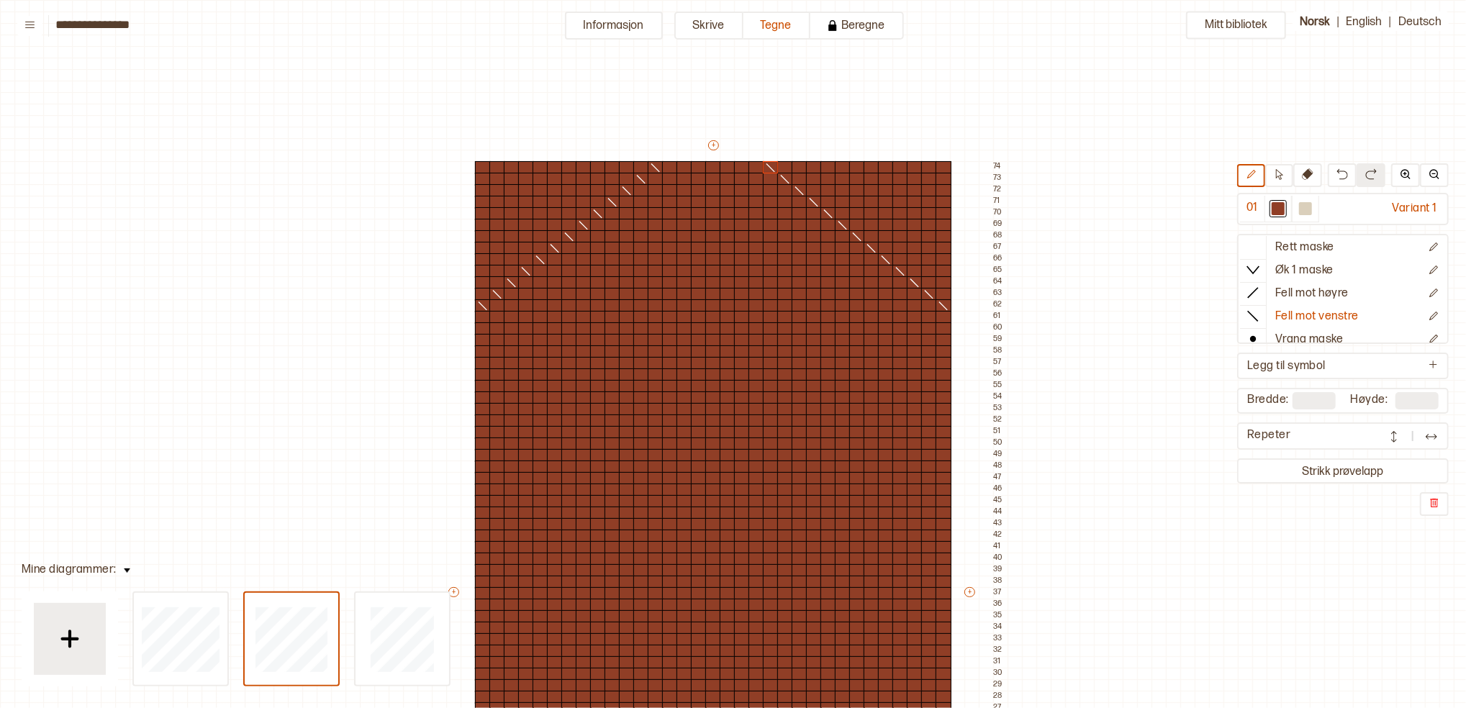
scroll to position [0, 14]
click at [947, 350] on div at bounding box center [944, 351] width 16 height 13
click at [1099, 241] on button "Rett maske" at bounding box center [1330, 248] width 181 height 23
click at [1099, 166] on button at bounding box center [1279, 175] width 28 height 23
drag, startPoint x: 480, startPoint y: 166, endPoint x: 951, endPoint y: 367, distance: 512.1
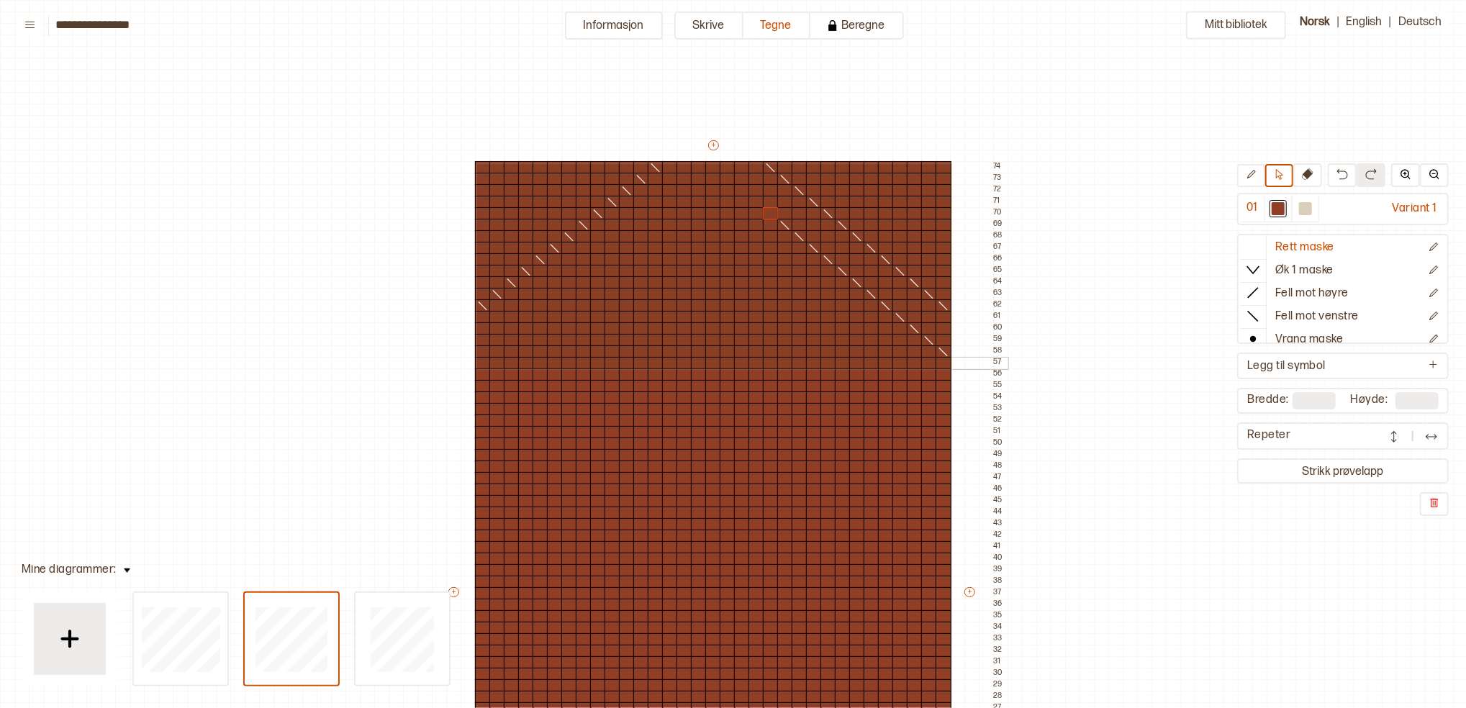
click at [951, 367] on div "+ + + + 33 32 31 30 29 28 27 26 25 24 23 22 21 20 19 18 17 16 15 14 13 12 11 10…" at bounding box center [726, 598] width 561 height 921
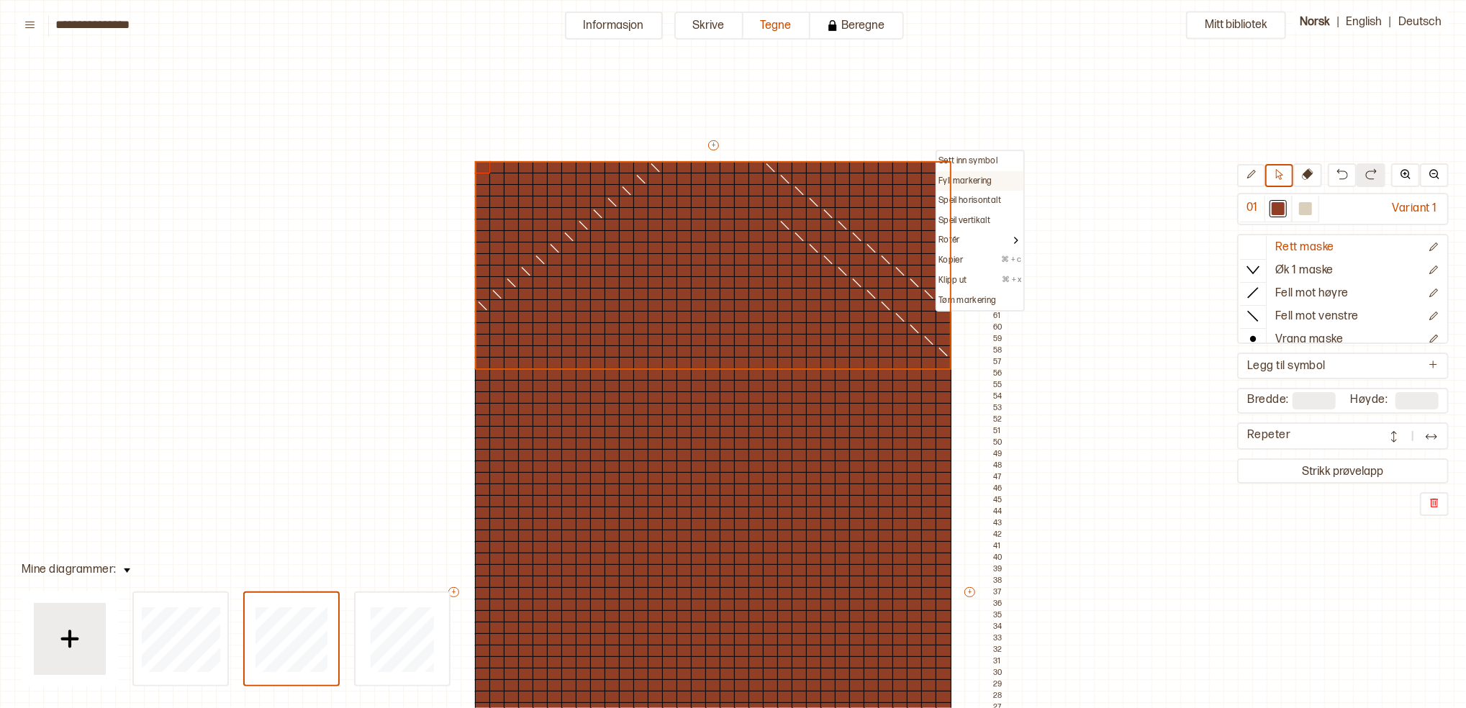
click at [963, 176] on p "Fyll markering" at bounding box center [966, 182] width 54 height 12
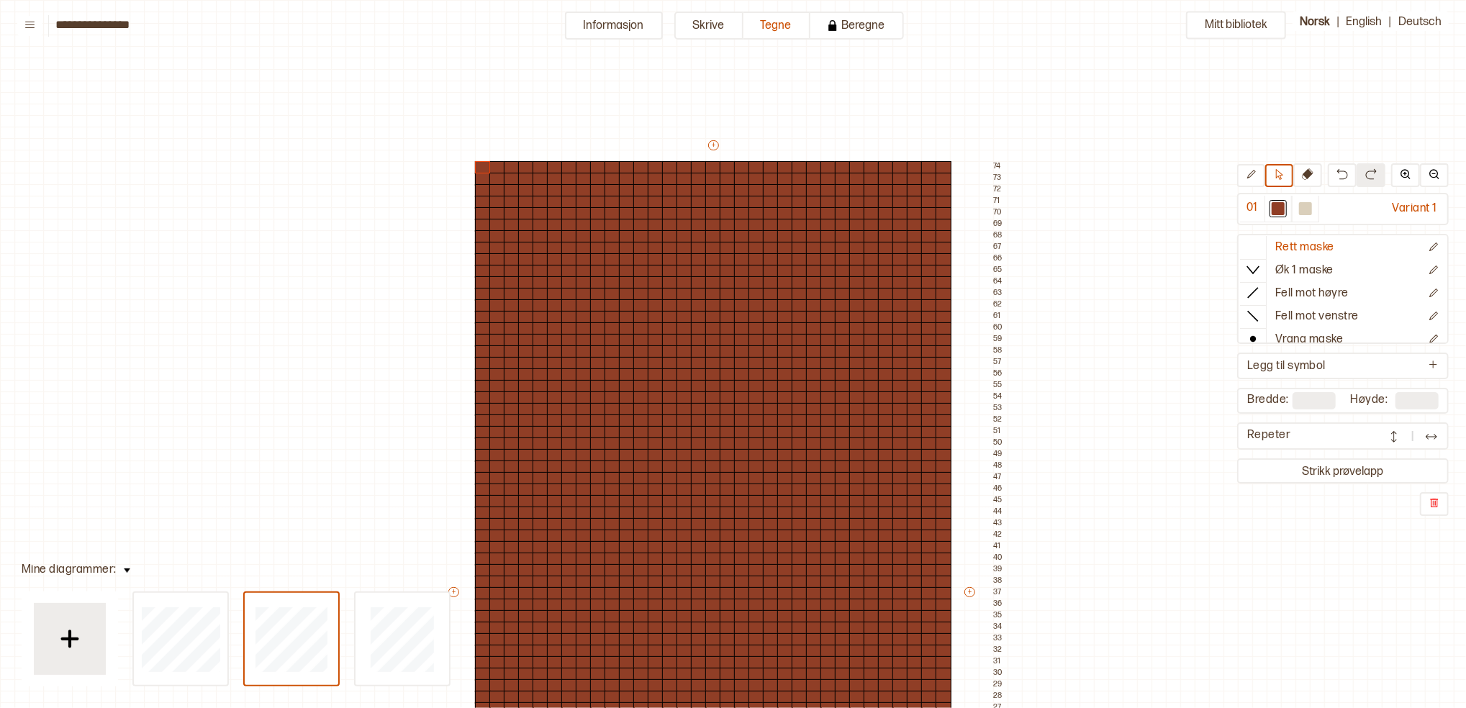
click at [1099, 242] on div "Mitt bibliotek 01 Variant 1 Rett maske Øk 1 maske Fell mot høyre Fell mot venst…" at bounding box center [1452, 708] width 2932 height 1417
click at [712, 166] on div at bounding box center [713, 167] width 16 height 13
click at [1099, 211] on div at bounding box center [1305, 208] width 13 height 13
click at [710, 165] on div at bounding box center [713, 167] width 16 height 13
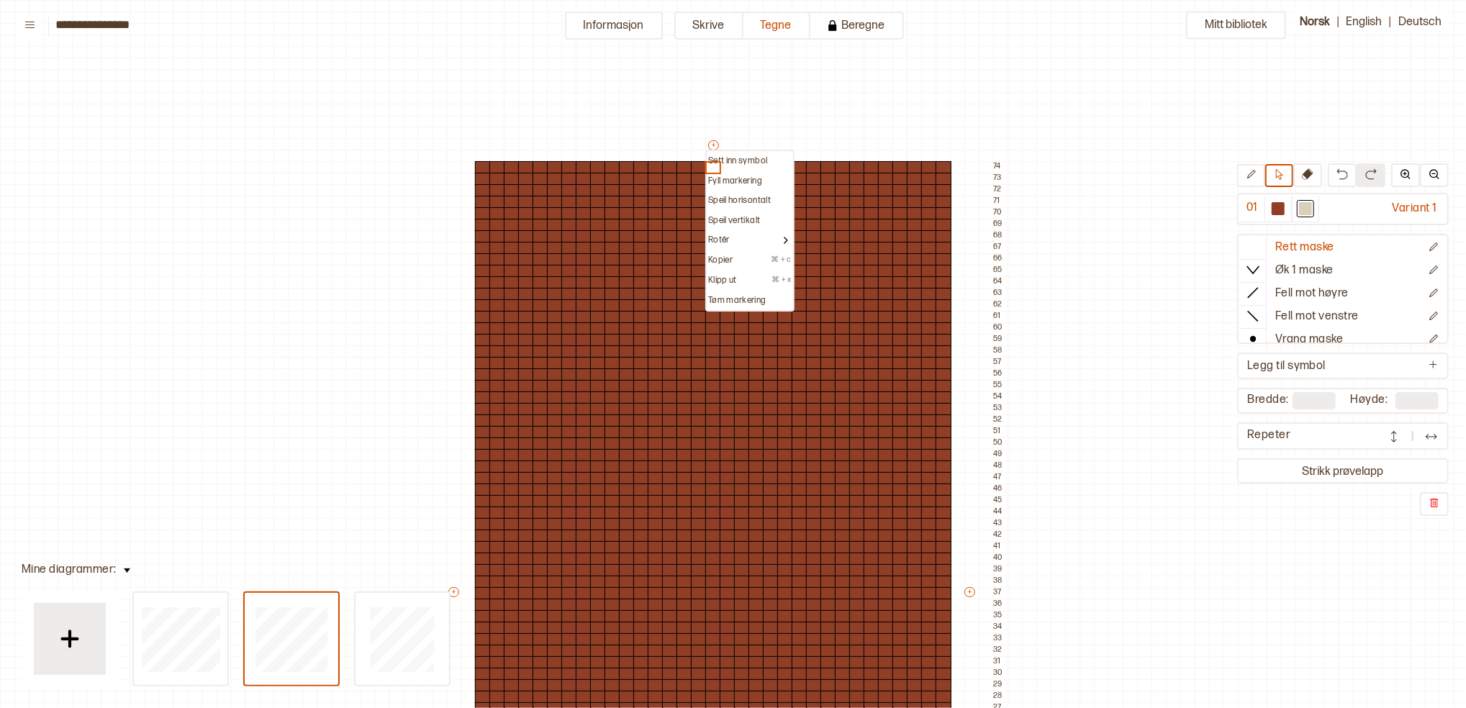
click at [806, 118] on div "Mitt bibliotek 01 Variant 1 Rett maske Øk 1 maske Fell mot høyre Fell mot venst…" at bounding box center [1452, 708] width 2932 height 1417
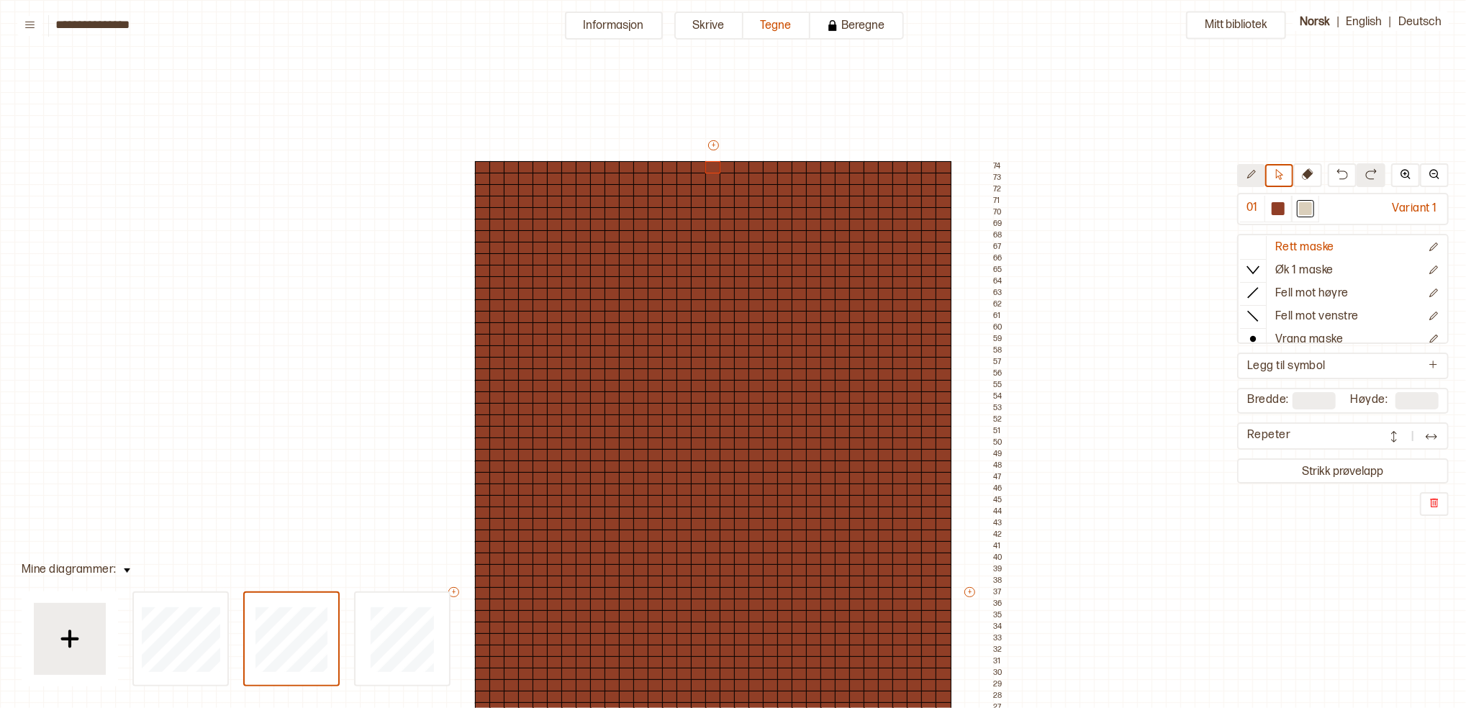
click at [1099, 166] on button at bounding box center [1251, 175] width 28 height 23
click at [710, 166] on div at bounding box center [713, 167] width 16 height 13
click at [1099, 207] on div at bounding box center [1278, 208] width 13 height 13
click at [1099, 295] on p "Fell mot høyre" at bounding box center [1311, 293] width 73 height 15
click at [606, 164] on div at bounding box center [613, 167] width 16 height 13
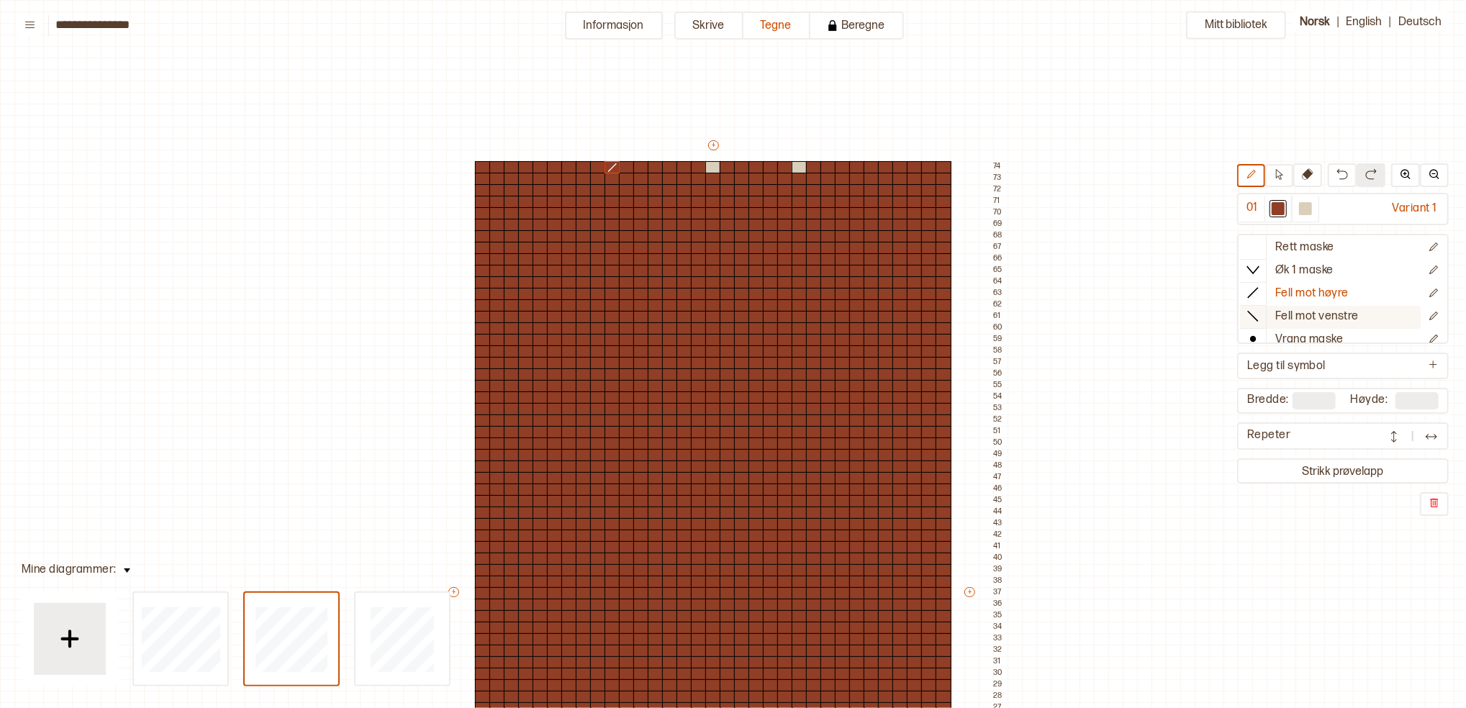
click at [1099, 311] on p "Fell mot venstre" at bounding box center [1316, 317] width 83 height 15
click at [796, 166] on div at bounding box center [800, 167] width 16 height 13
click at [1099, 244] on p "Rett maske" at bounding box center [1304, 247] width 59 height 15
click at [706, 165] on div at bounding box center [713, 167] width 16 height 13
click at [1099, 317] on p "Fell mot venstre" at bounding box center [1316, 317] width 83 height 15
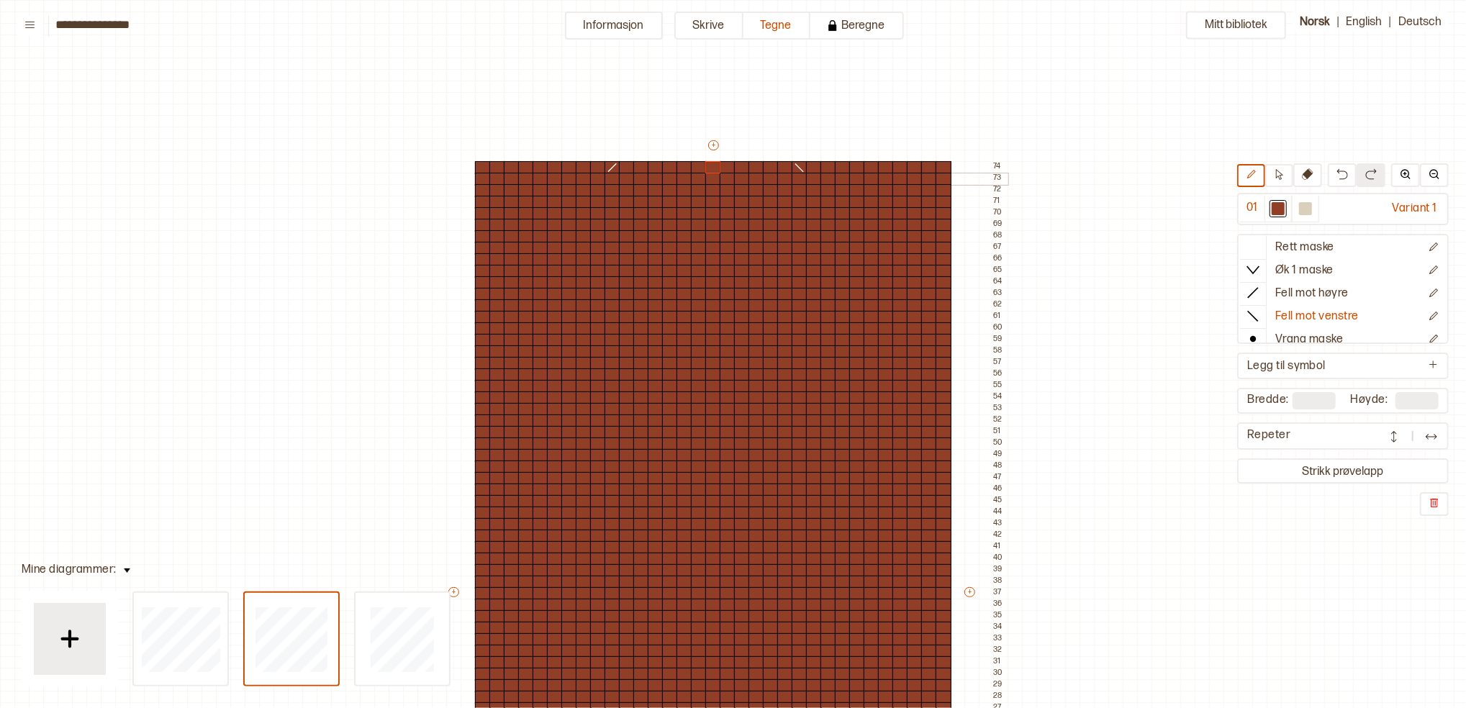
click at [815, 175] on div at bounding box center [814, 179] width 16 height 13
click at [1099, 294] on p "Fell mot høyre" at bounding box center [1311, 293] width 73 height 15
click at [479, 281] on div at bounding box center [483, 282] width 16 height 13
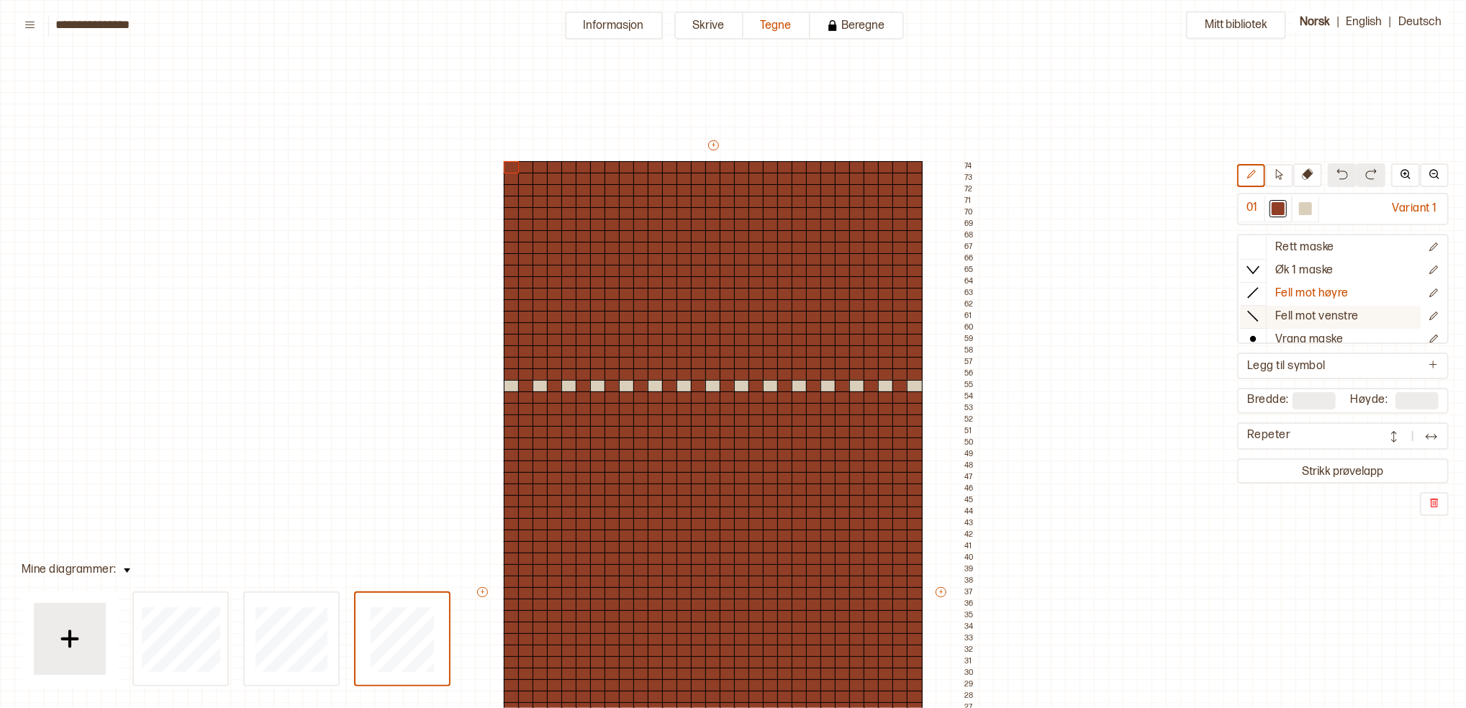
click at [1099, 317] on p "Fell mot venstre" at bounding box center [1316, 317] width 83 height 15
click at [908, 279] on div at bounding box center [915, 282] width 16 height 13
click at [1099, 297] on p "Fell mot høyre" at bounding box center [1311, 293] width 73 height 15
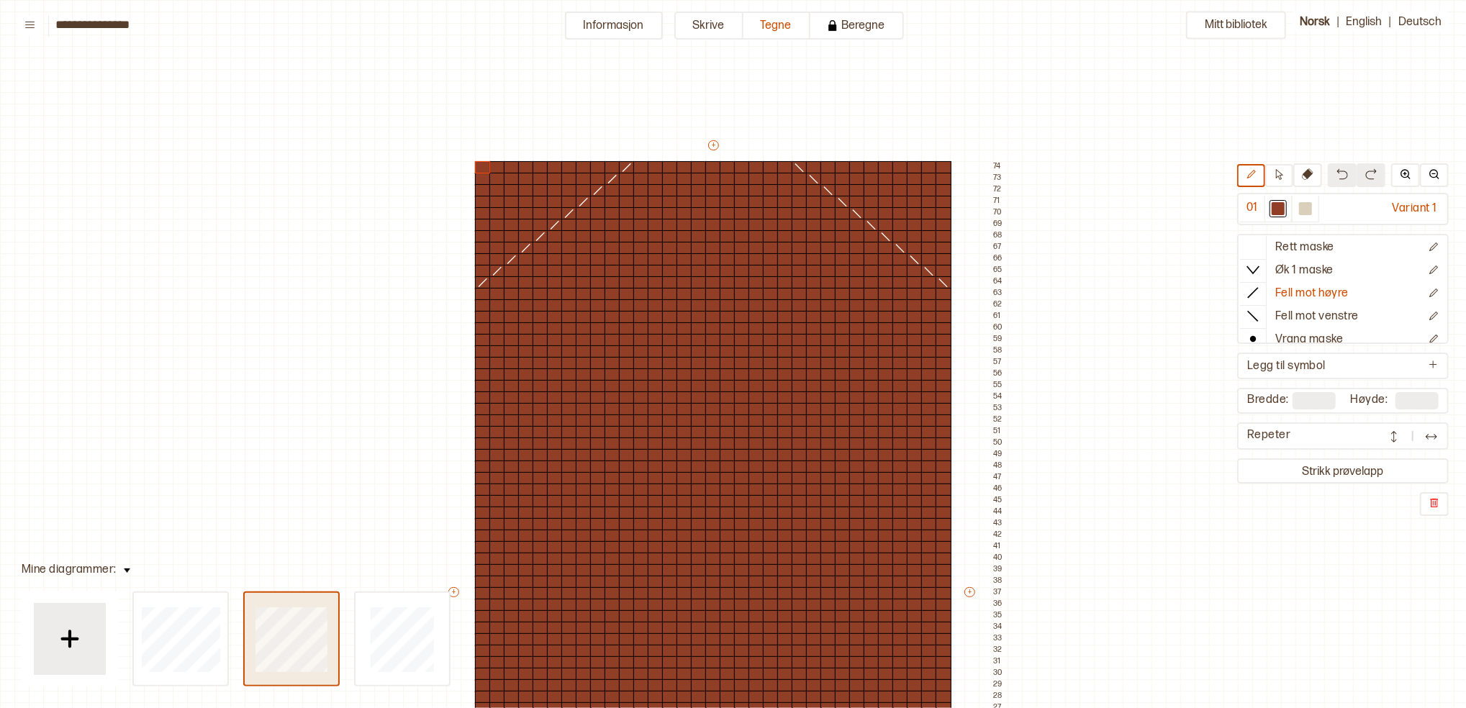
type input "**"
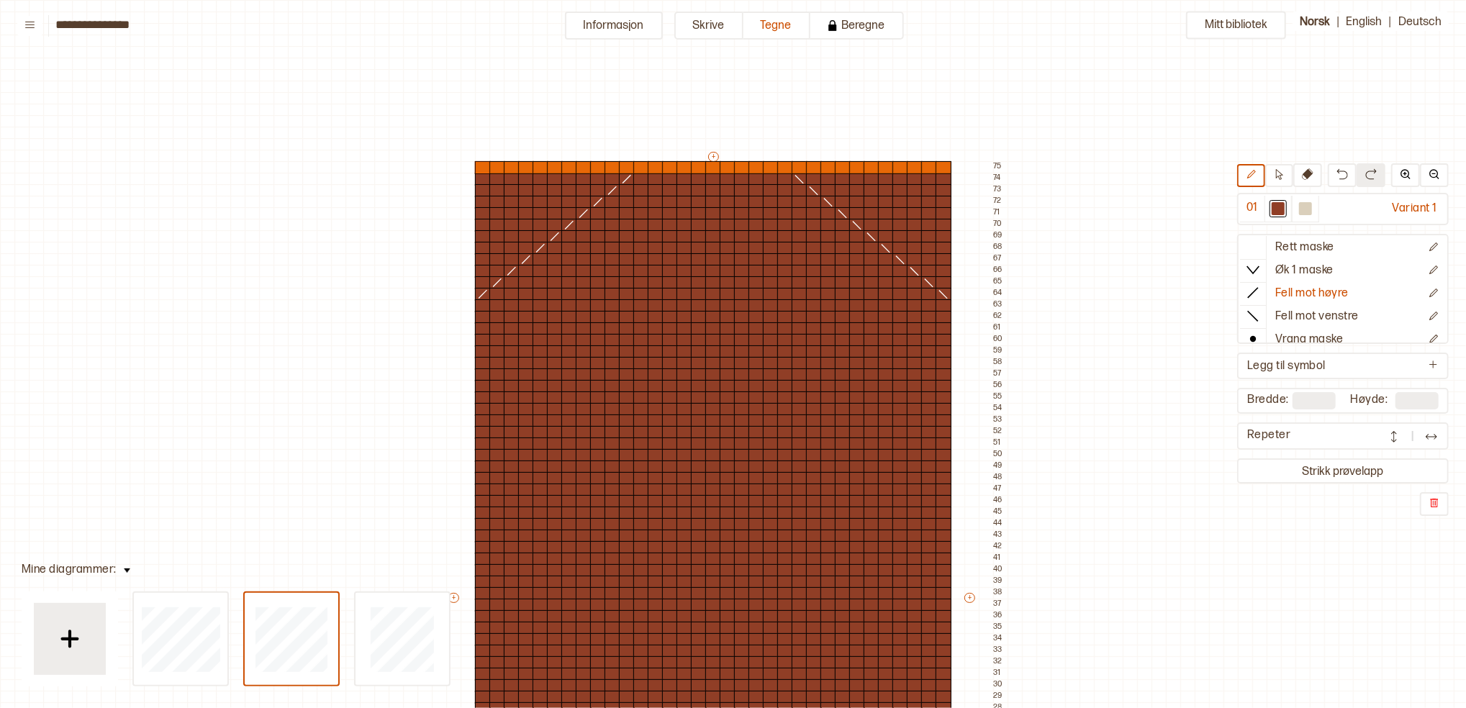
type input "**"
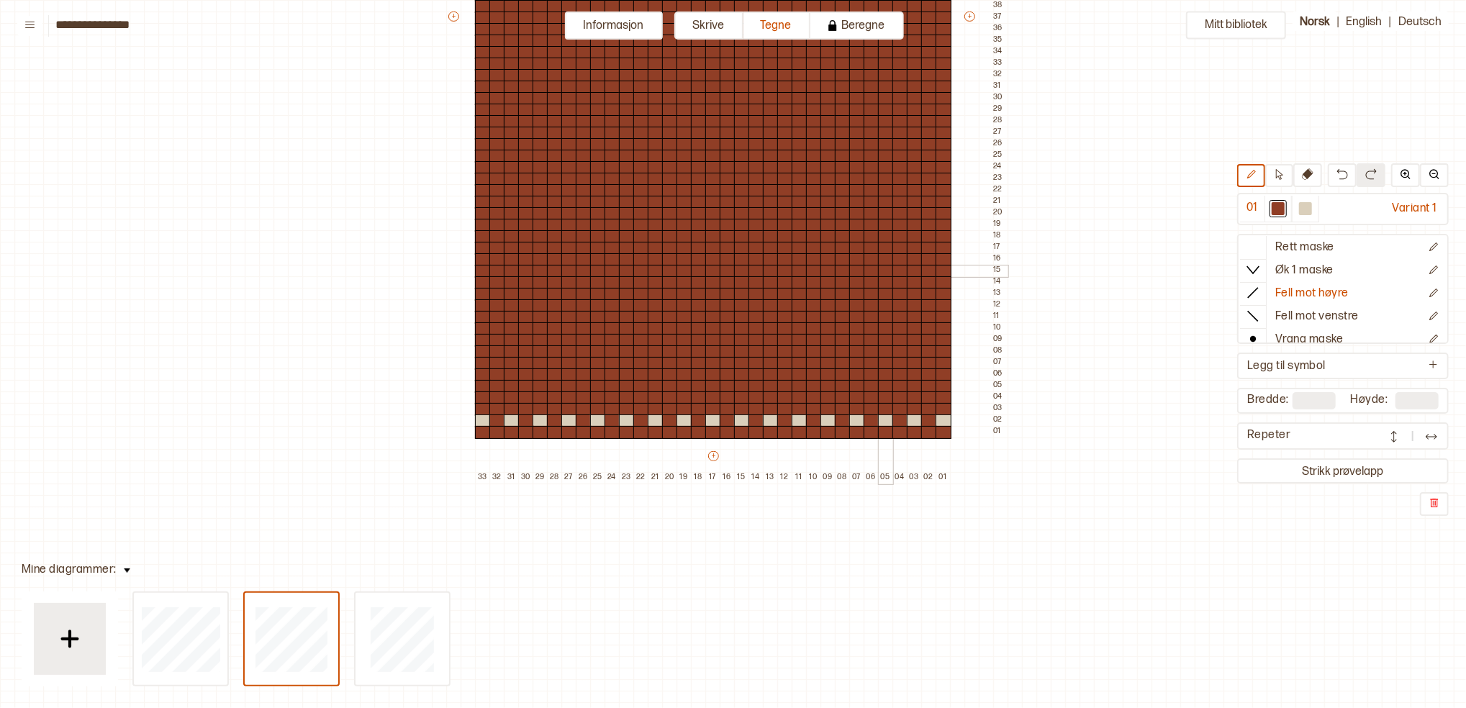
scroll to position [479, 14]
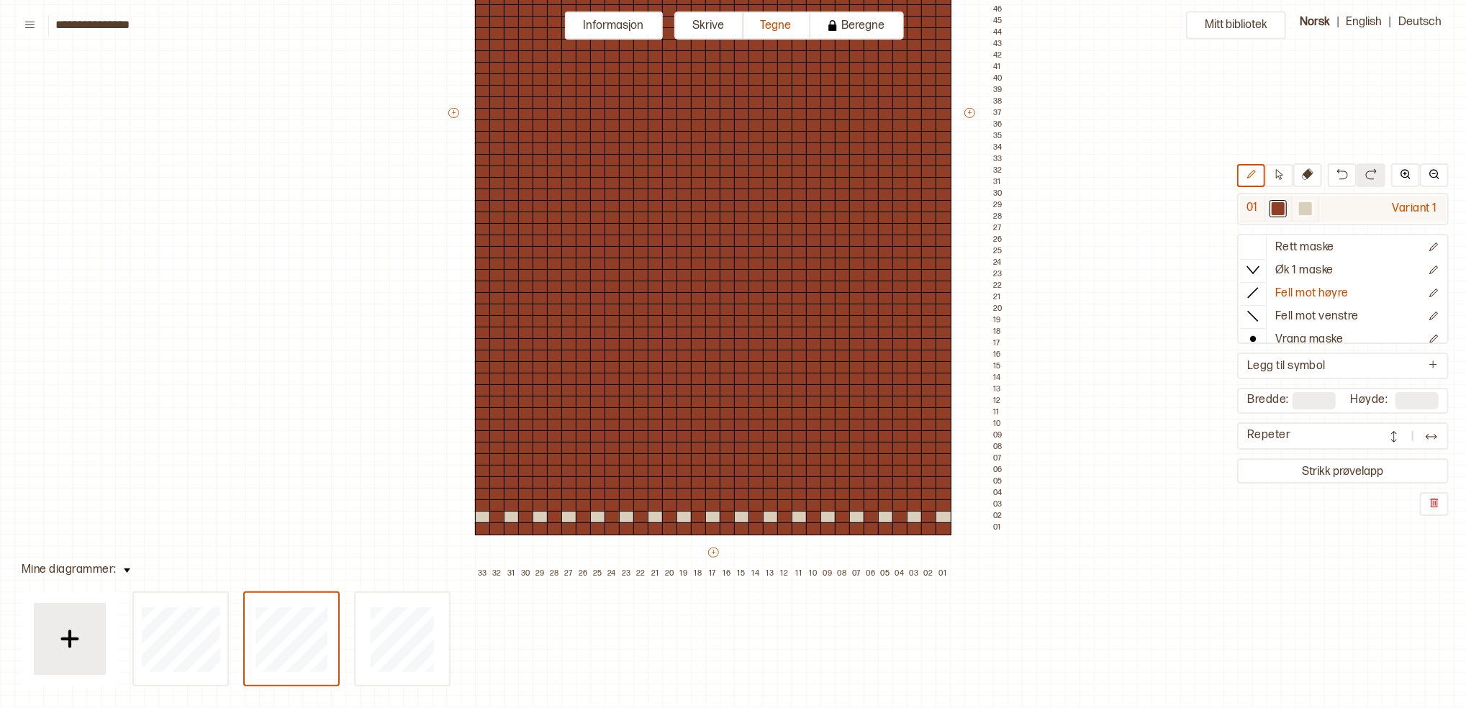
click at [1099, 206] on div at bounding box center [1305, 208] width 13 height 13
click at [898, 495] on div at bounding box center [901, 494] width 16 height 13
click at [1099, 246] on p "Rett maske" at bounding box center [1304, 247] width 59 height 15
click at [525, 492] on div at bounding box center [526, 494] width 16 height 13
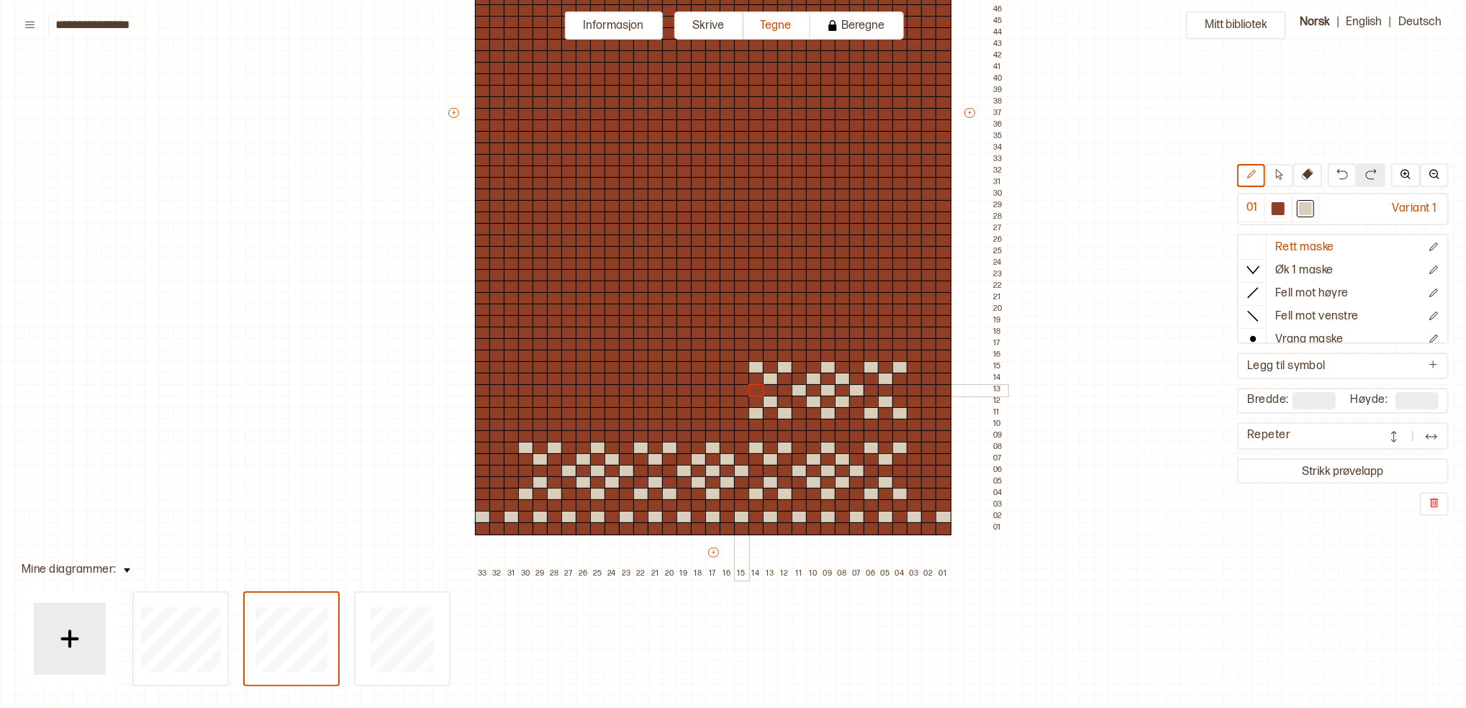
click at [743, 389] on div at bounding box center [742, 390] width 16 height 13
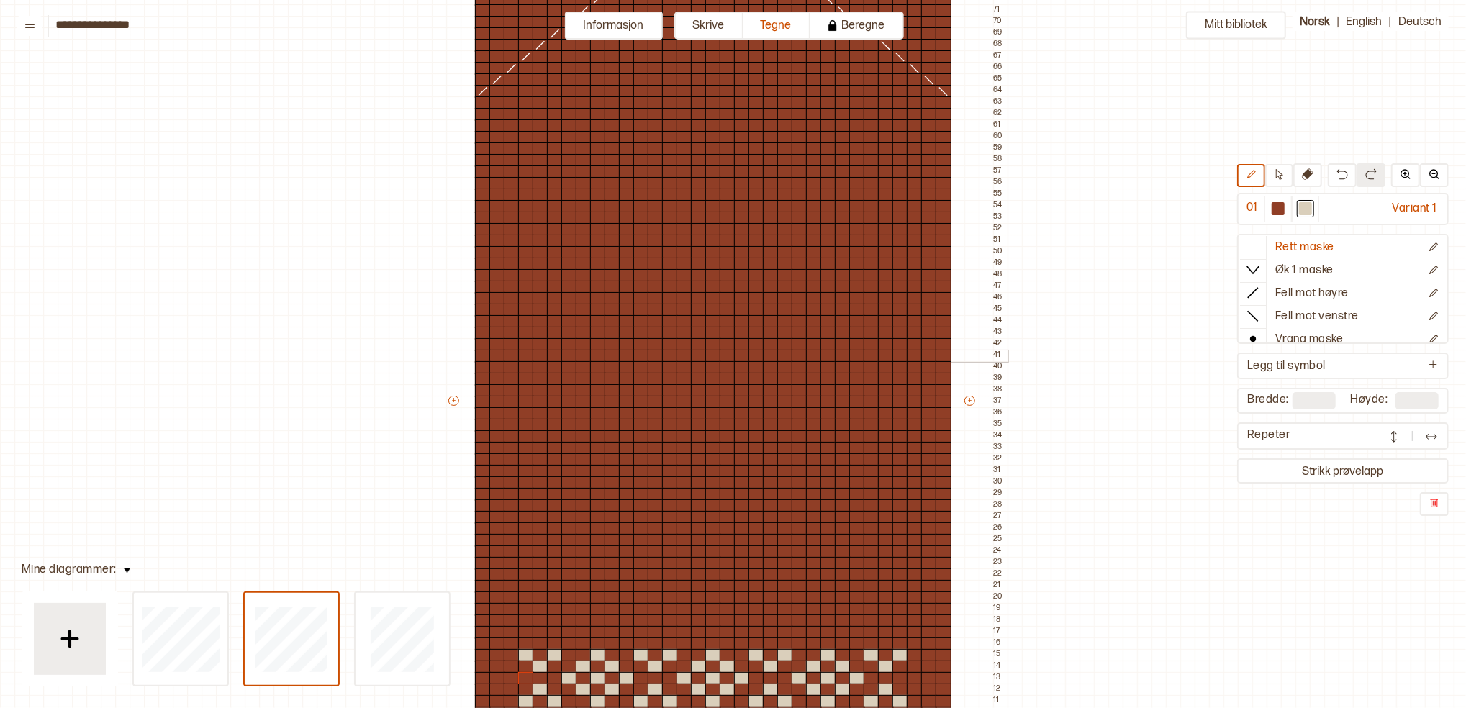
scroll to position [288, 14]
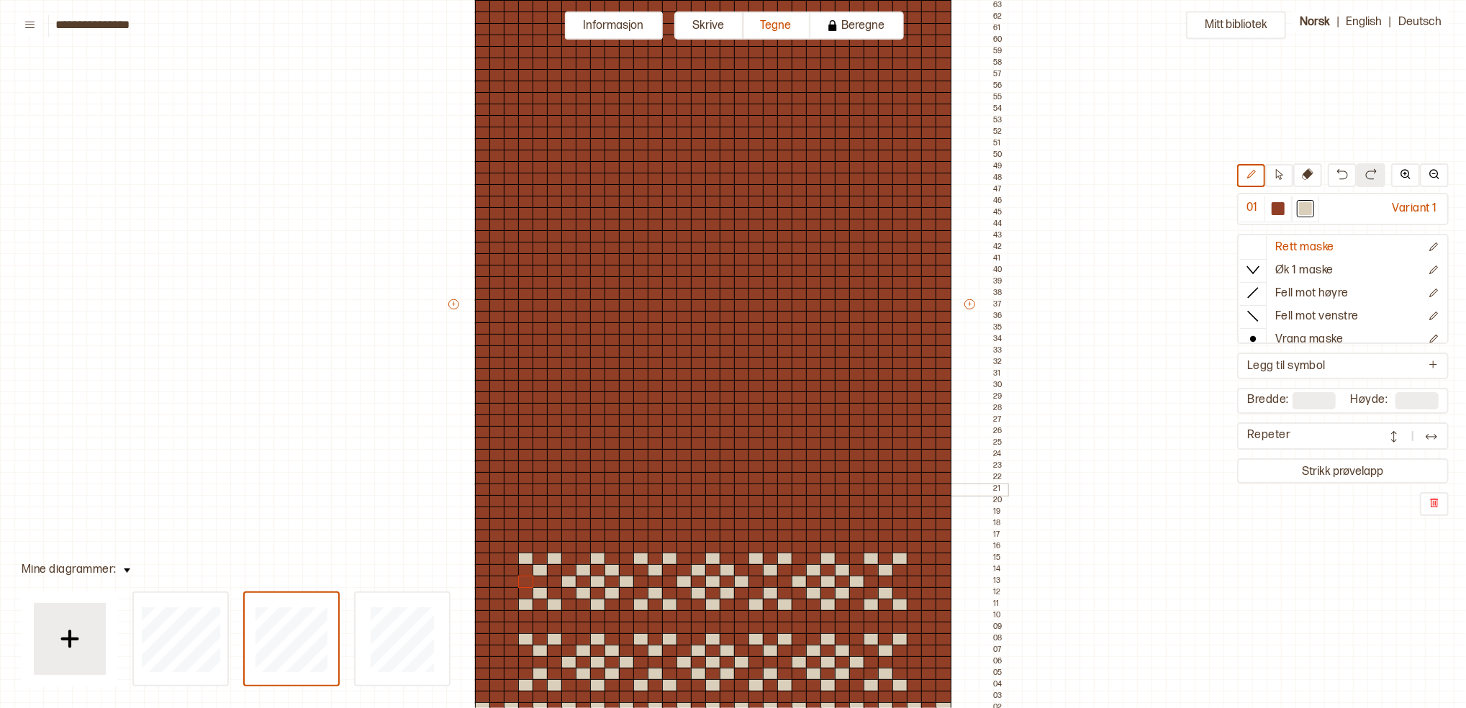
click at [710, 489] on div at bounding box center [713, 490] width 16 height 13
click at [769, 488] on div at bounding box center [771, 490] width 16 height 13
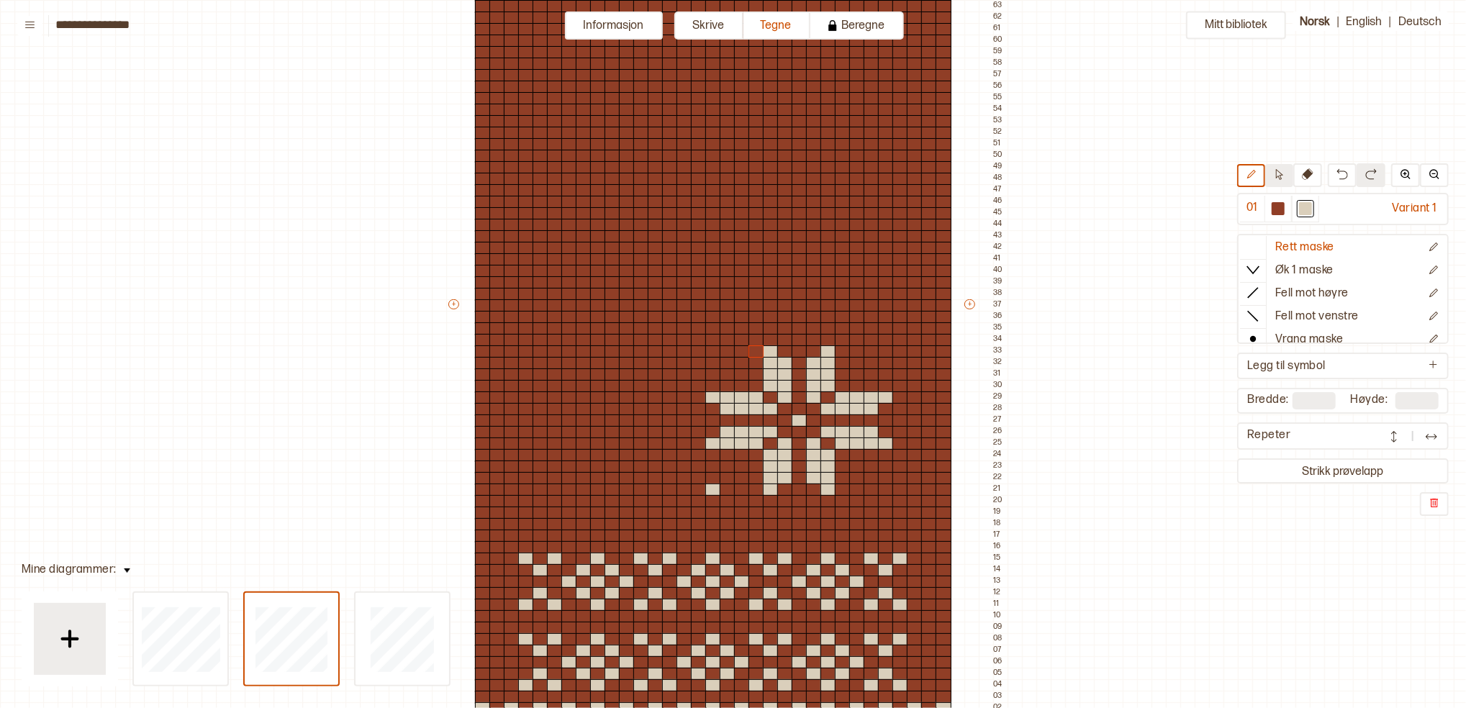
click at [1099, 177] on icon at bounding box center [1279, 174] width 11 height 11
drag, startPoint x: 719, startPoint y: 304, endPoint x: 895, endPoint y: 489, distance: 256.1
click at [895, 489] on div "+ + + + 33 32 31 30 29 28 27 26 25 24 23 22 21 20 19 18 17 16 15 14 13 12 11 10…" at bounding box center [726, 310] width 561 height 921
click at [642, 277] on div at bounding box center [641, 282] width 16 height 13
drag, startPoint x: 697, startPoint y: 310, endPoint x: 910, endPoint y: 481, distance: 272.9
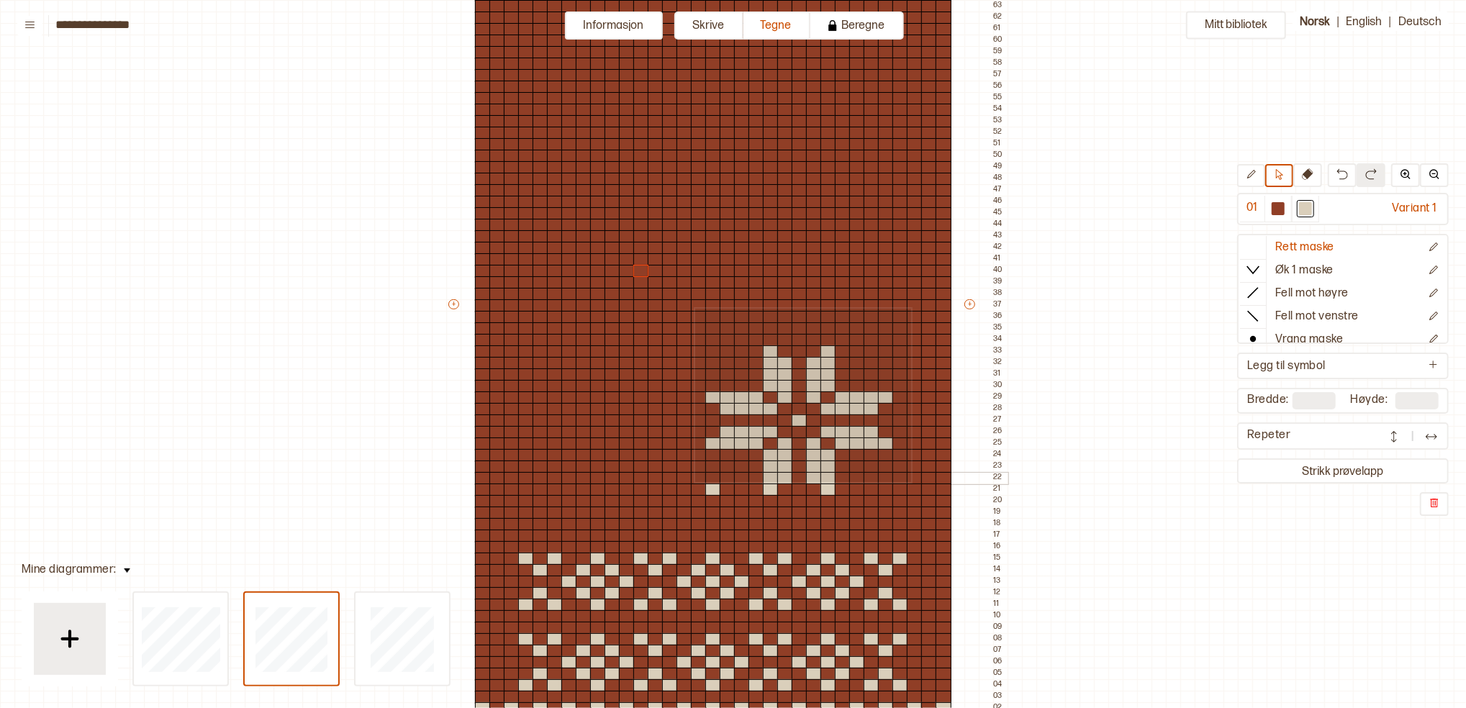
click at [910, 481] on div "+ + + + 33 32 31 30 29 28 27 26 25 24 23 22 21 20 19 18 17 16 15 14 13 12 11 10…" at bounding box center [726, 310] width 561 height 921
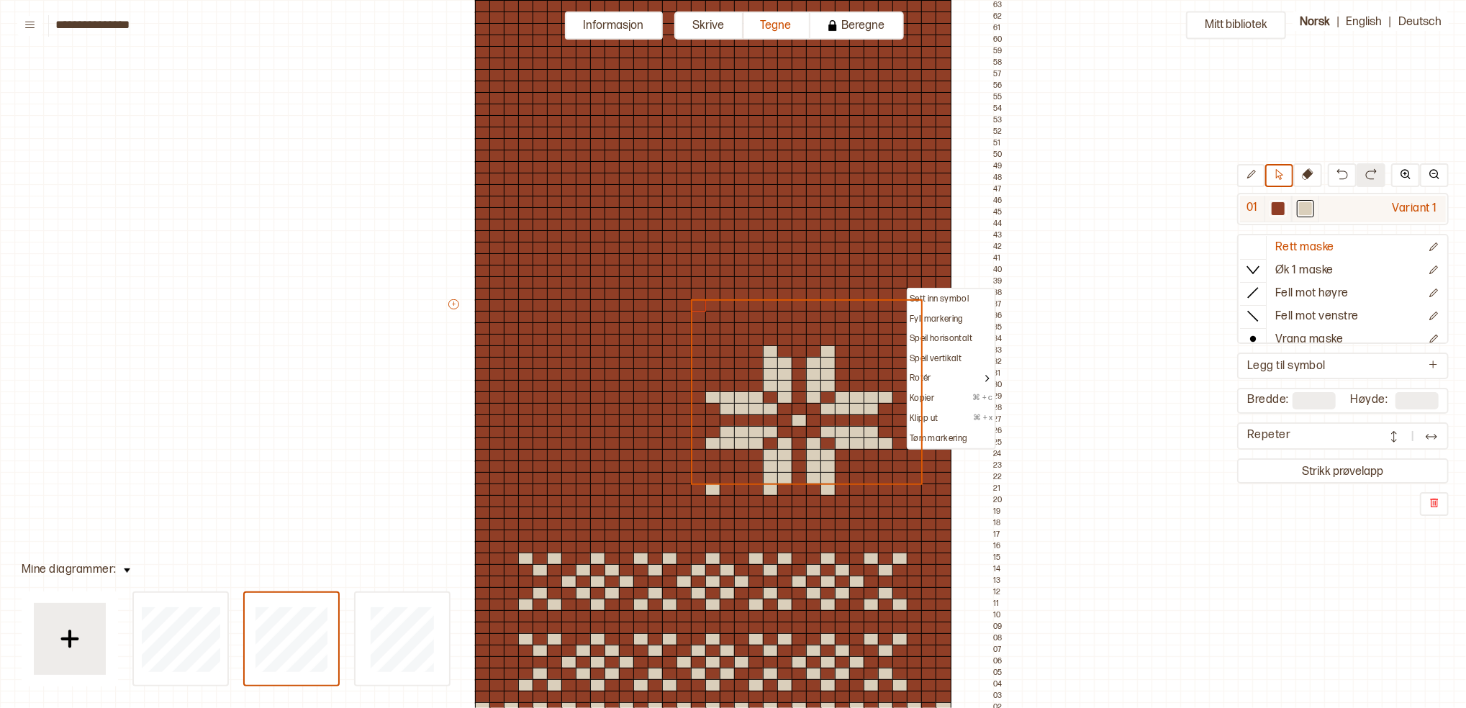
click at [1099, 208] on div at bounding box center [1278, 208] width 13 height 13
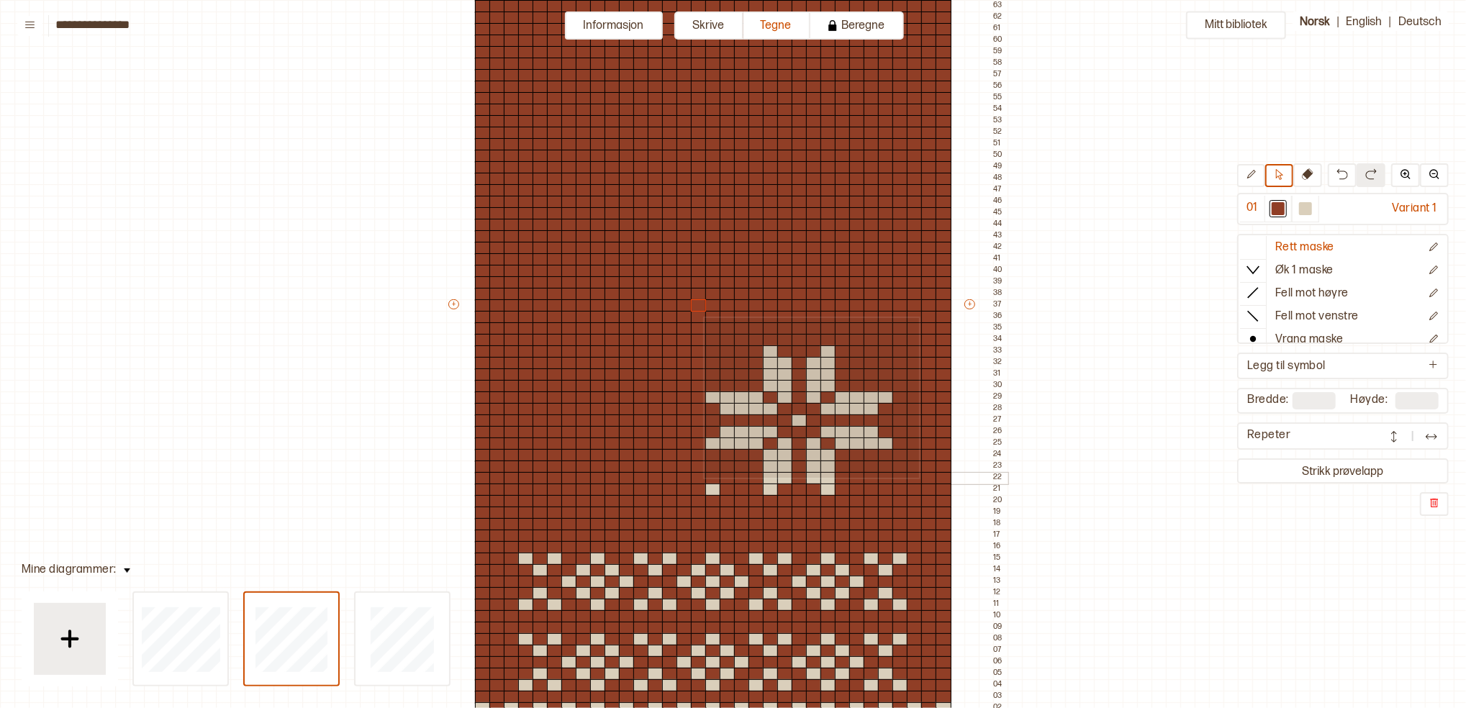
drag, startPoint x: 717, startPoint y: 323, endPoint x: 918, endPoint y: 476, distance: 252.6
click at [918, 476] on div "+ + + + 33 32 31 30 29 28 27 26 25 24 23 22 21 20 19 18 17 16 15 14 13 12 11 10…" at bounding box center [726, 310] width 561 height 921
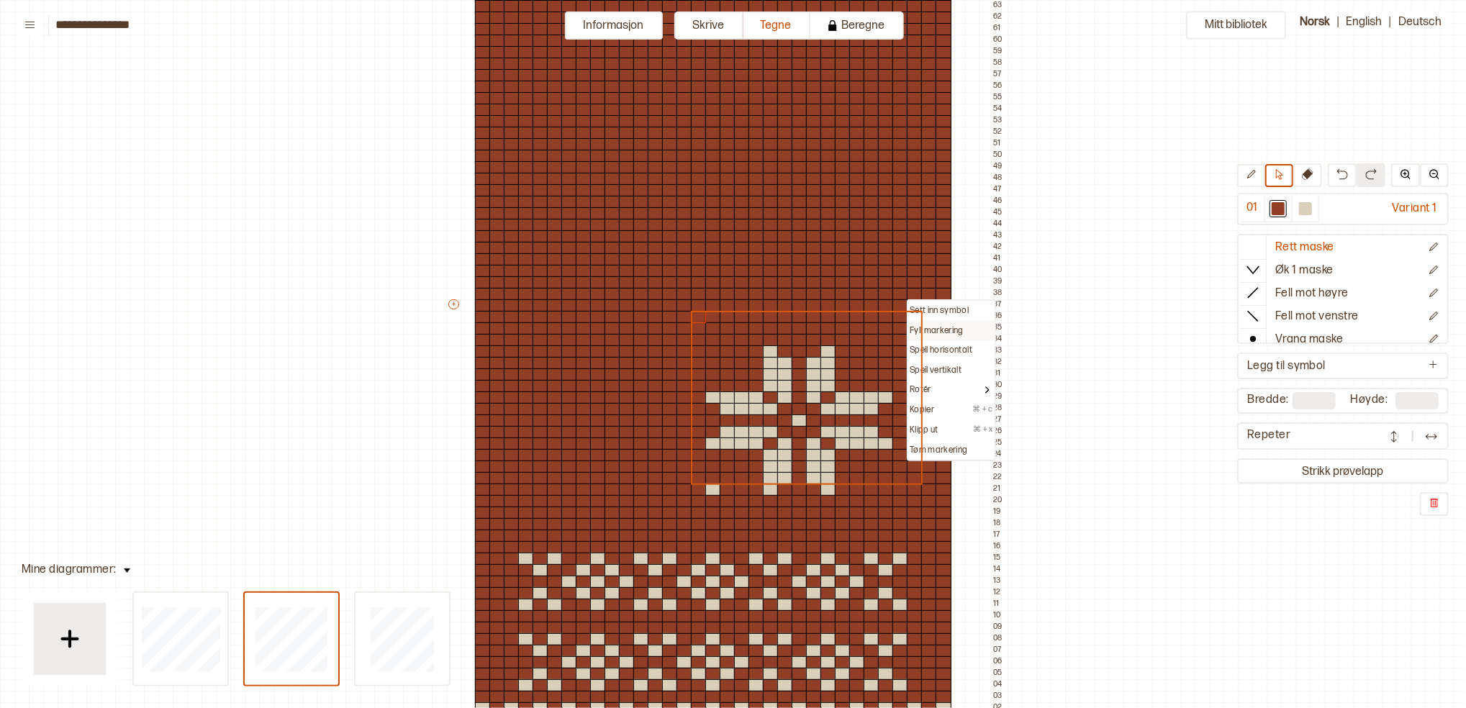
click at [926, 332] on p "Fyll markering" at bounding box center [937, 331] width 54 height 12
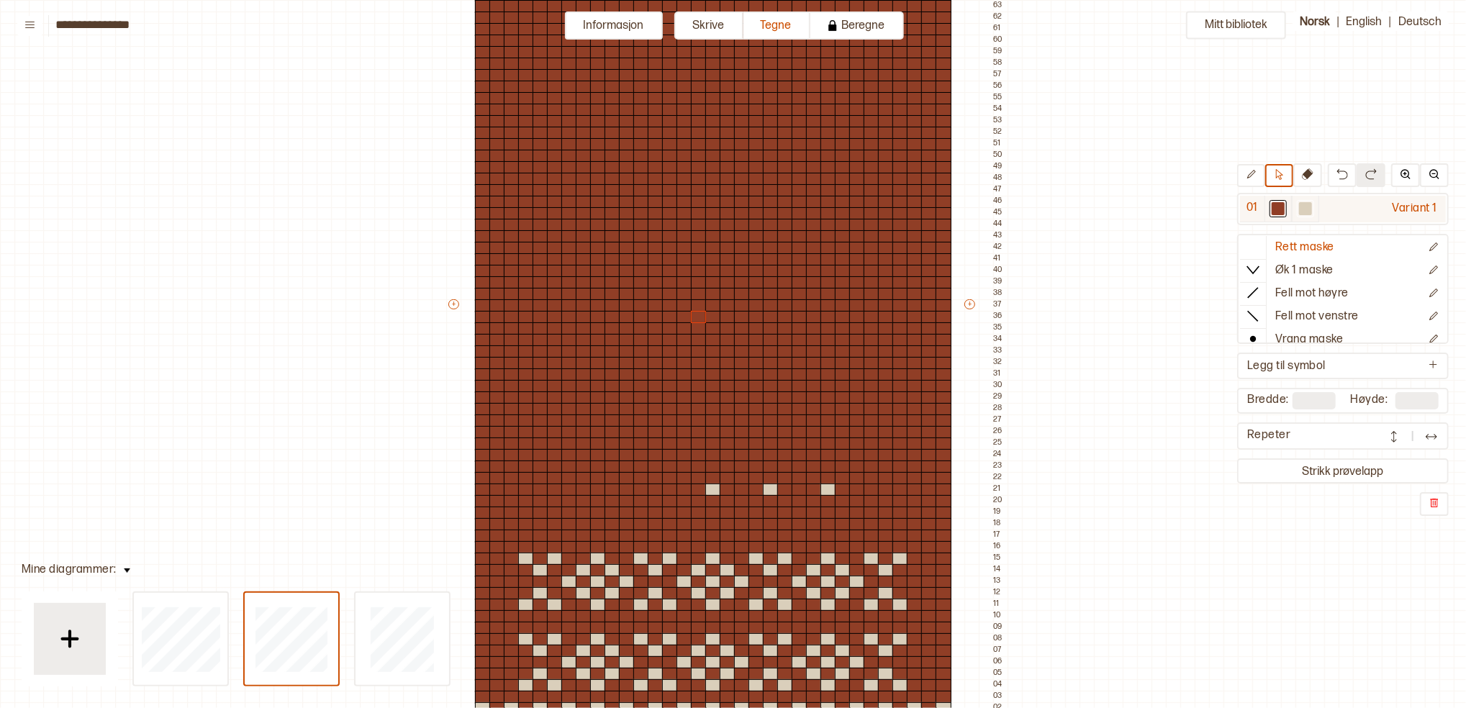
click at [1099, 212] on div at bounding box center [1305, 208] width 17 height 17
click at [1099, 179] on icon at bounding box center [1251, 174] width 11 height 11
click at [797, 487] on div at bounding box center [800, 490] width 16 height 13
click at [772, 488] on div at bounding box center [771, 490] width 16 height 13
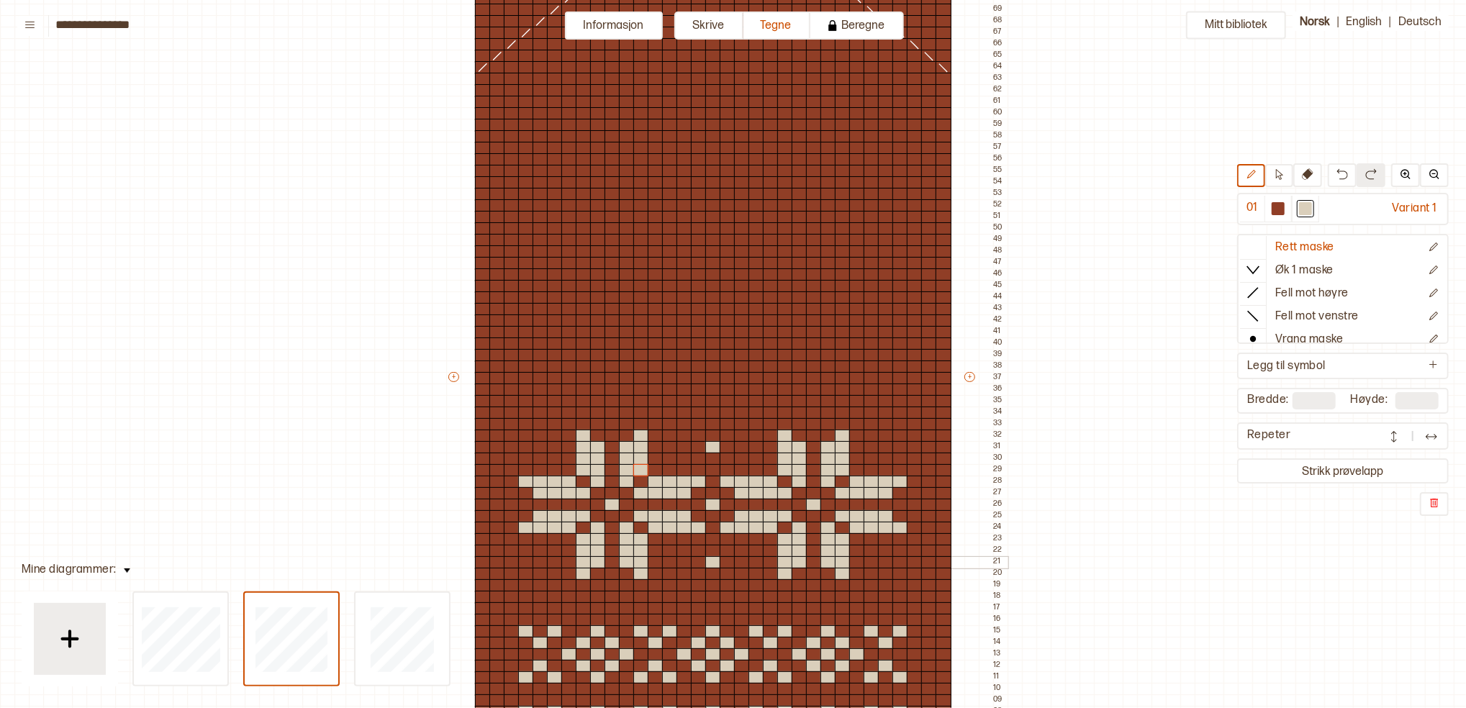
scroll to position [191, 14]
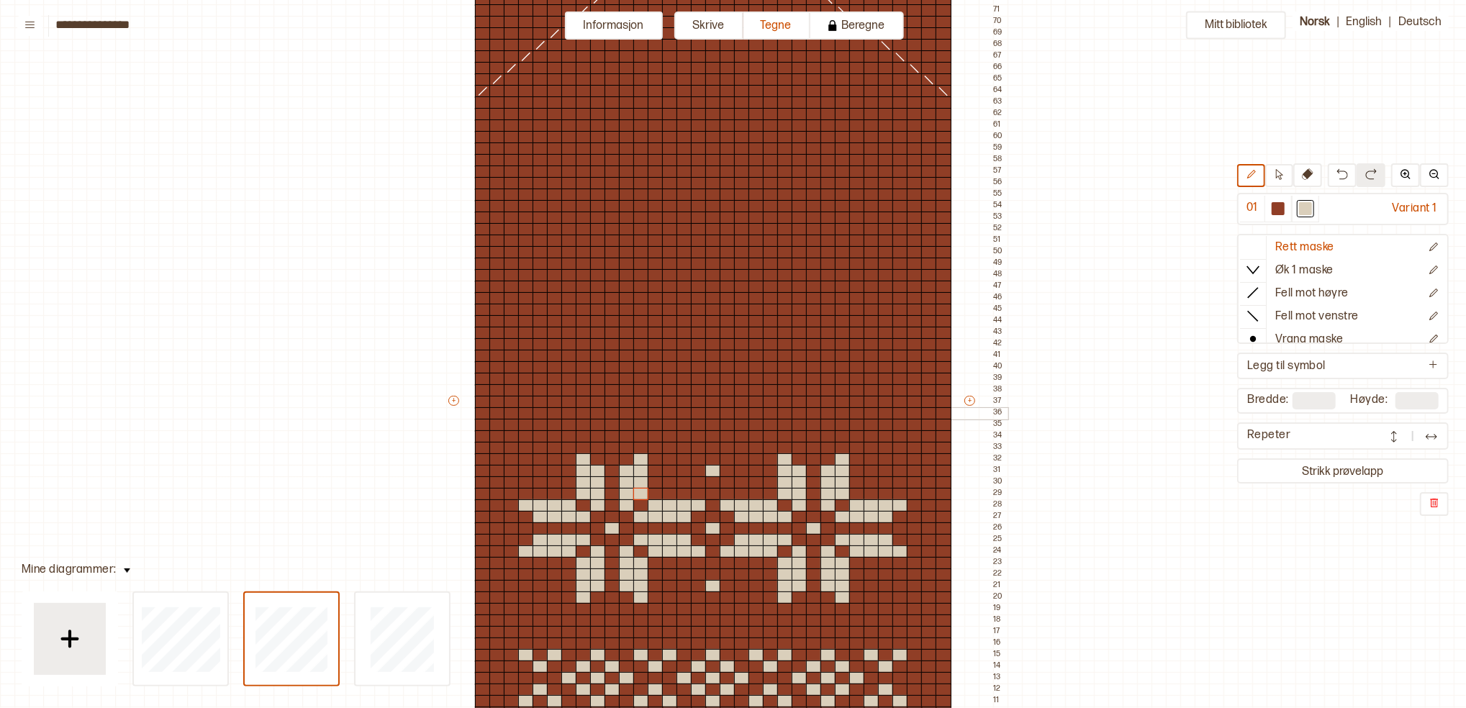
click at [715, 412] on div at bounding box center [713, 413] width 16 height 13
click at [700, 399] on div at bounding box center [699, 402] width 16 height 13
click at [713, 387] on div at bounding box center [713, 390] width 16 height 13
click at [726, 398] on div at bounding box center [728, 402] width 16 height 13
click at [713, 358] on div at bounding box center [713, 356] width 16 height 13
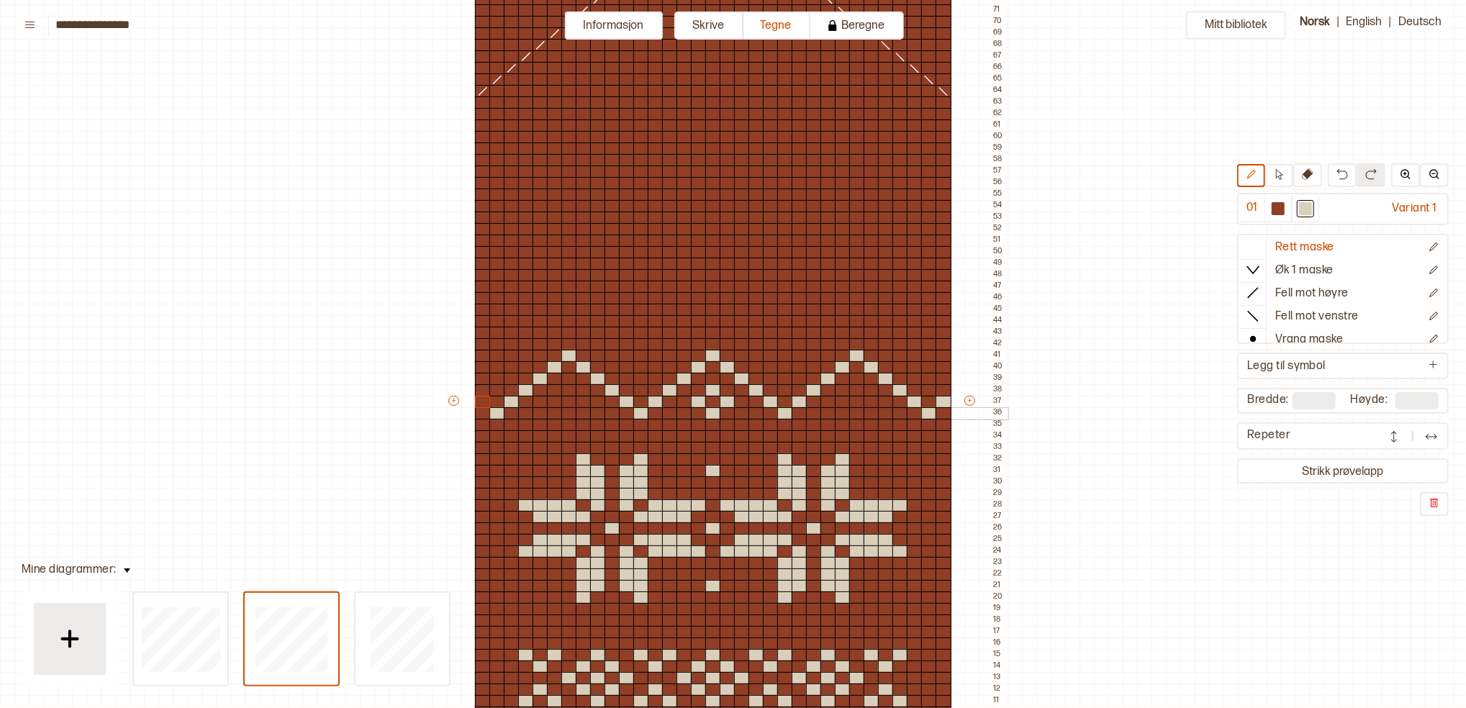
click at [946, 407] on div at bounding box center [944, 413] width 16 height 13
click at [785, 377] on div at bounding box center [785, 379] width 16 height 13
click at [494, 367] on div at bounding box center [497, 367] width 16 height 13
click at [1099, 206] on div at bounding box center [1278, 208] width 13 height 13
click at [1099, 171] on button at bounding box center [1279, 175] width 28 height 23
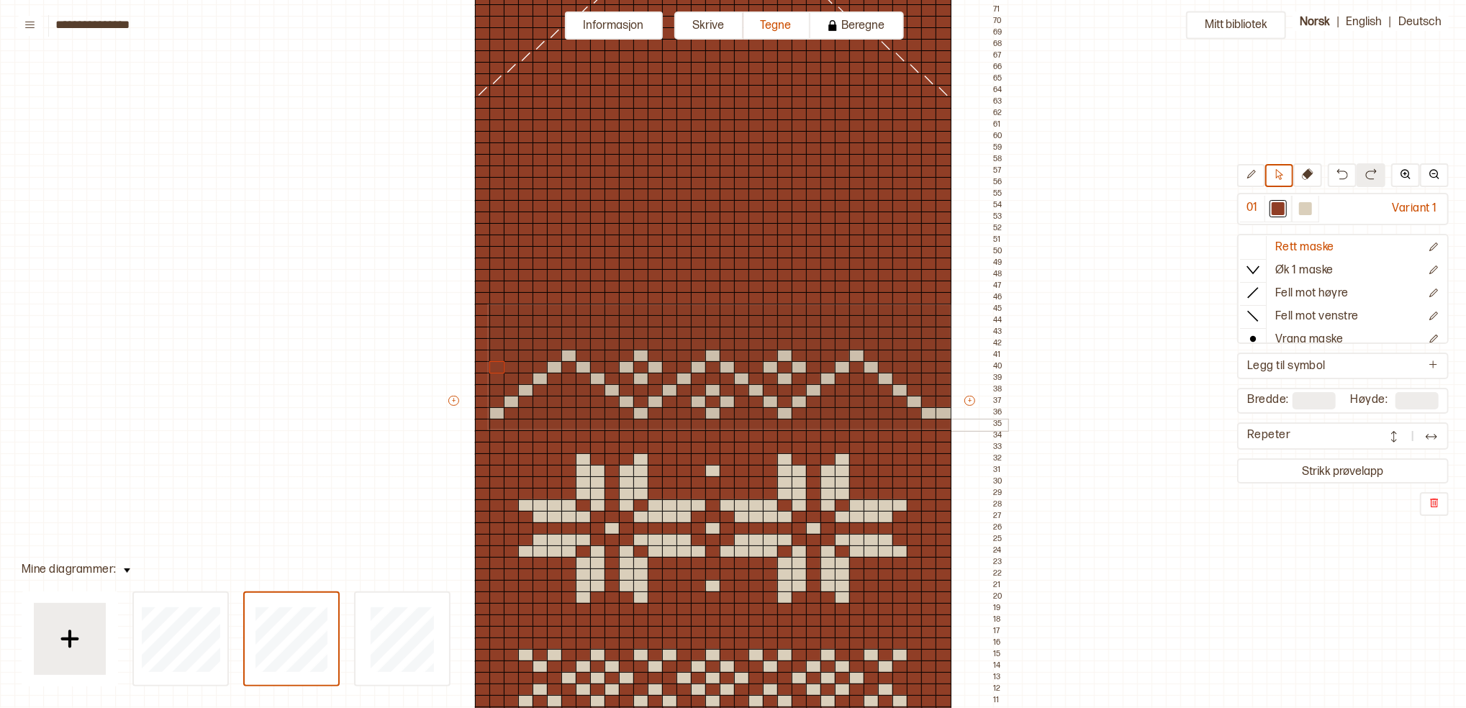
drag, startPoint x: 487, startPoint y: 304, endPoint x: 949, endPoint y: 428, distance: 477.7
click at [949, 428] on div "+ + + + 33 32 31 30 29 28 27 26 25 24 23 22 21 20 19 18 17 16 15 14 13 12 11 10…" at bounding box center [726, 407] width 561 height 921
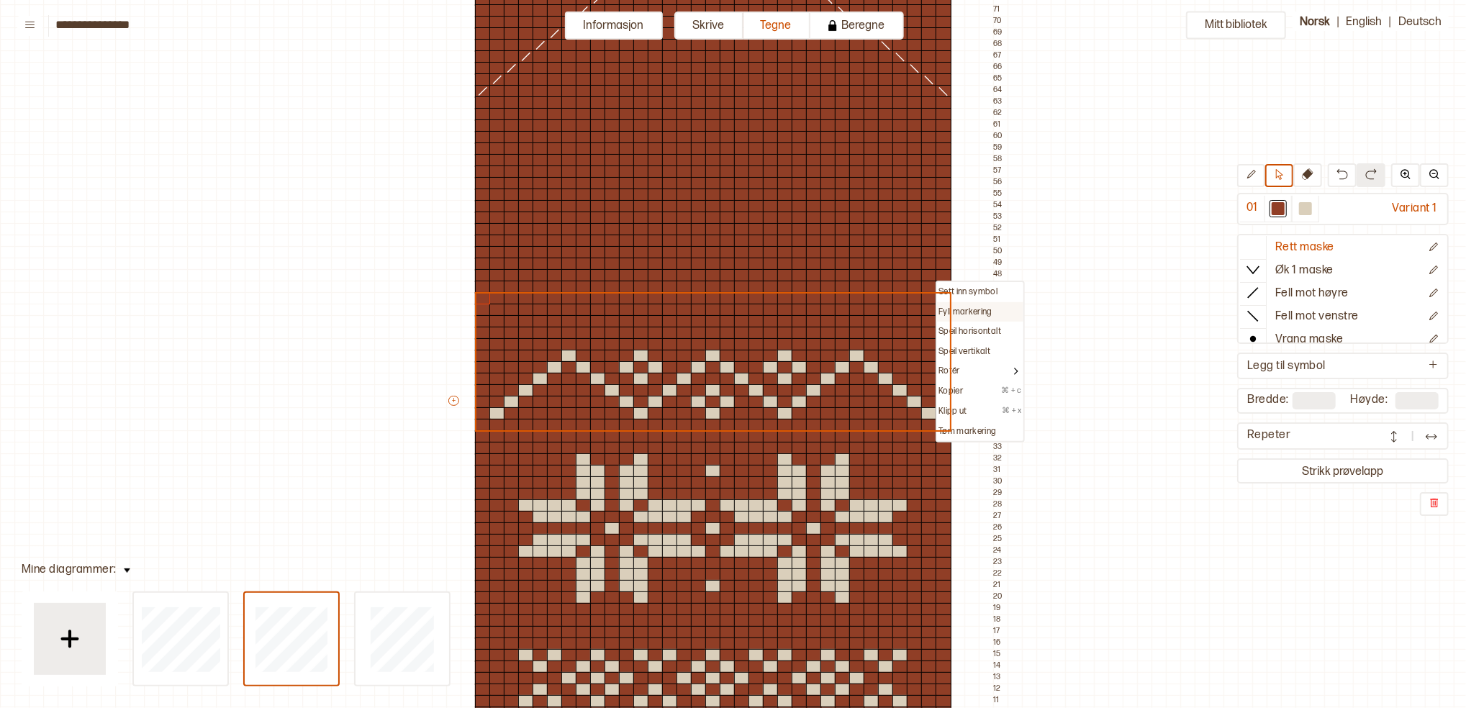
click at [950, 307] on p "Fyll markering" at bounding box center [966, 313] width 54 height 12
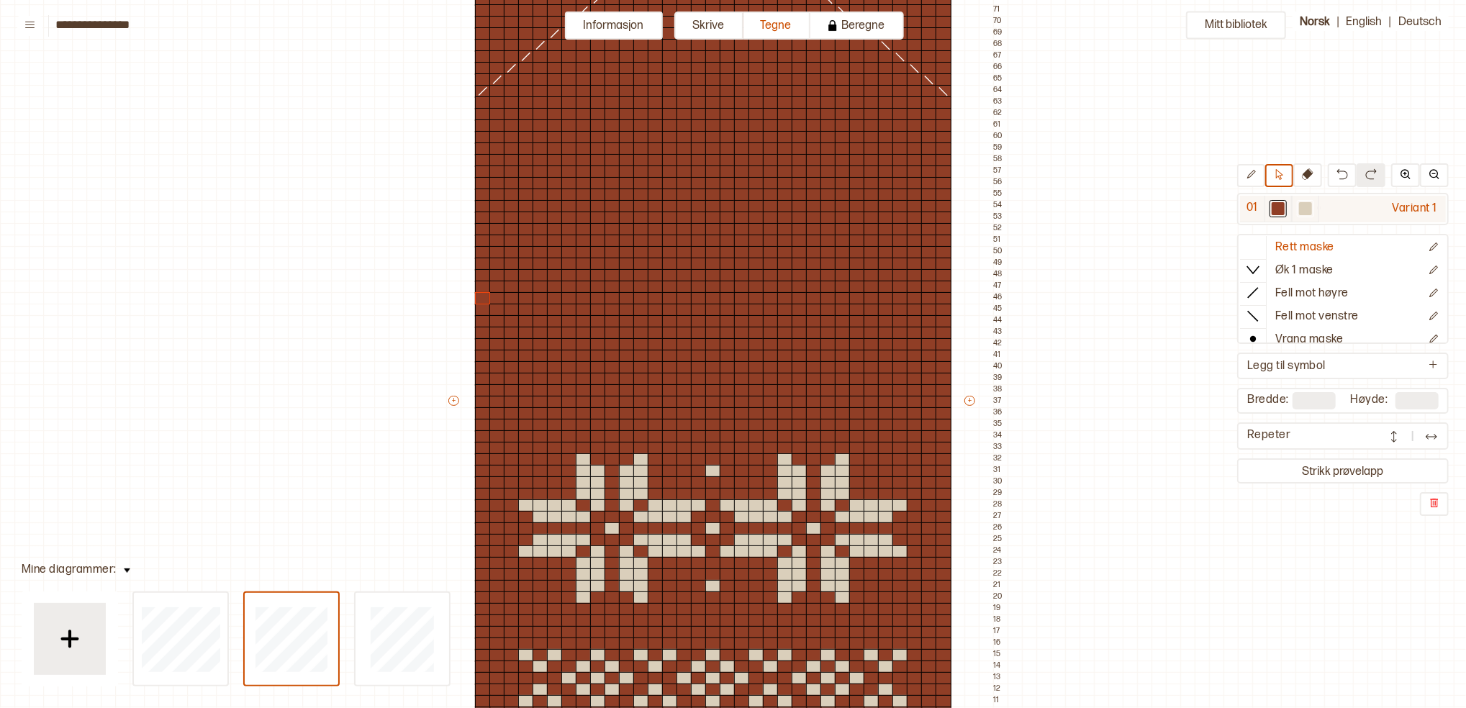
click at [1099, 207] on div at bounding box center [1305, 208] width 13 height 13
click at [1099, 174] on button at bounding box center [1251, 175] width 28 height 23
click at [721, 411] on div at bounding box center [728, 413] width 16 height 13
click at [699, 414] on div at bounding box center [699, 413] width 16 height 13
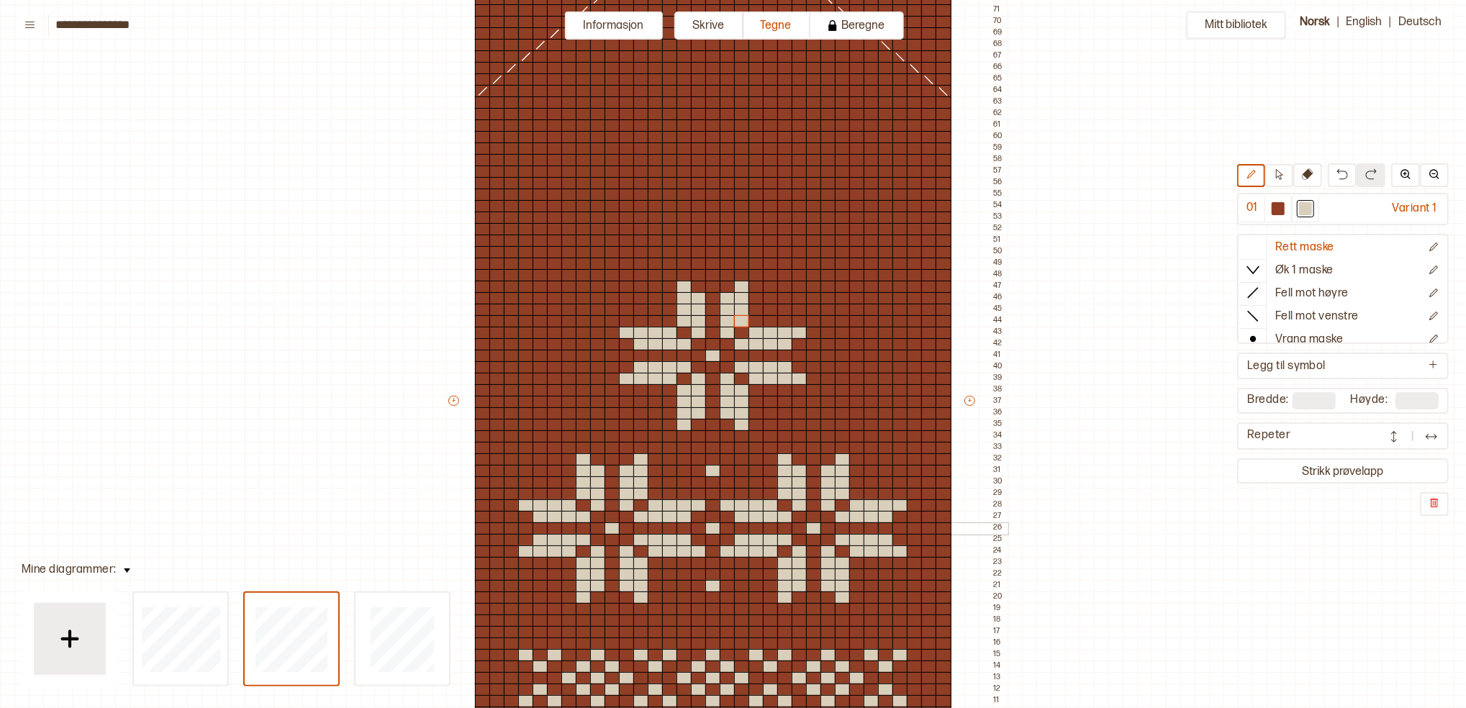
click at [911, 530] on div at bounding box center [915, 529] width 16 height 13
click at [512, 529] on div at bounding box center [512, 529] width 16 height 13
click at [507, 471] on div at bounding box center [512, 471] width 16 height 13
click at [710, 227] on div at bounding box center [713, 229] width 16 height 13
click at [703, 217] on div at bounding box center [699, 218] width 16 height 13
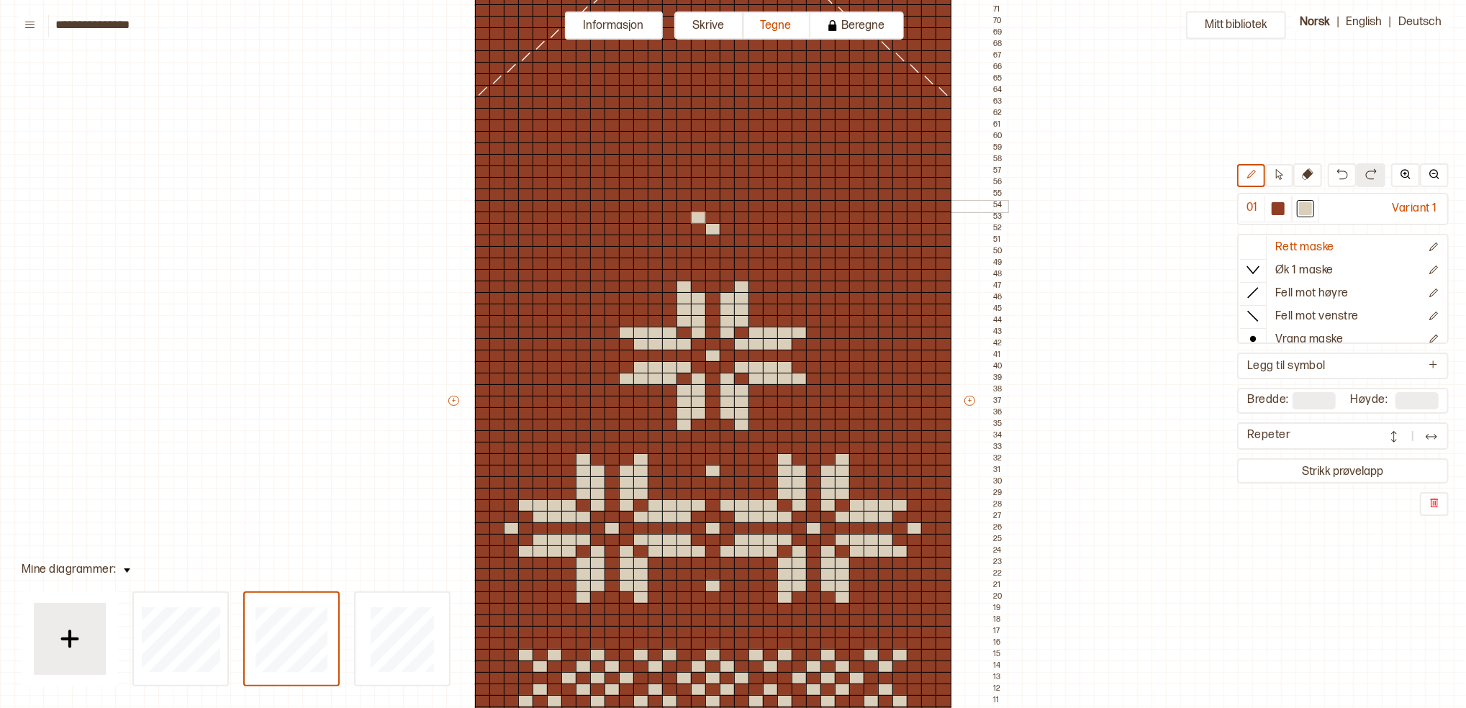
click at [708, 204] on div at bounding box center [713, 206] width 16 height 13
click at [728, 220] on div at bounding box center [728, 218] width 16 height 13
click at [710, 169] on div at bounding box center [713, 172] width 16 height 13
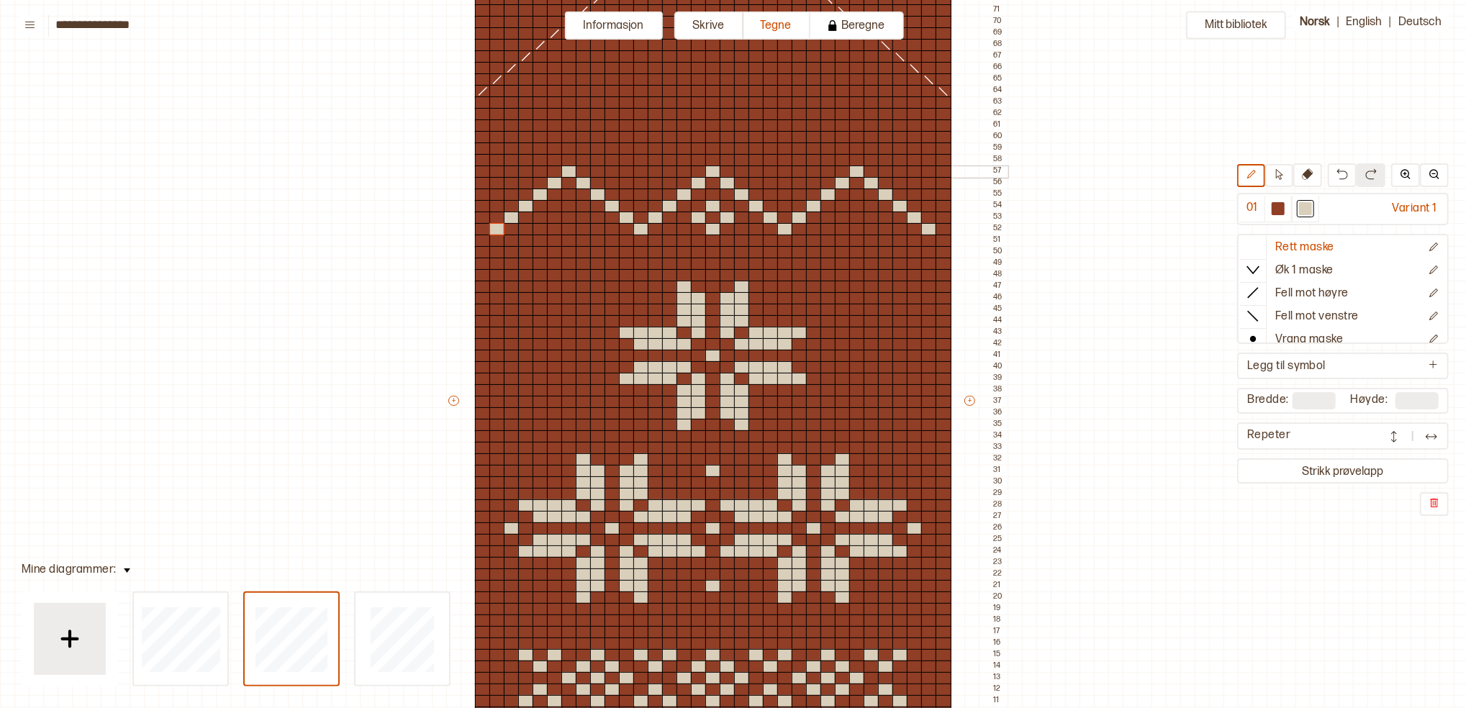
click at [623, 168] on div at bounding box center [627, 172] width 16 height 13
click at [654, 170] on div at bounding box center [656, 172] width 16 height 13
click at [638, 179] on div at bounding box center [641, 183] width 16 height 13
click at [785, 182] on div at bounding box center [785, 183] width 16 height 13
click at [769, 169] on div at bounding box center [771, 172] width 16 height 13
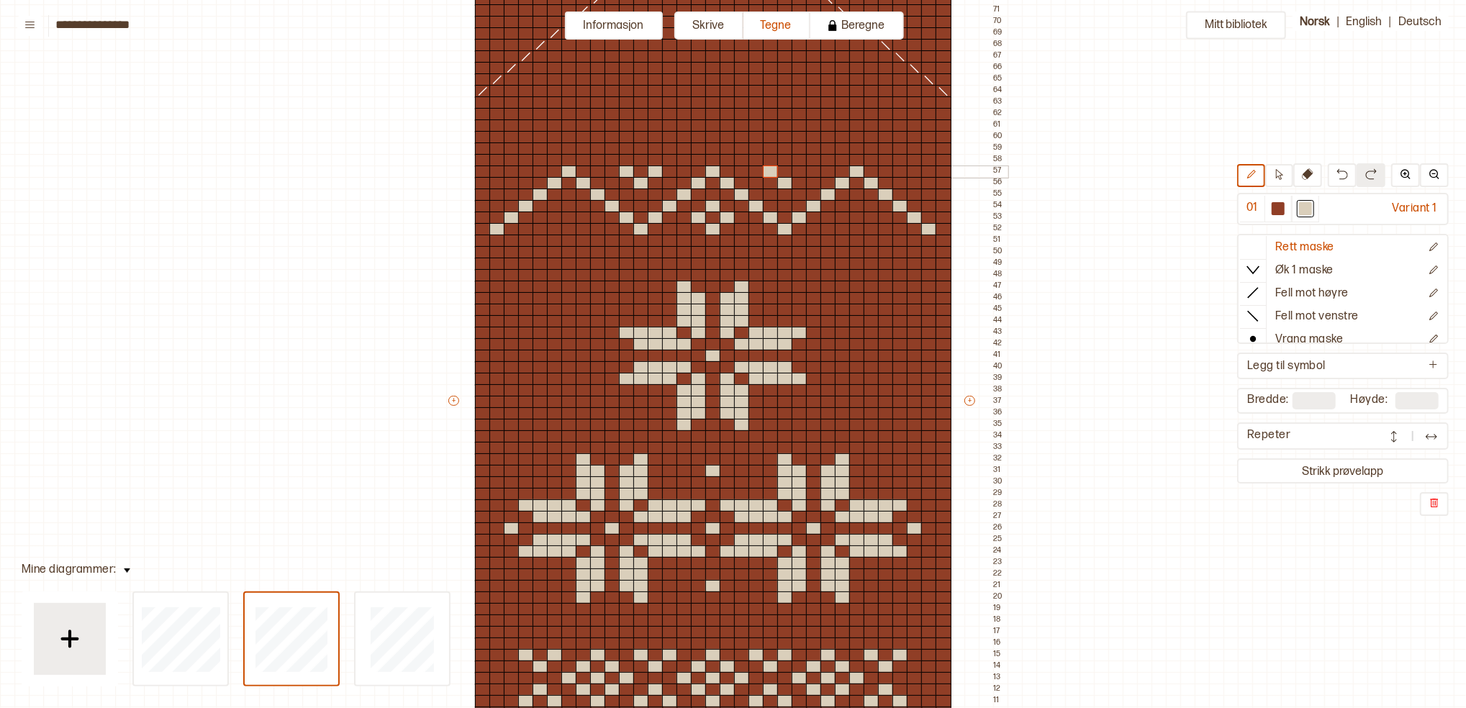
click at [806, 171] on div at bounding box center [814, 172] width 16 height 13
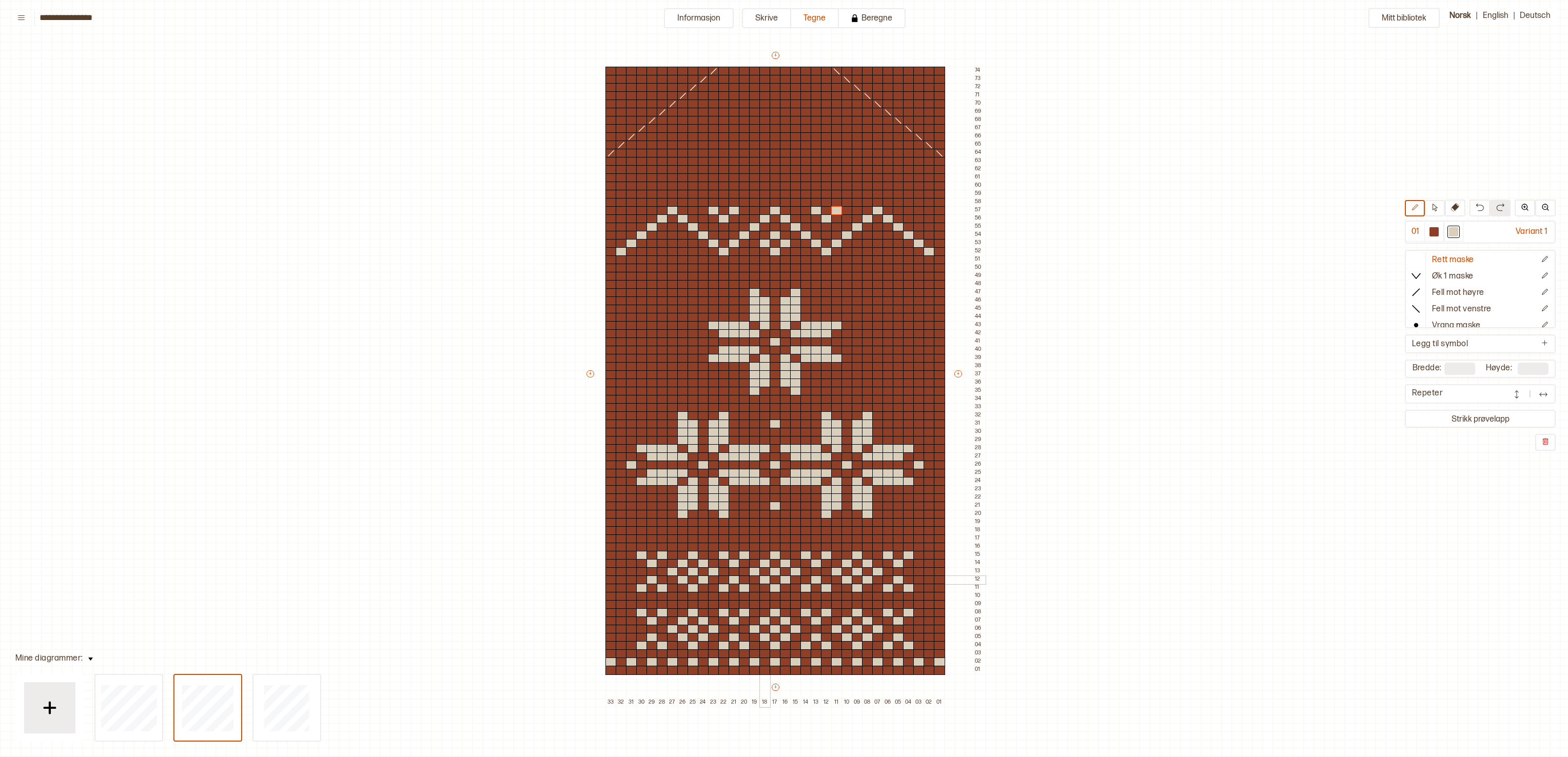
scroll to position [37, 10]
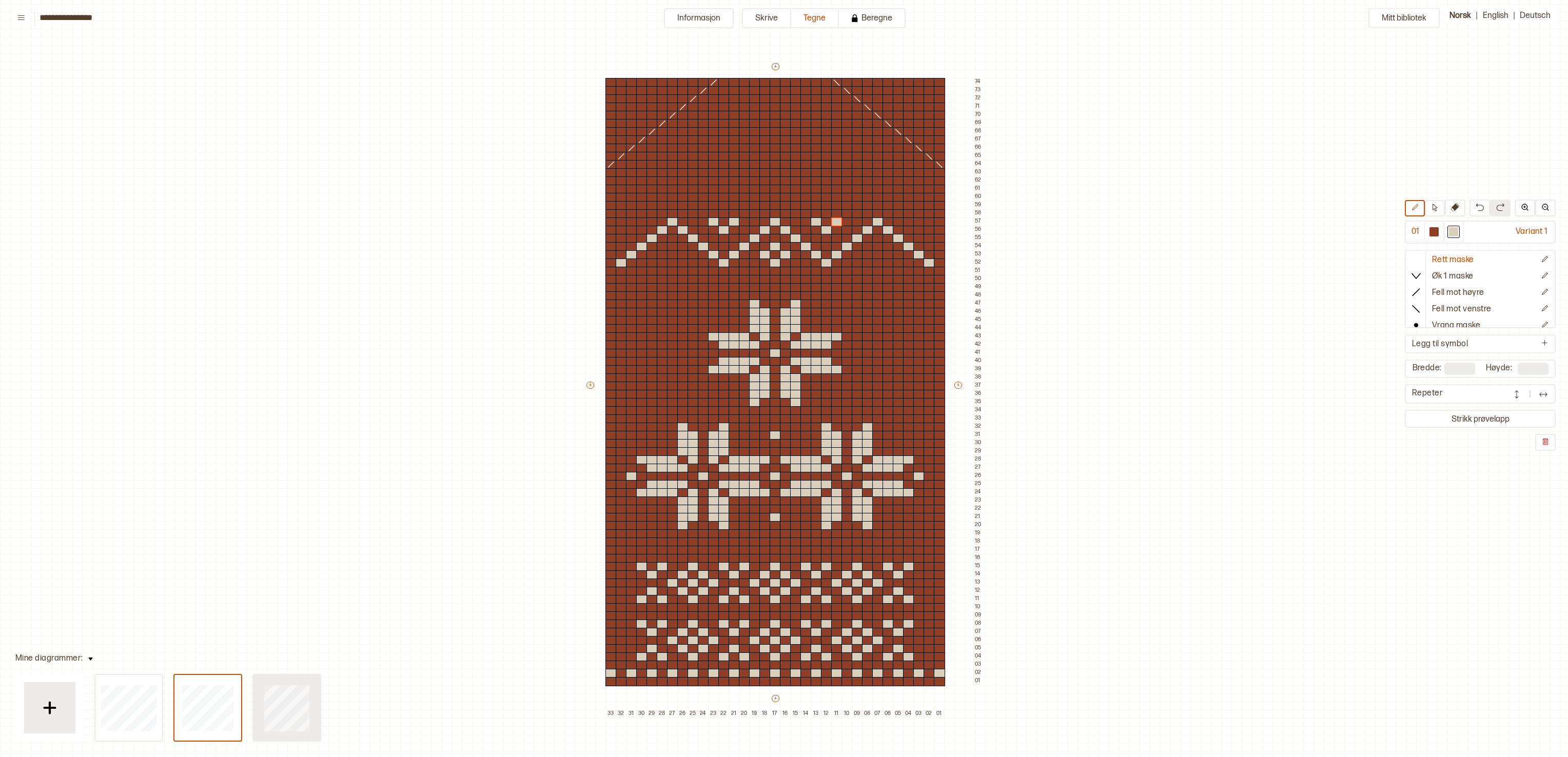
type input "**"
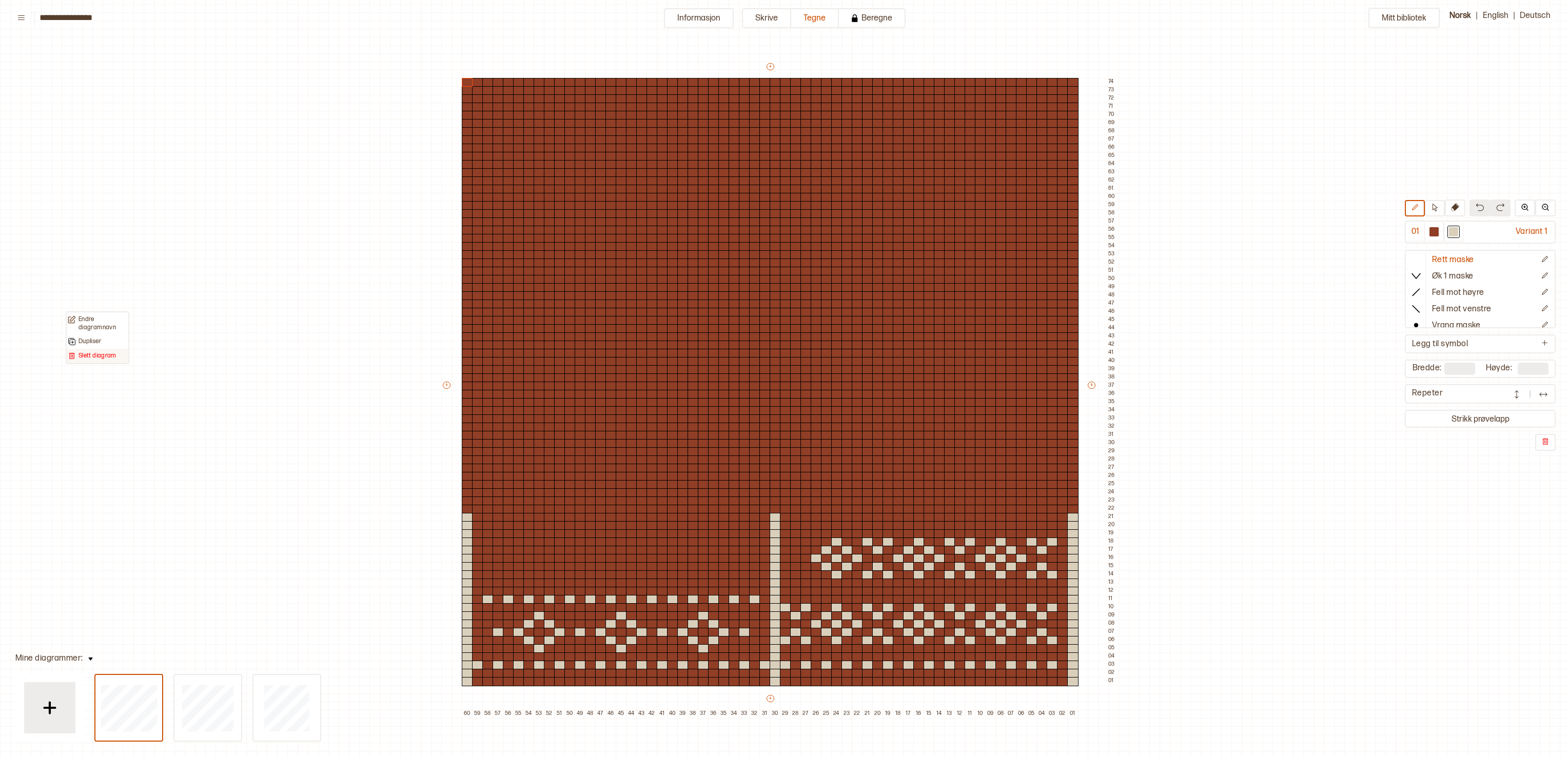
click at [74, 356] on img at bounding box center [72, 356] width 9 height 9
type input "**"
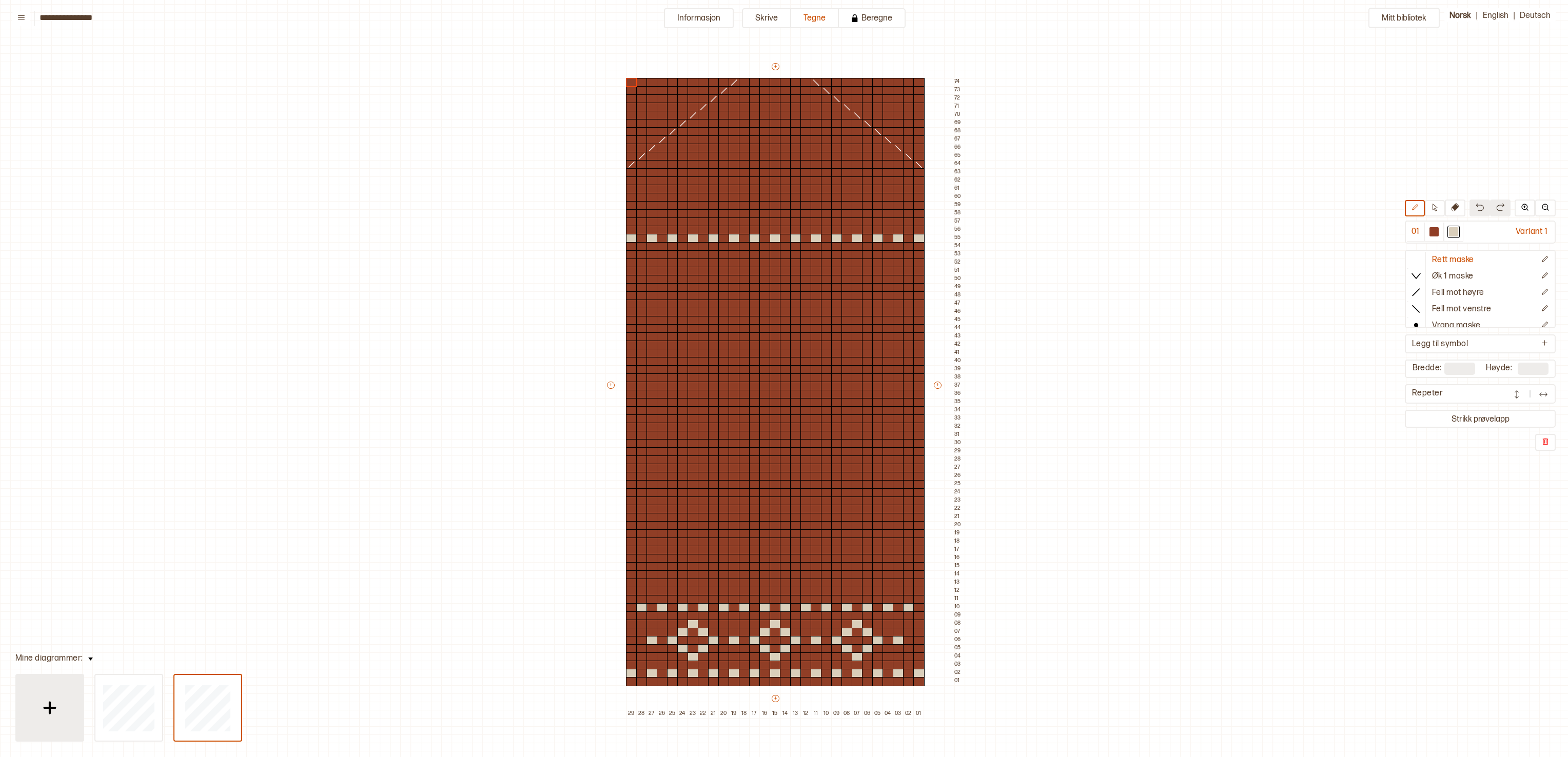
click at [63, 378] on div at bounding box center [50, 708] width 51 height 51
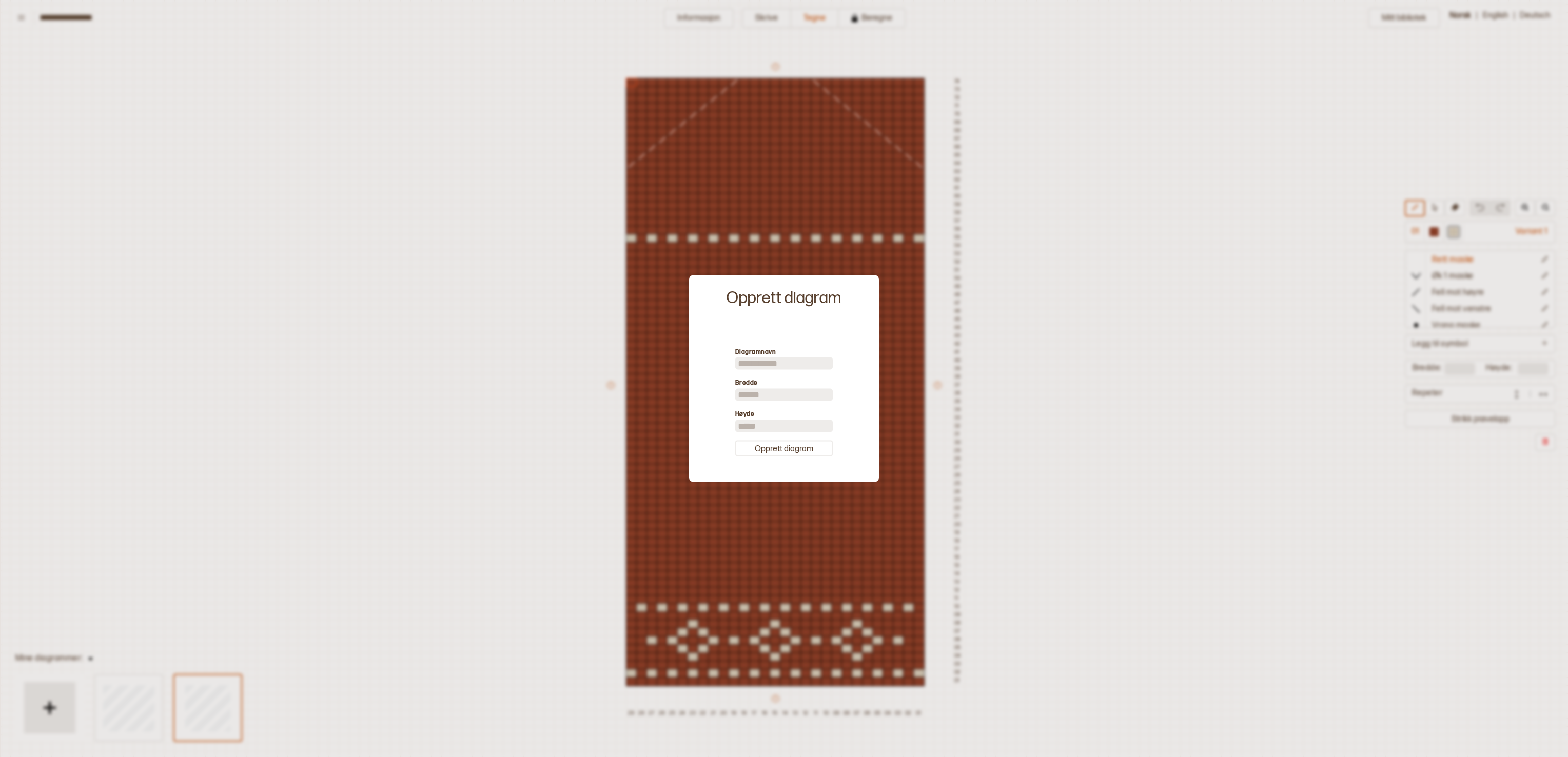
click at [783, 310] on div at bounding box center [784, 378] width 1568 height 757
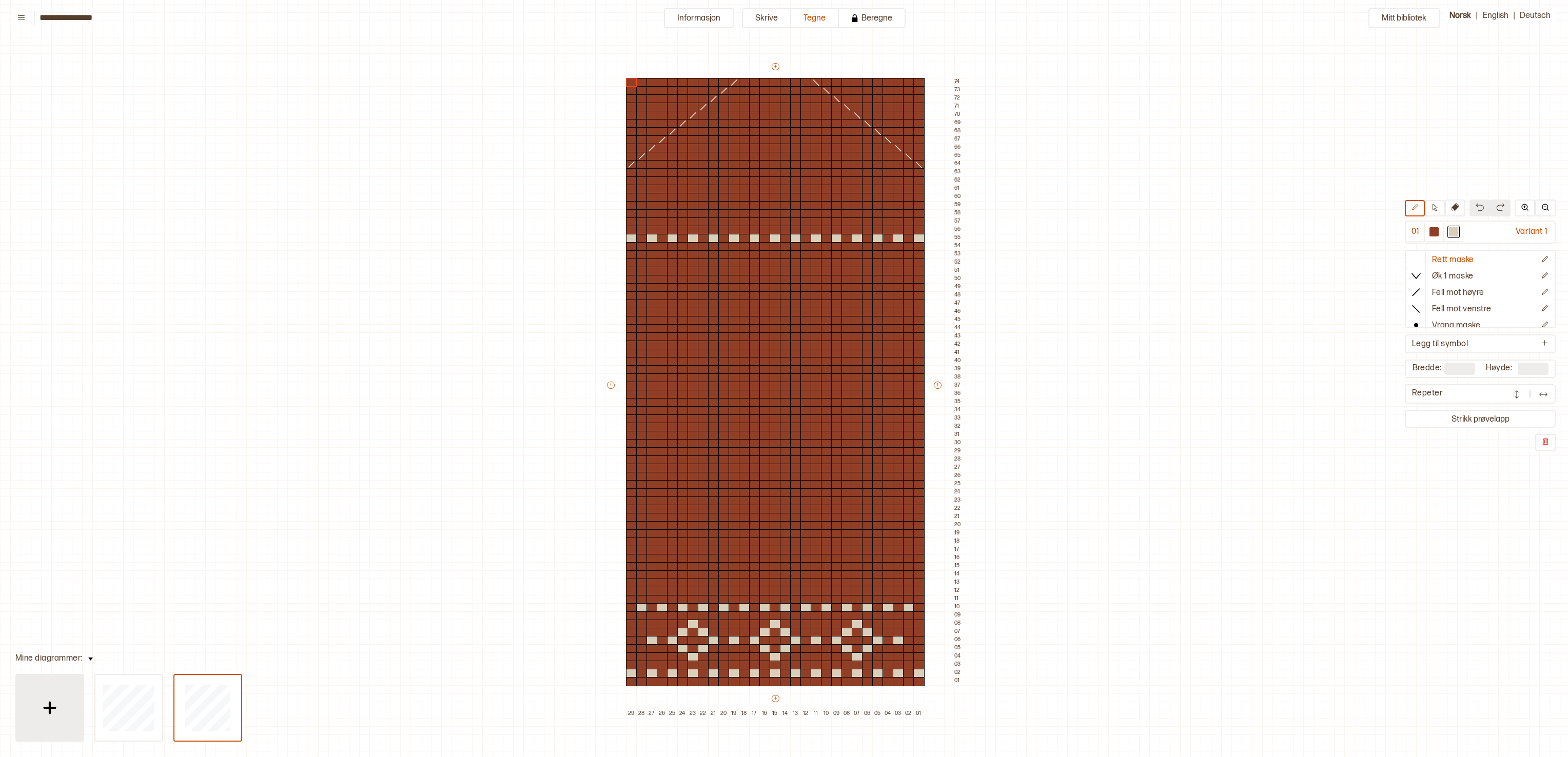
click at [37, 378] on img at bounding box center [50, 708] width 26 height 26
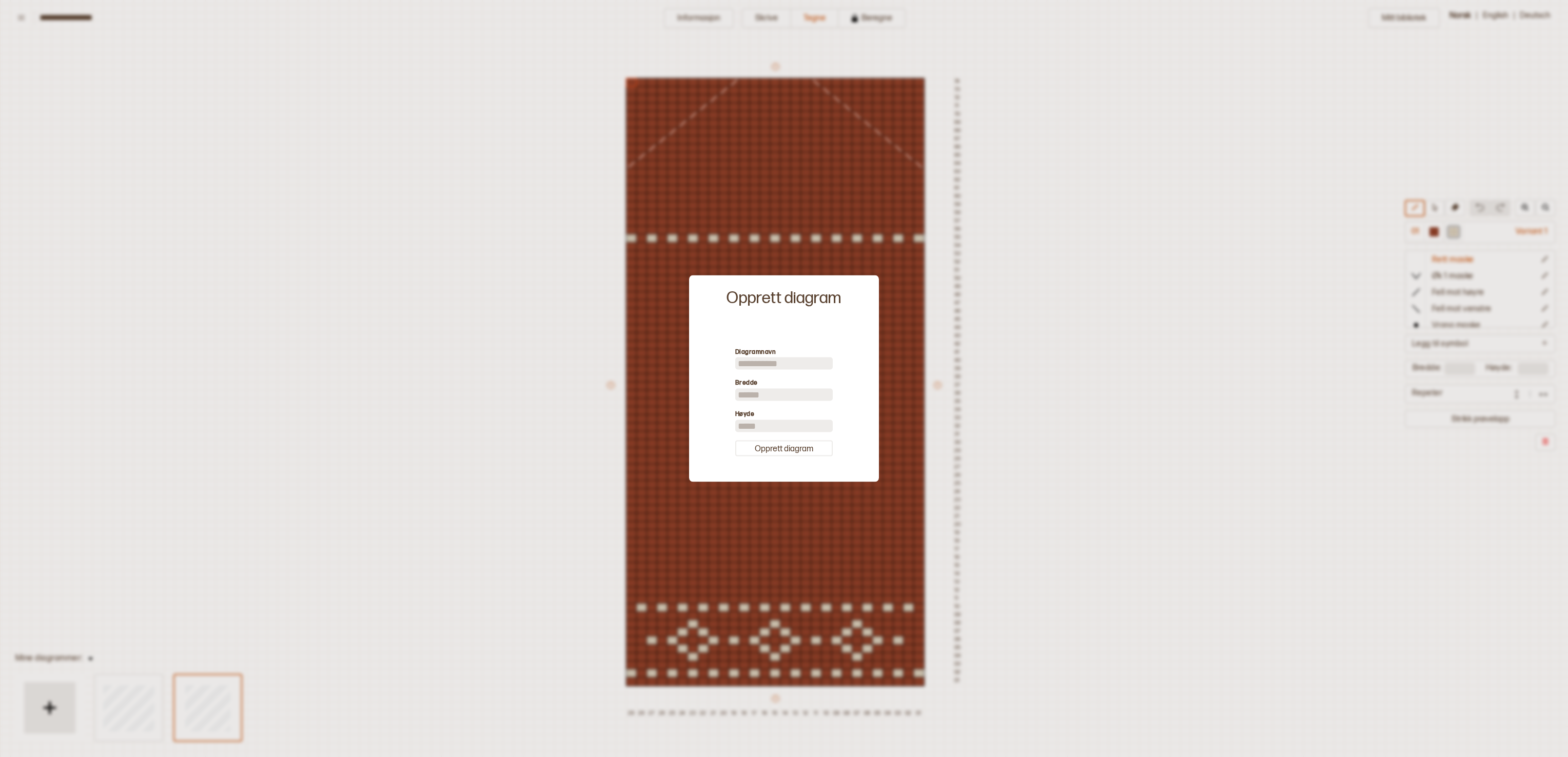
click at [755, 378] on input "**" at bounding box center [783, 395] width 98 height 12
type input "*"
type input "**"
click at [783, 378] on button "Opprett diagram" at bounding box center [783, 448] width 98 height 16
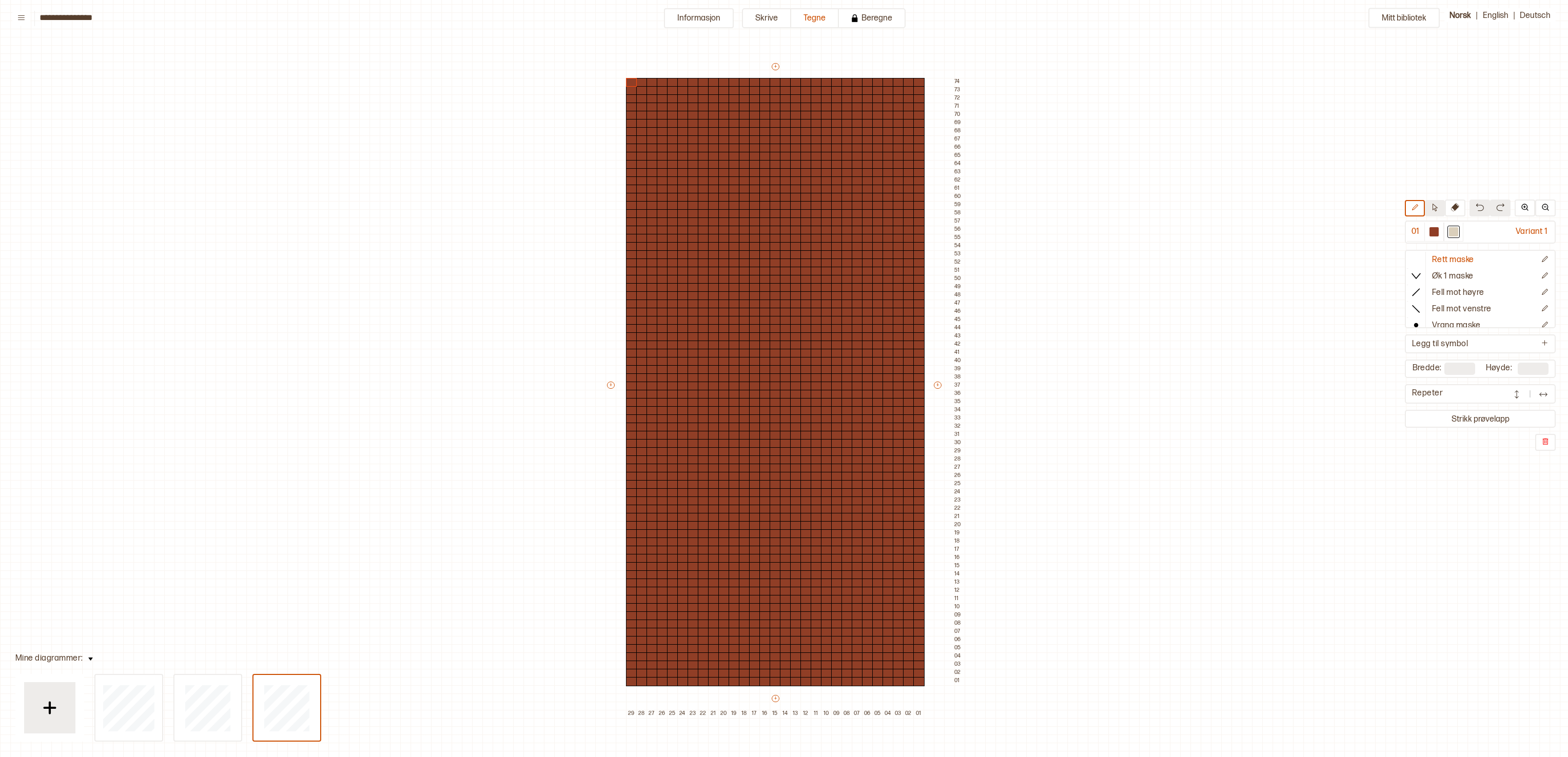
click at [783, 212] on icon at bounding box center [1434, 207] width 8 height 8
click at [783, 232] on div at bounding box center [1453, 232] width 9 height 9
drag, startPoint x: 625, startPoint y: 71, endPoint x: 924, endPoint y: 684, distance: 682.0
click at [783, 378] on div "+ + + + 29 28 27 26 25 24 23 22 21 20 19 18 17 16 15 14 13 12 11 10 09 08 07 06…" at bounding box center [785, 389] width 359 height 656
click at [783, 91] on p "Fyll markering" at bounding box center [934, 93] width 38 height 9
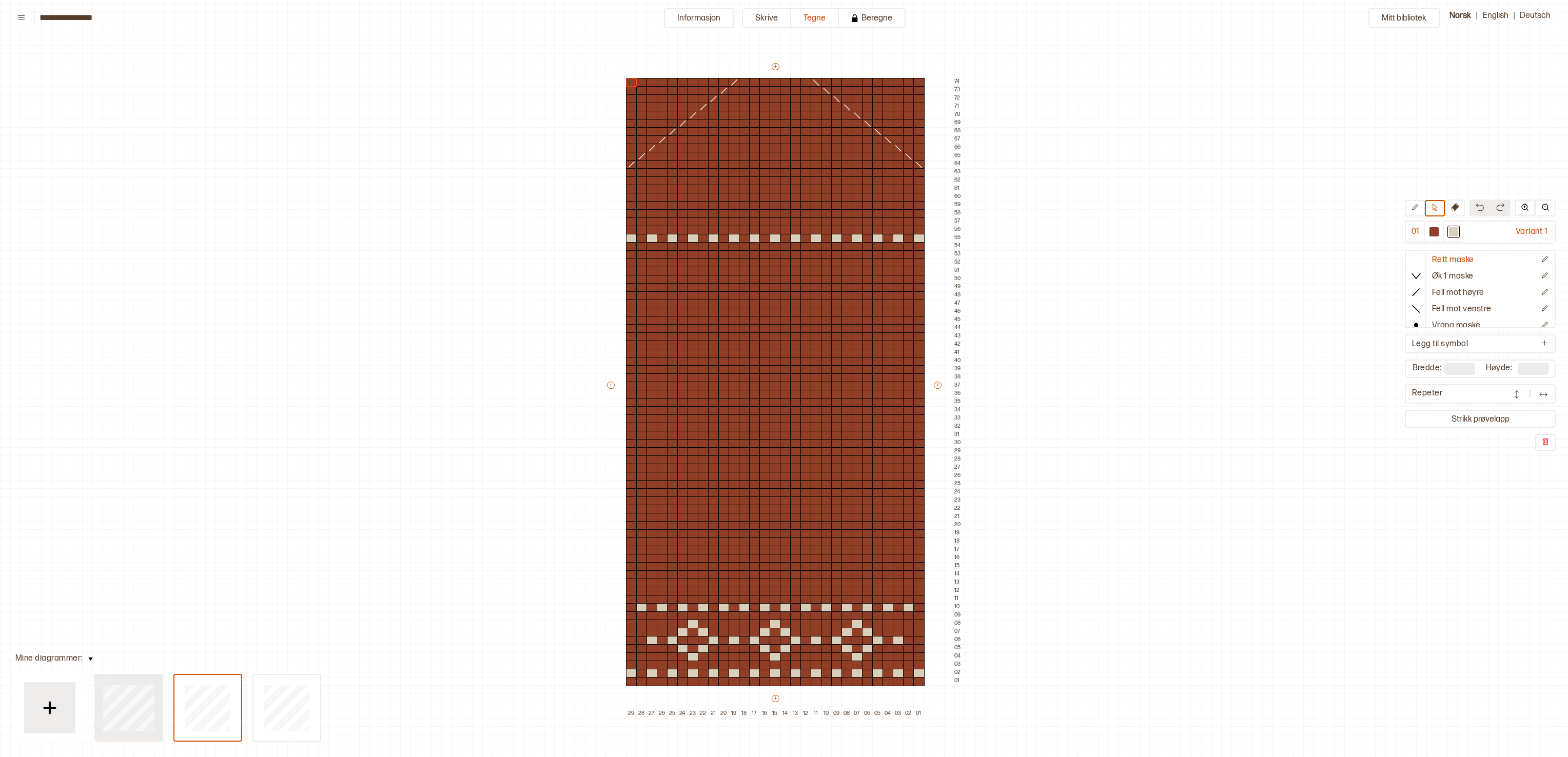
type input "**"
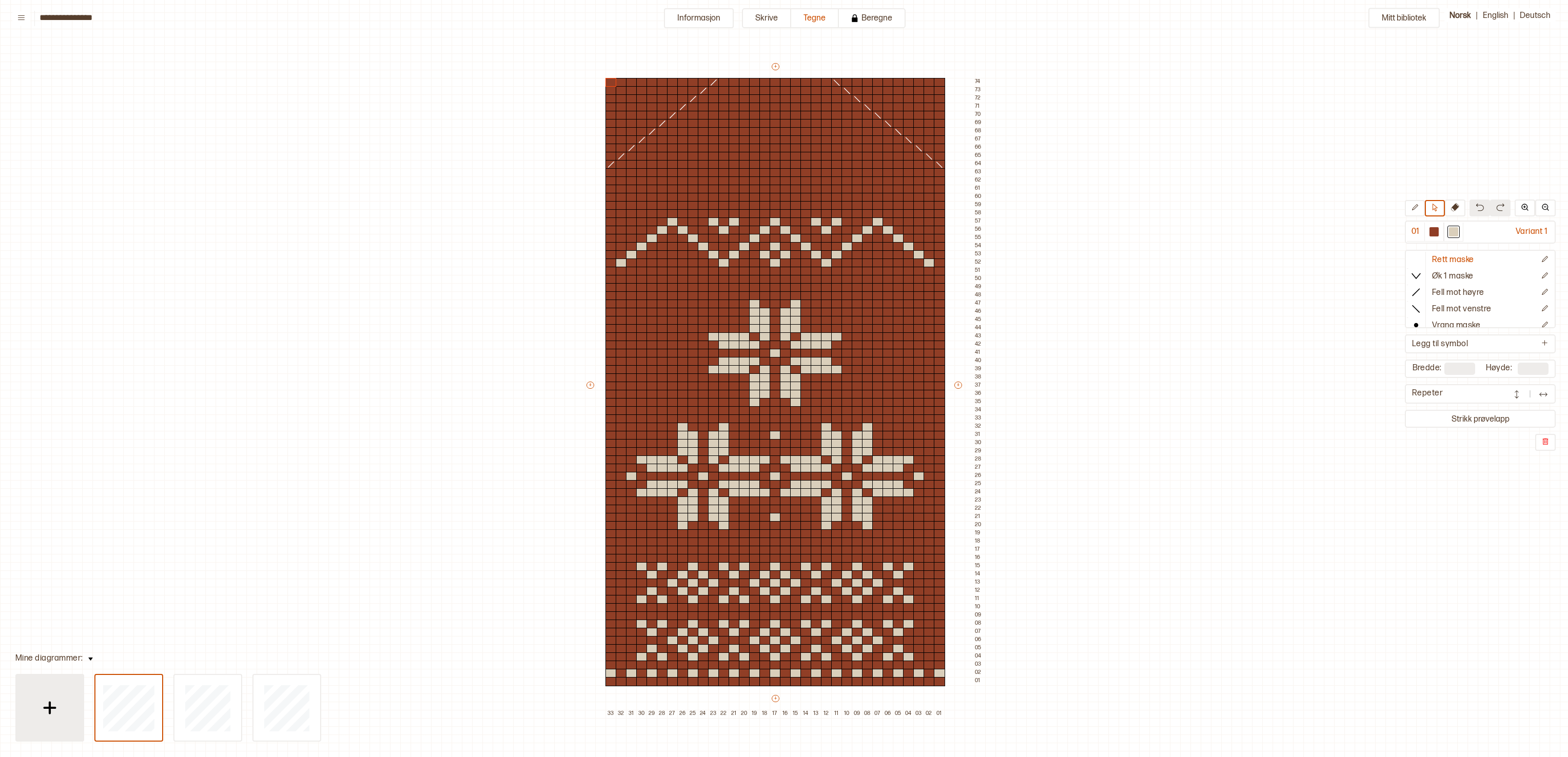
click at [58, 378] on img at bounding box center [50, 708] width 26 height 26
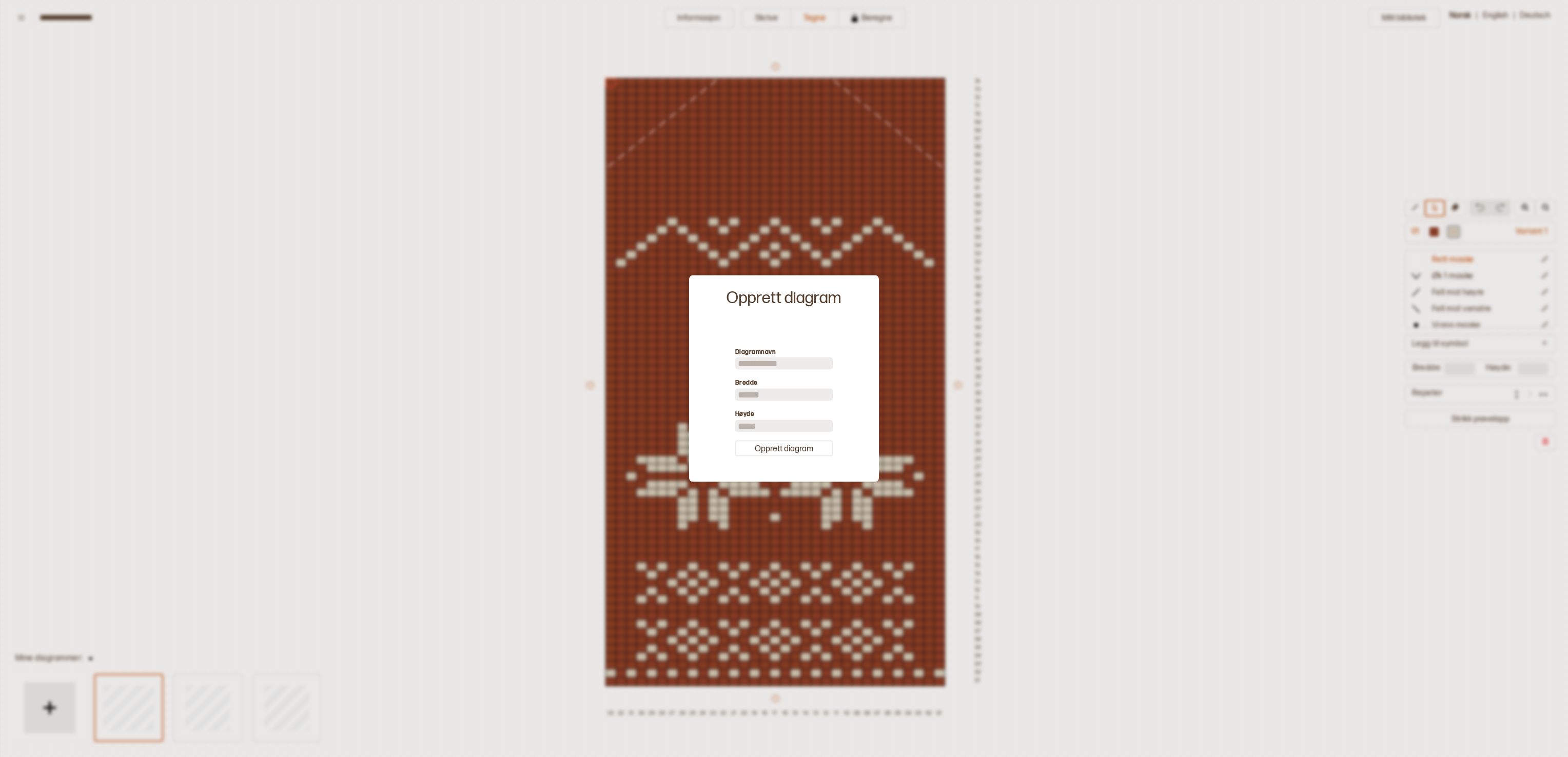
click at [783, 378] on input "**" at bounding box center [783, 395] width 98 height 12
type input "*"
type input "**"
click at [783, 378] on label "Høyde" at bounding box center [783, 414] width 98 height 11
click at [783, 378] on input "**" at bounding box center [783, 426] width 98 height 12
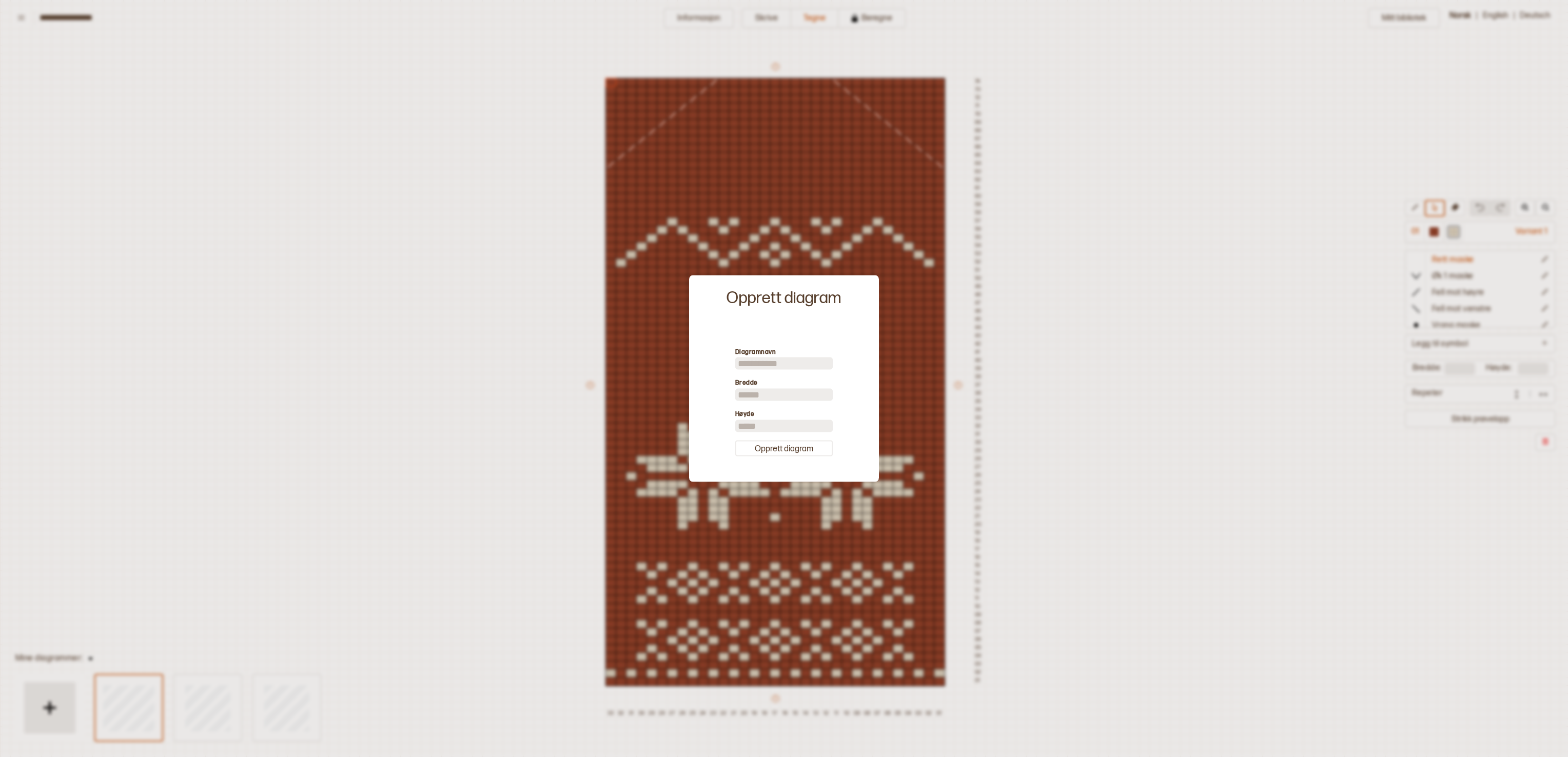
type input "*"
type input "**"
click at [783, 378] on button "Opprett diagram" at bounding box center [783, 448] width 98 height 16
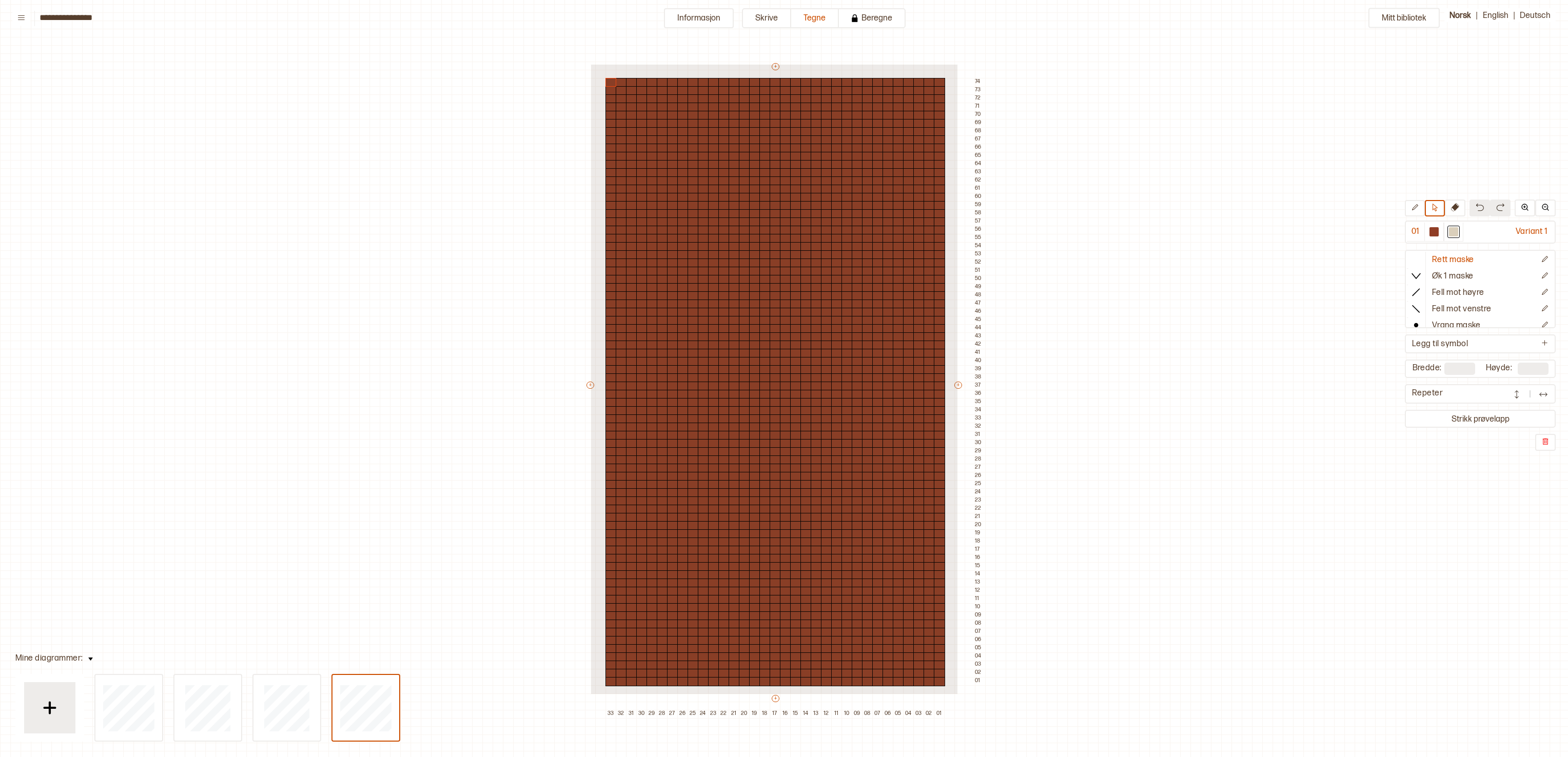
drag, startPoint x: 594, startPoint y: 68, endPoint x: 956, endPoint y: 694, distance: 723.1
click at [783, 378] on div "+ + + + 33 32 31 30 29 28 27 26 25 24 23 22 21 20 19 18 17 16 15 14 13 12 11 10…" at bounding box center [785, 389] width 400 height 656
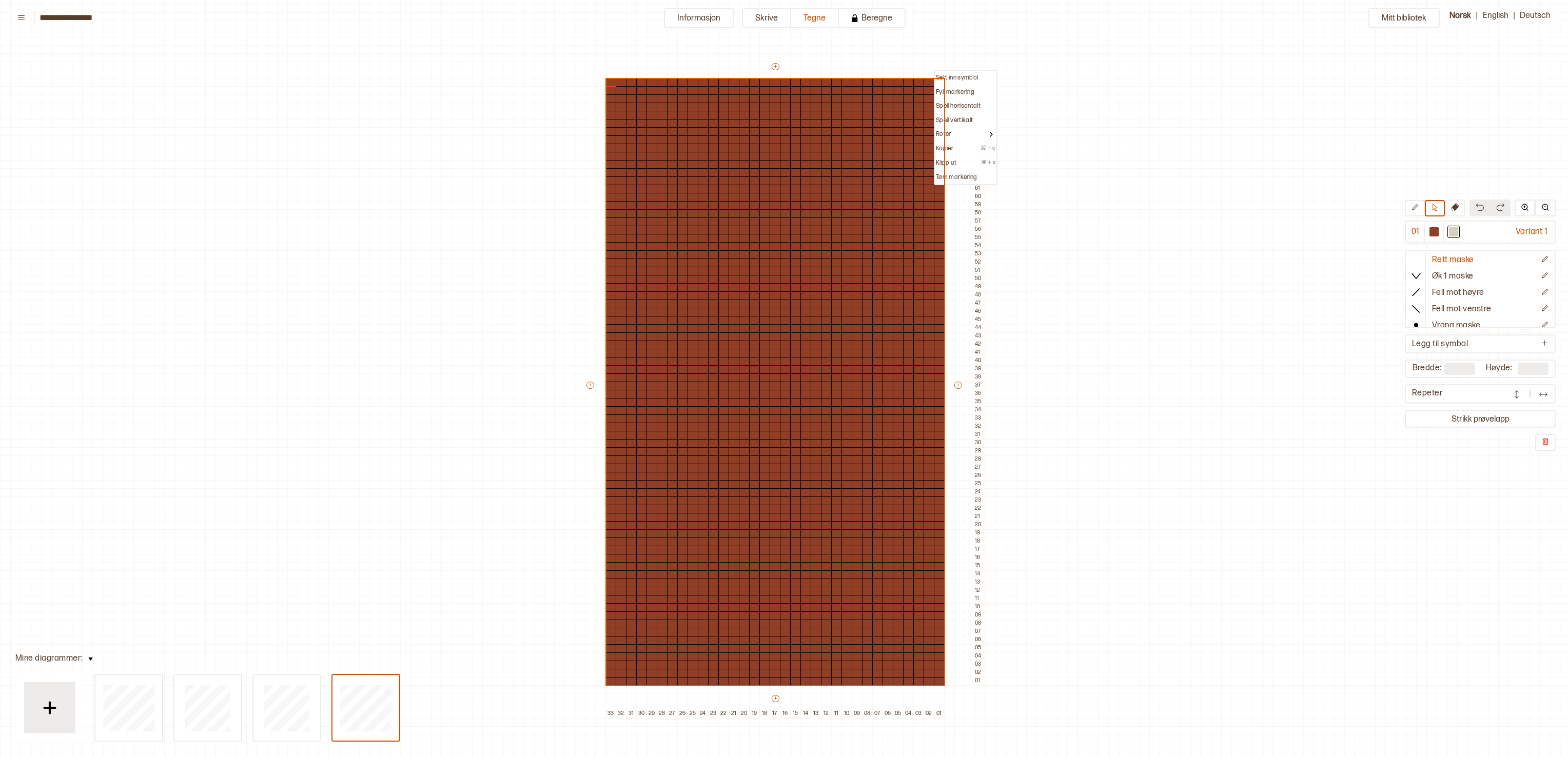
drag, startPoint x: 954, startPoint y: 91, endPoint x: 1069, endPoint y: 156, distance: 132.1
click at [783, 91] on p "Fyll markering" at bounding box center [955, 93] width 38 height 9
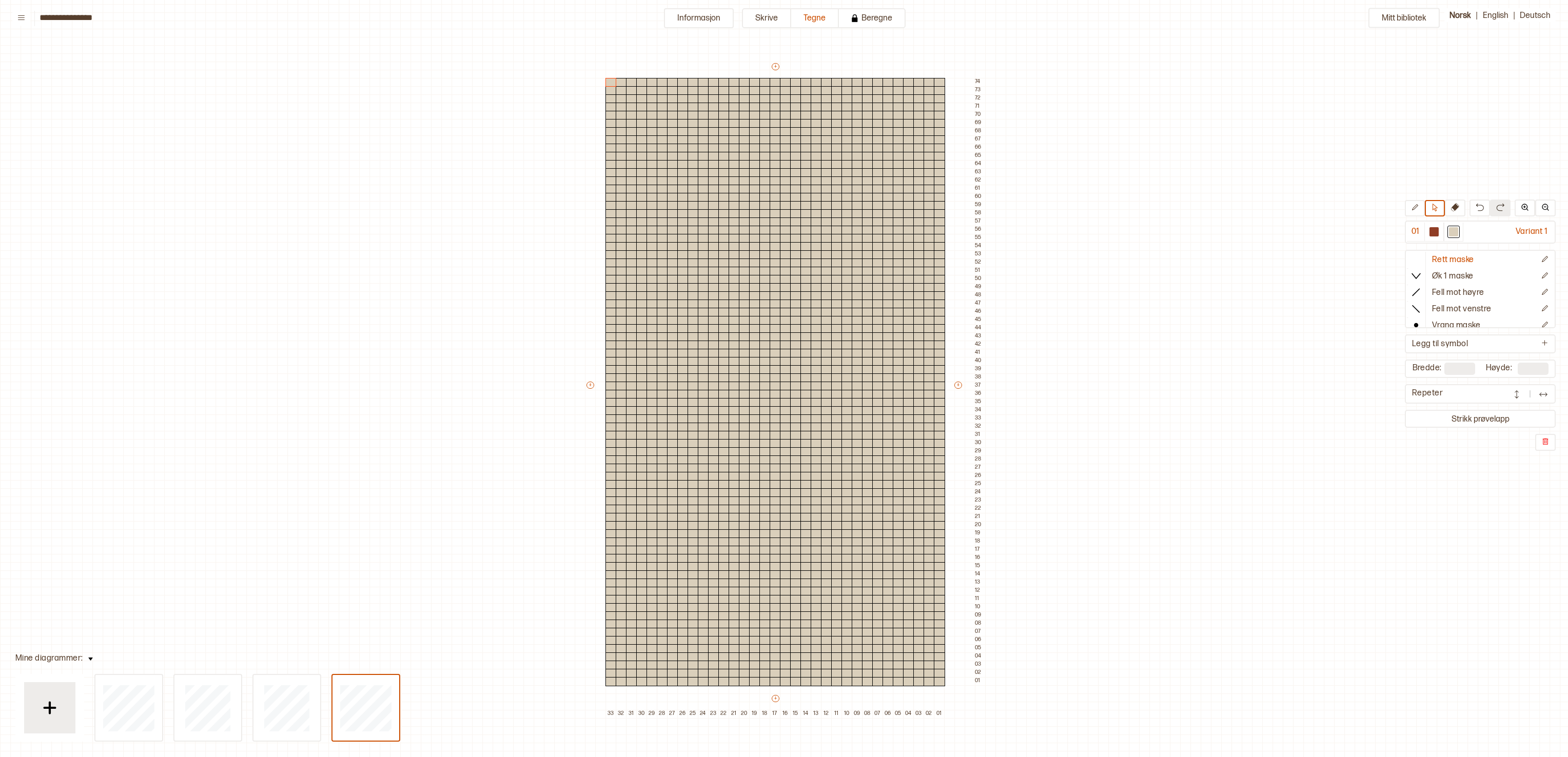
click at [783, 329] on div "Mitt bibliotek 01 Variant 1 Rett maske Øk 1 maske Fell mot høyre Fell mot venst…" at bounding box center [1557, 720] width 3135 height 1515
type input "**"
